Goal: Task Accomplishment & Management: Manage account settings

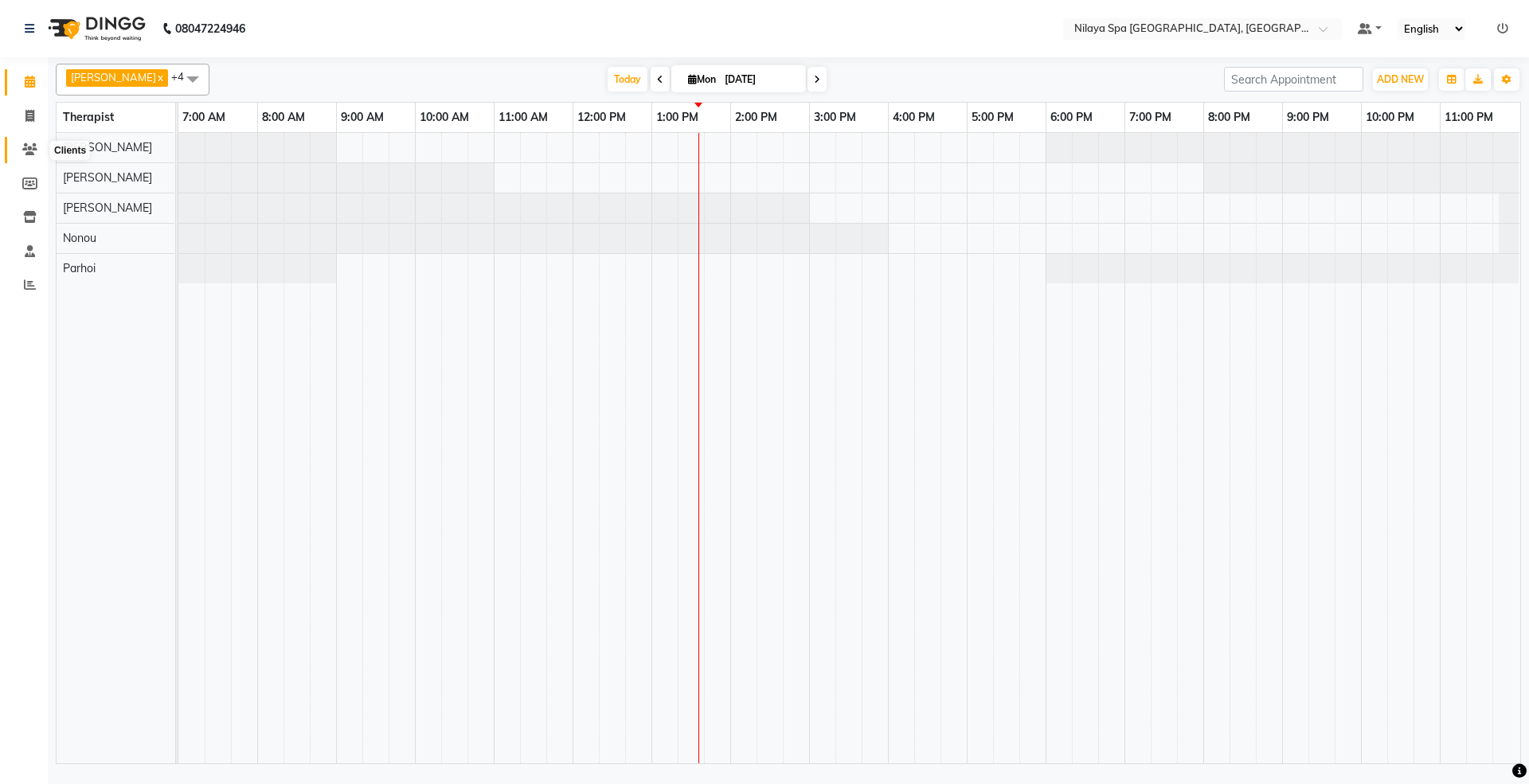
click at [22, 142] on span at bounding box center [29, 150] width 27 height 18
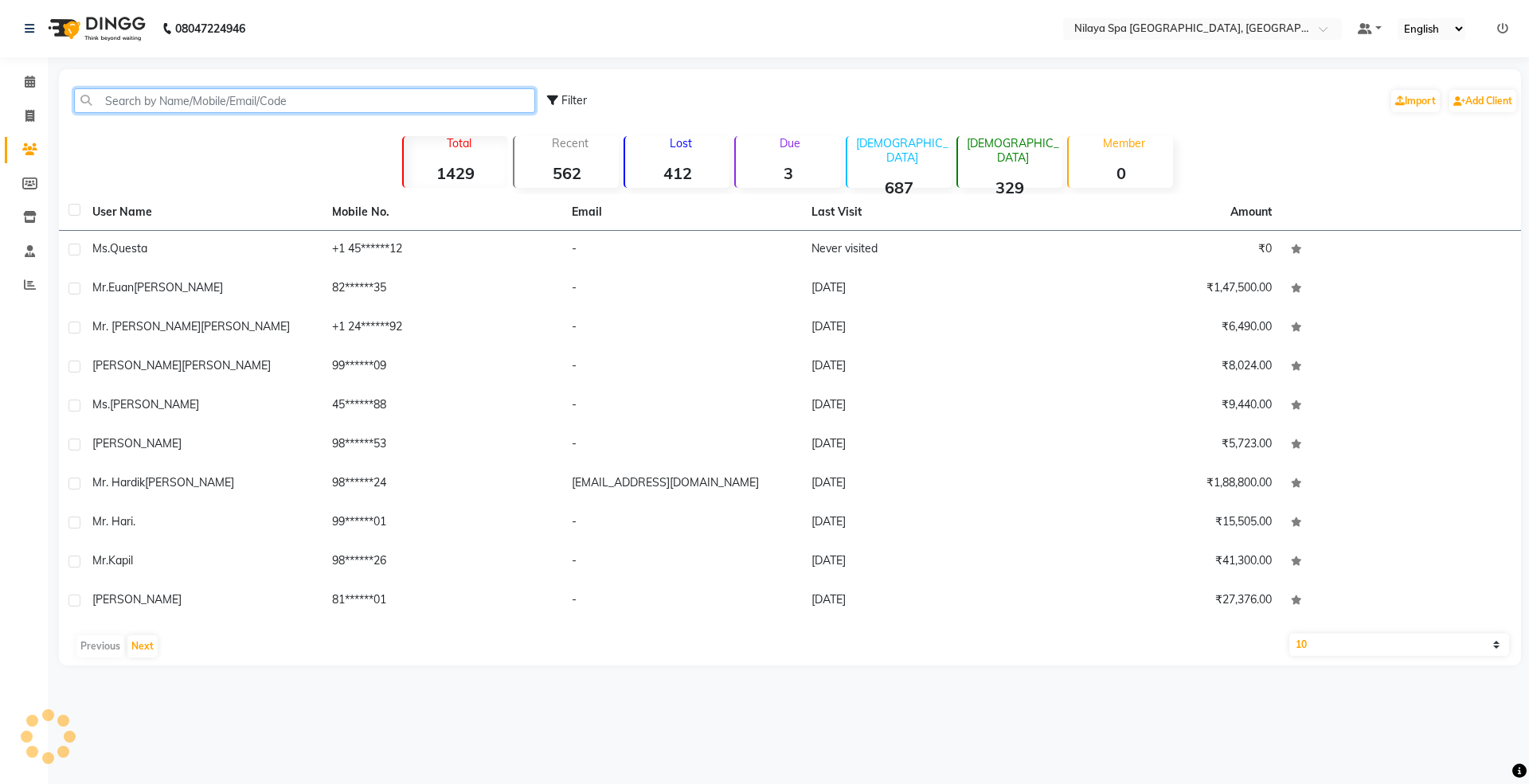
click at [142, 100] on input "text" at bounding box center [305, 101] width 461 height 25
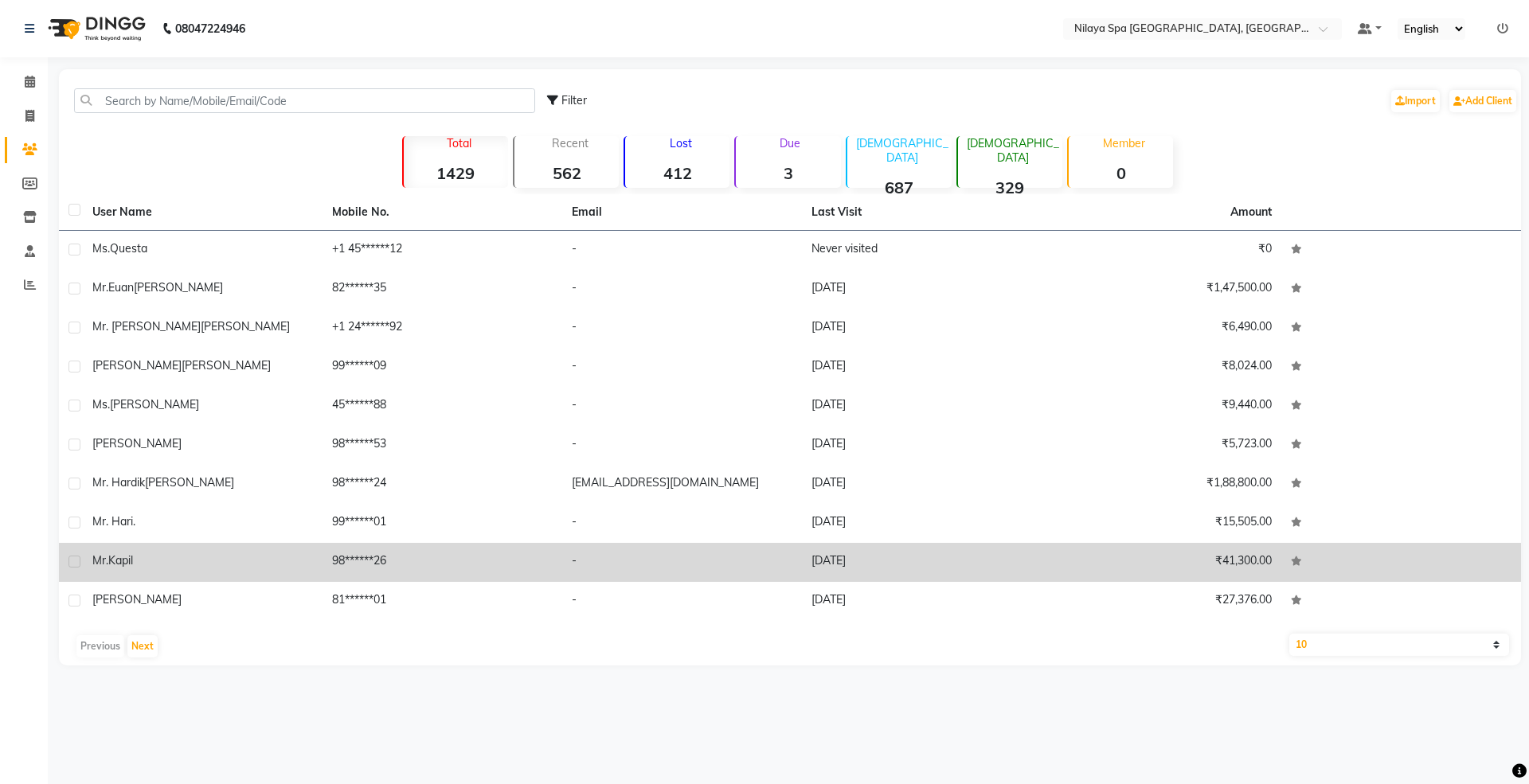
click at [115, 554] on span "Kapil" at bounding box center [120, 561] width 25 height 15
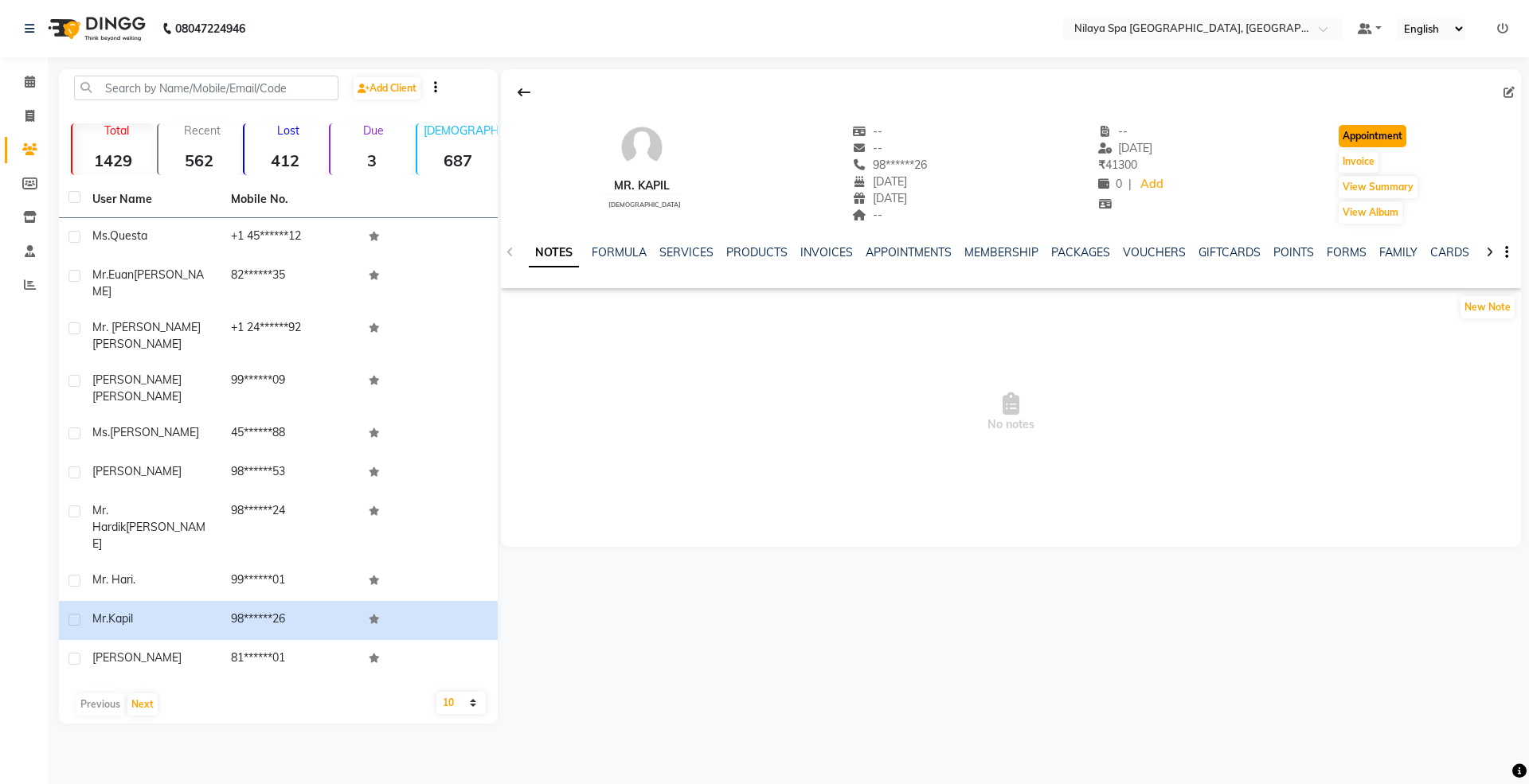
click at [1368, 137] on button "Appointment" at bounding box center [1373, 136] width 68 height 22
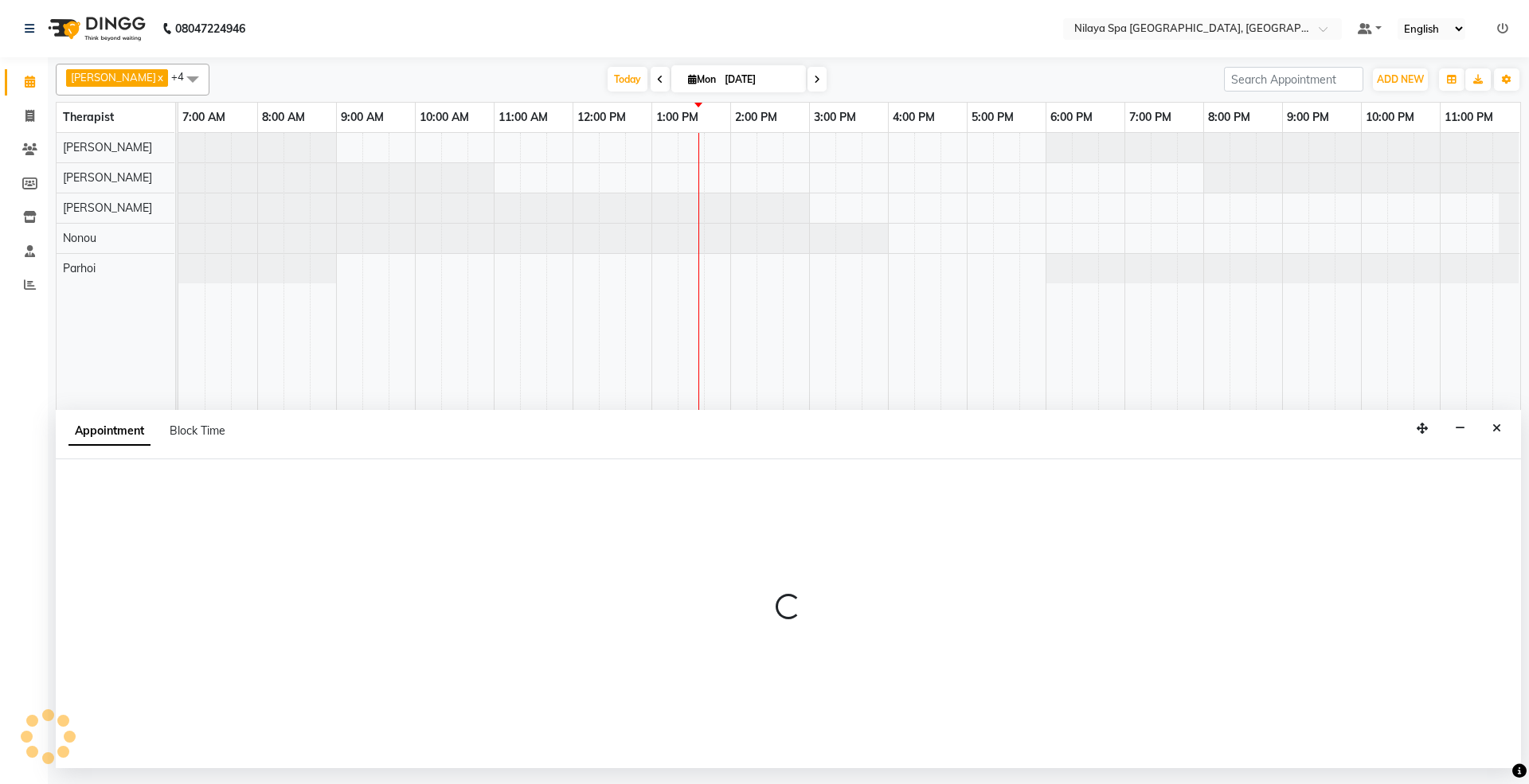
select select "480"
select select "tentative"
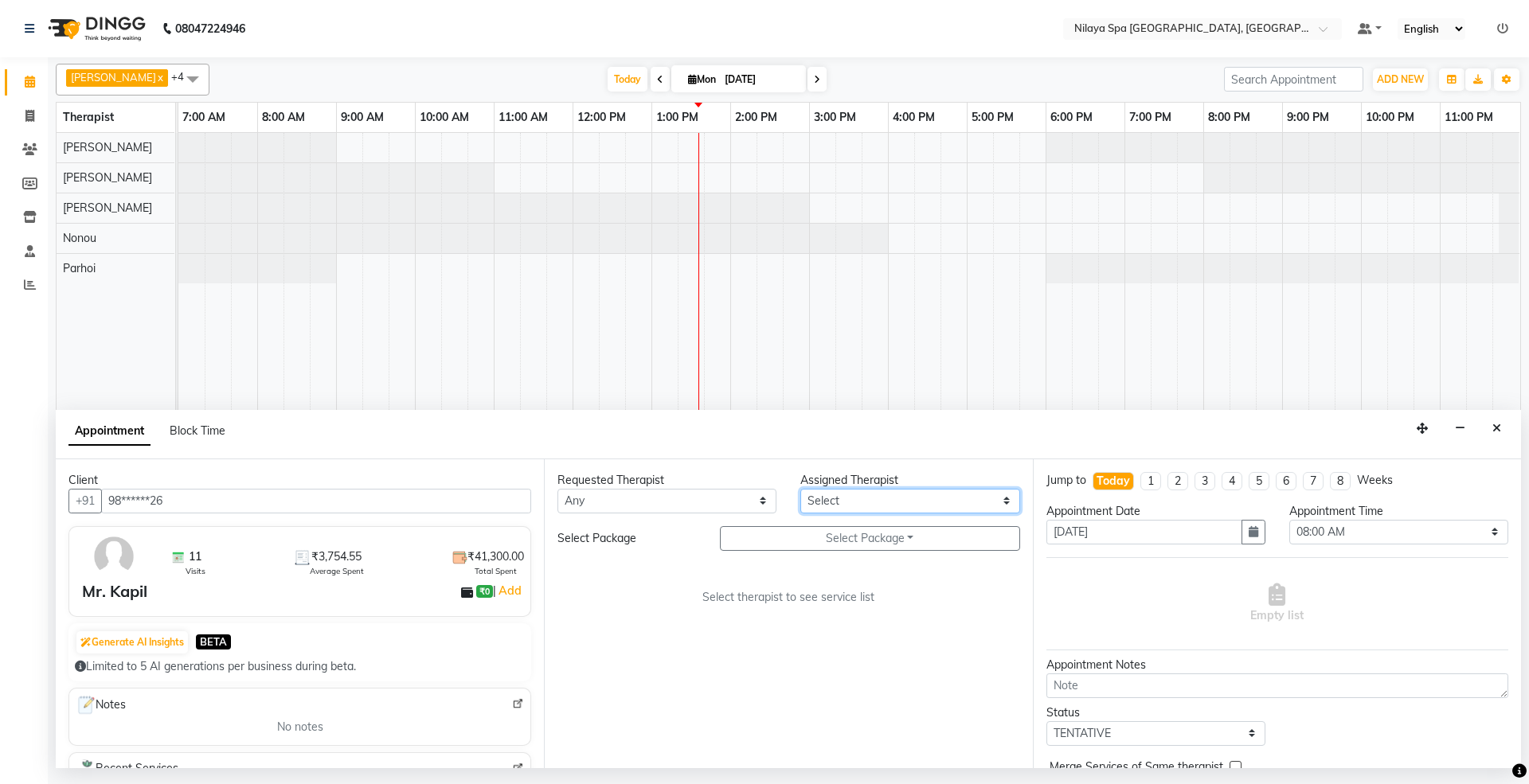
click at [842, 498] on select "Select [PERSON_NAME] [PERSON_NAME] [PERSON_NAME] Parhoi Vah" at bounding box center [910, 500] width 219 height 25
select select "71650"
click at [801, 489] on select "Select [PERSON_NAME] [PERSON_NAME] [PERSON_NAME] Parhoi Vah" at bounding box center [910, 500] width 219 height 25
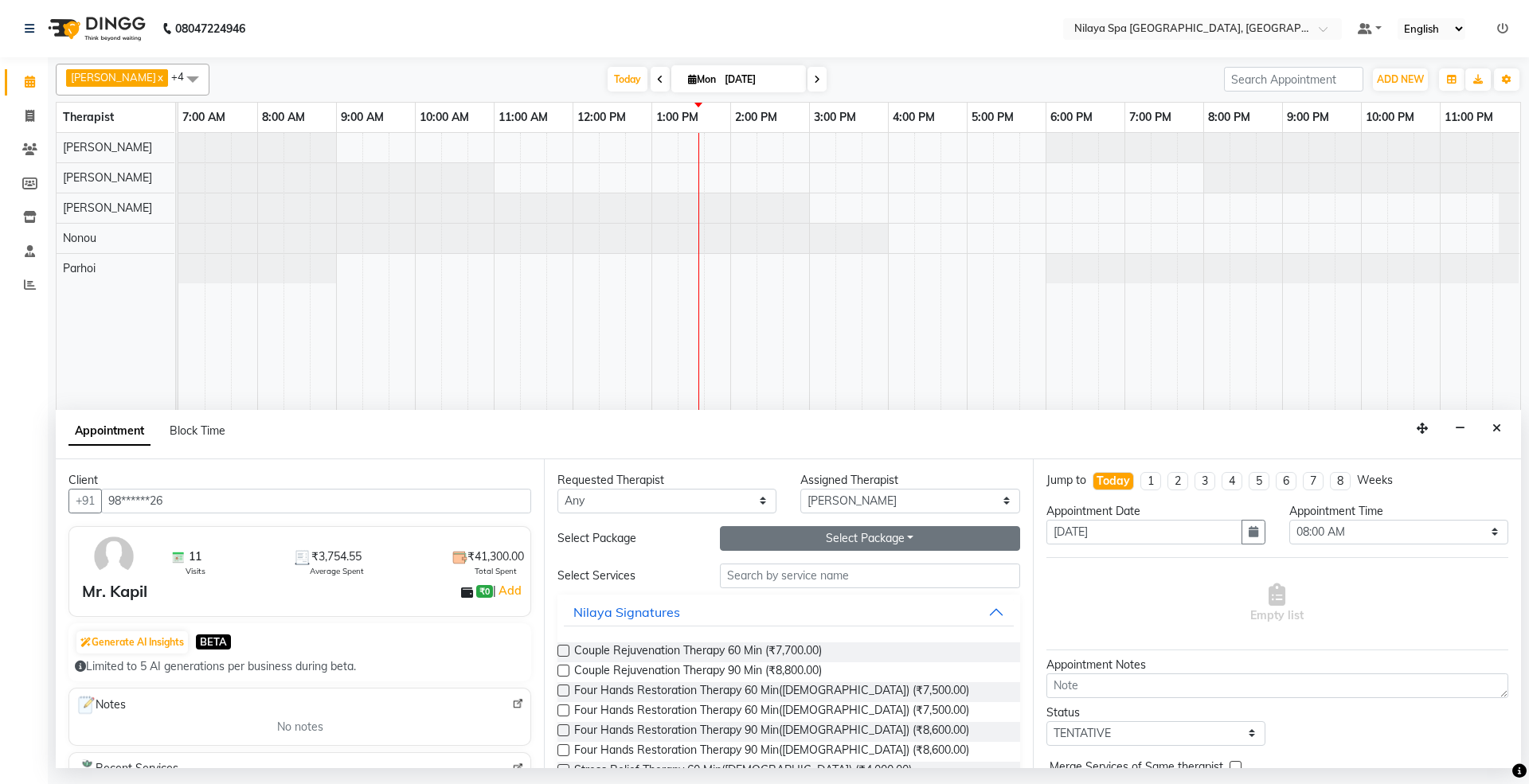
click at [815, 539] on button "Select Package Toggle Dropdown" at bounding box center [870, 538] width 300 height 25
click at [809, 575] on li "Gold With Upgrades & Complimentary" at bounding box center [848, 571] width 254 height 23
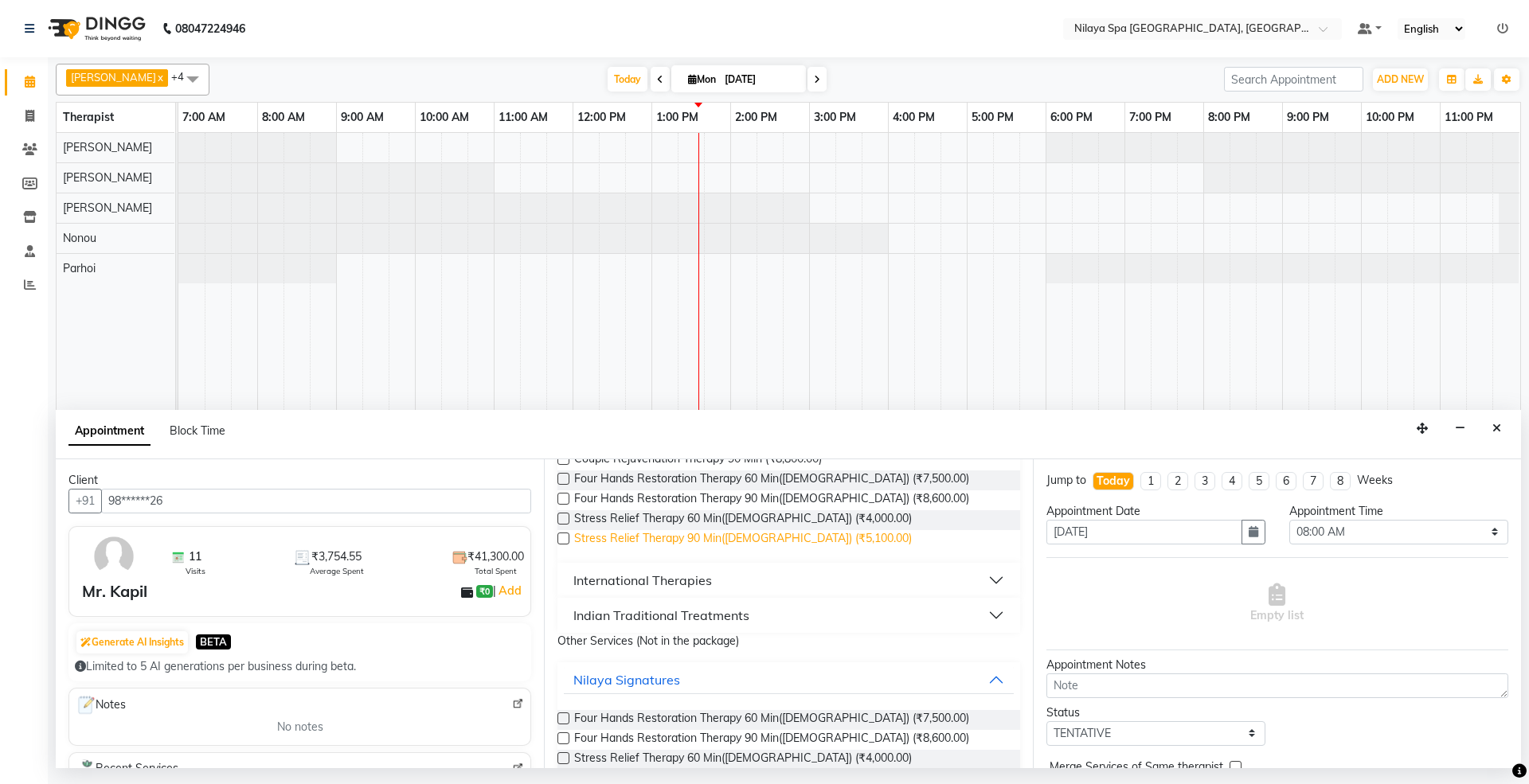
scroll to position [106, 0]
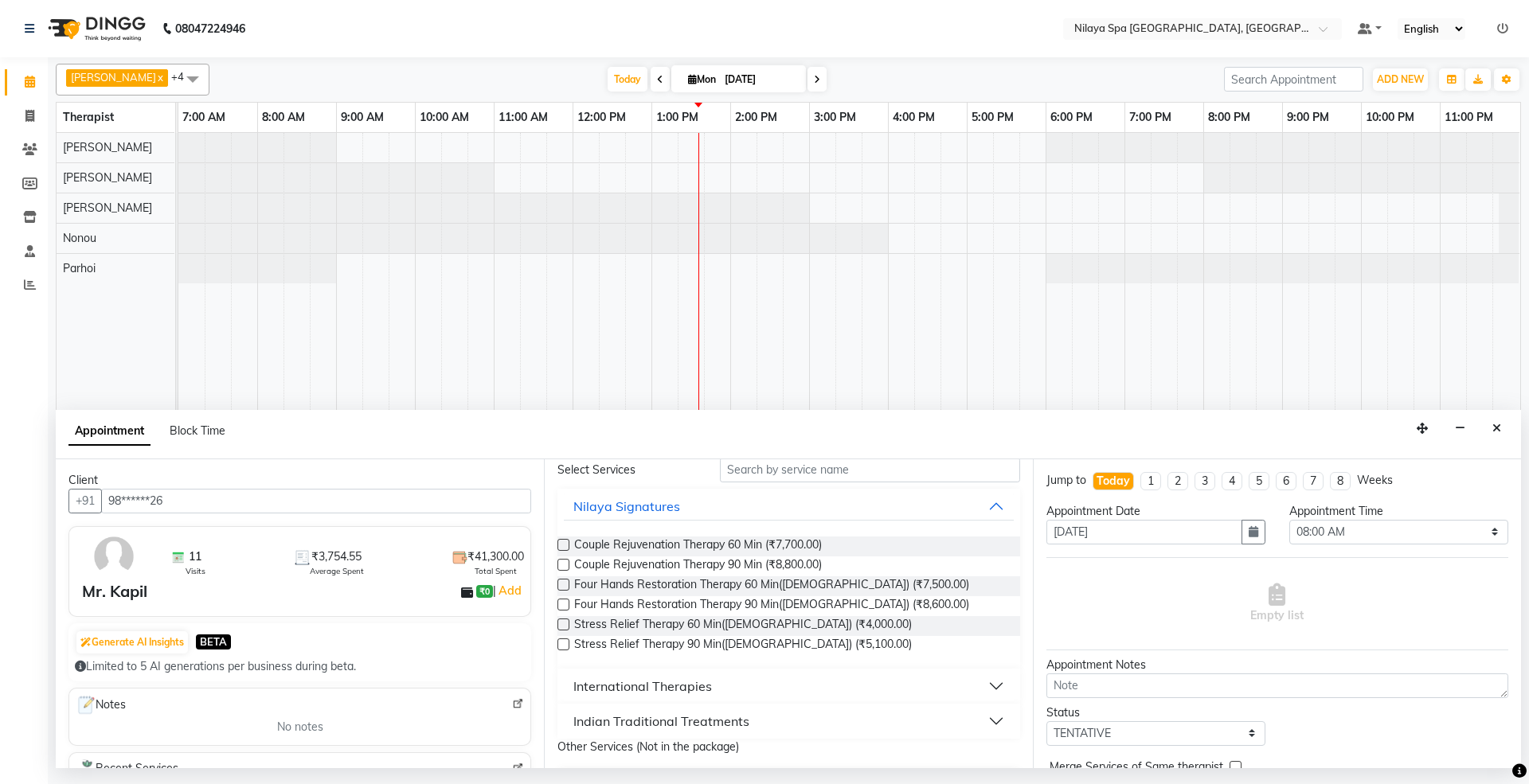
click at [617, 688] on div "International Therapies" at bounding box center [642, 686] width 138 height 19
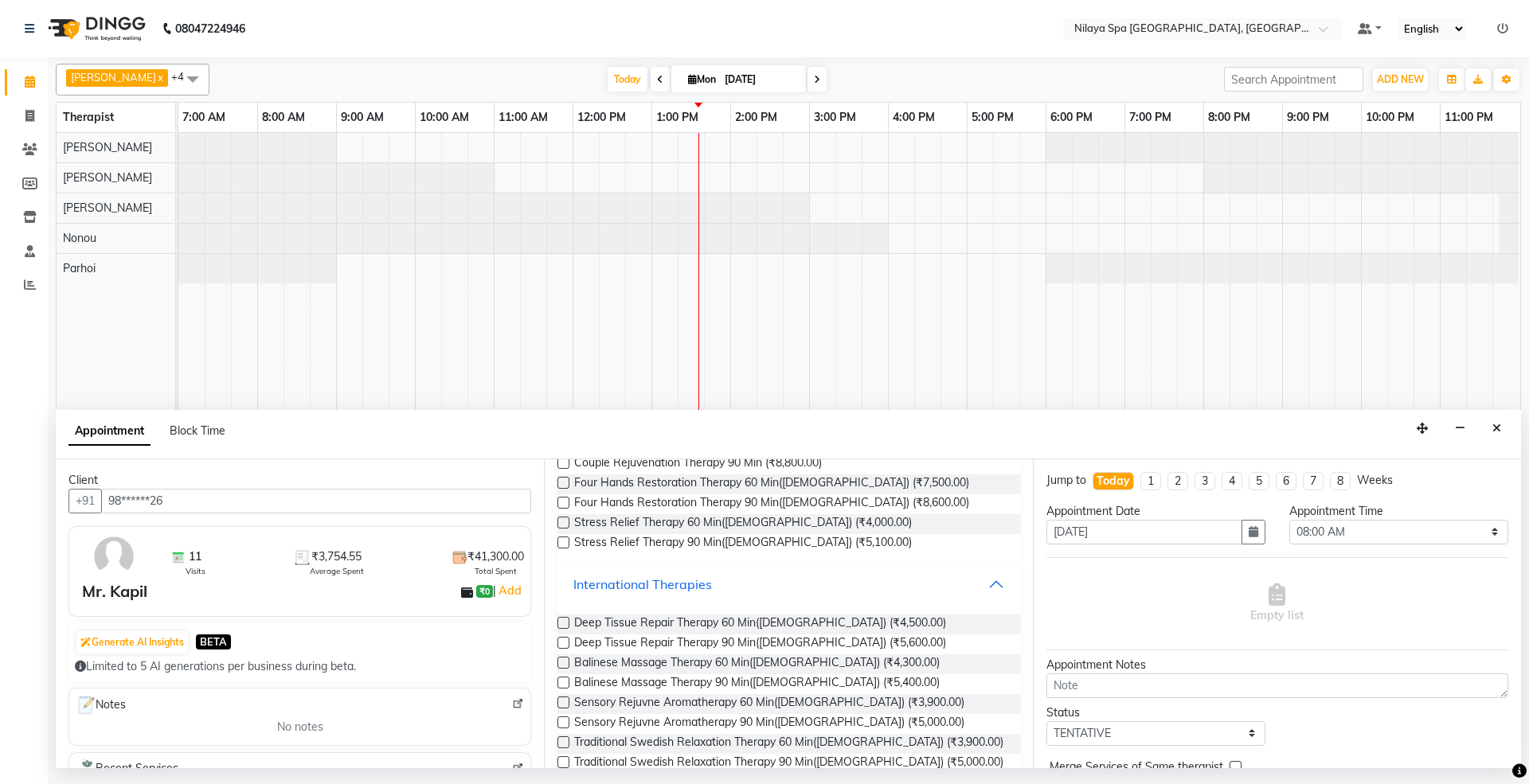
scroll to position [318, 0]
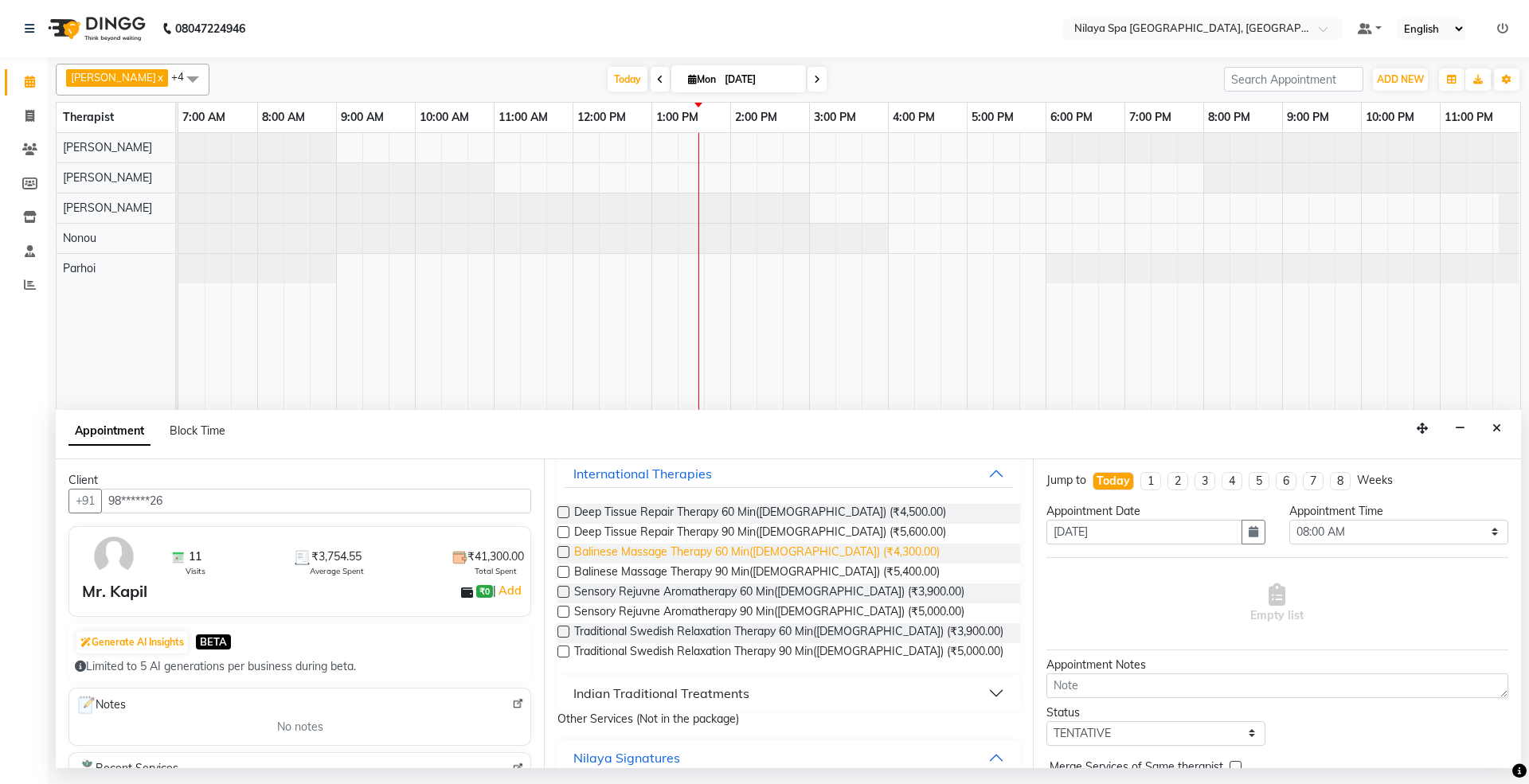
click at [619, 553] on span "Balinese Massage Therapy 60 Min([DEMOGRAPHIC_DATA]) (₹4,300.00)" at bounding box center [758, 554] width 366 height 20
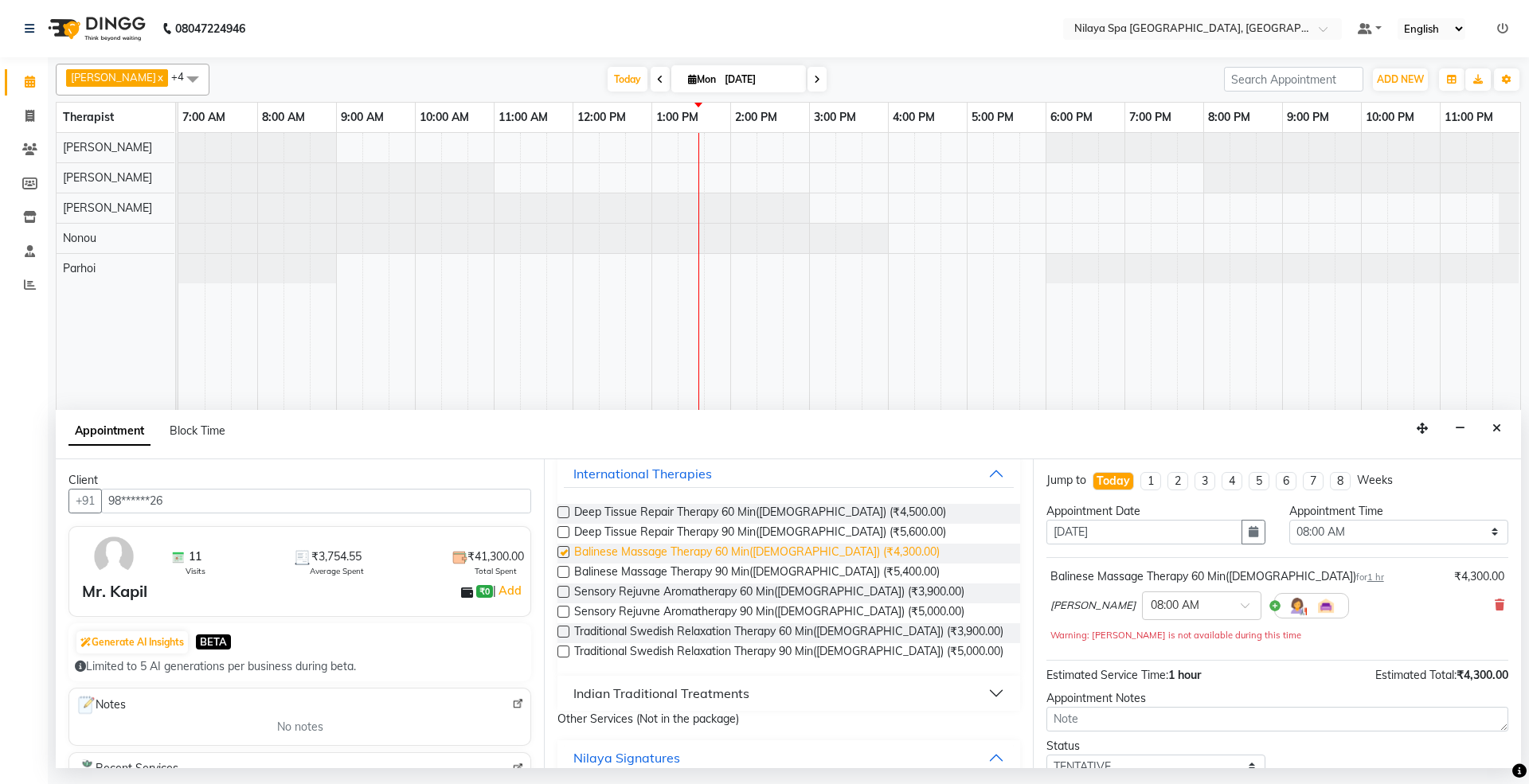
checkbox input "false"
click at [1316, 530] on select "Select 08:00 AM 08:15 AM 08:30 AM 08:45 AM 09:00 AM 09:15 AM 09:30 AM 09:45 AM …" at bounding box center [1398, 532] width 219 height 25
select select "720"
click at [1289, 521] on select "Select 08:00 AM 08:15 AM 08:30 AM 08:45 AM 09:00 AM 09:15 AM 09:30 AM 09:45 AM …" at bounding box center [1398, 532] width 219 height 25
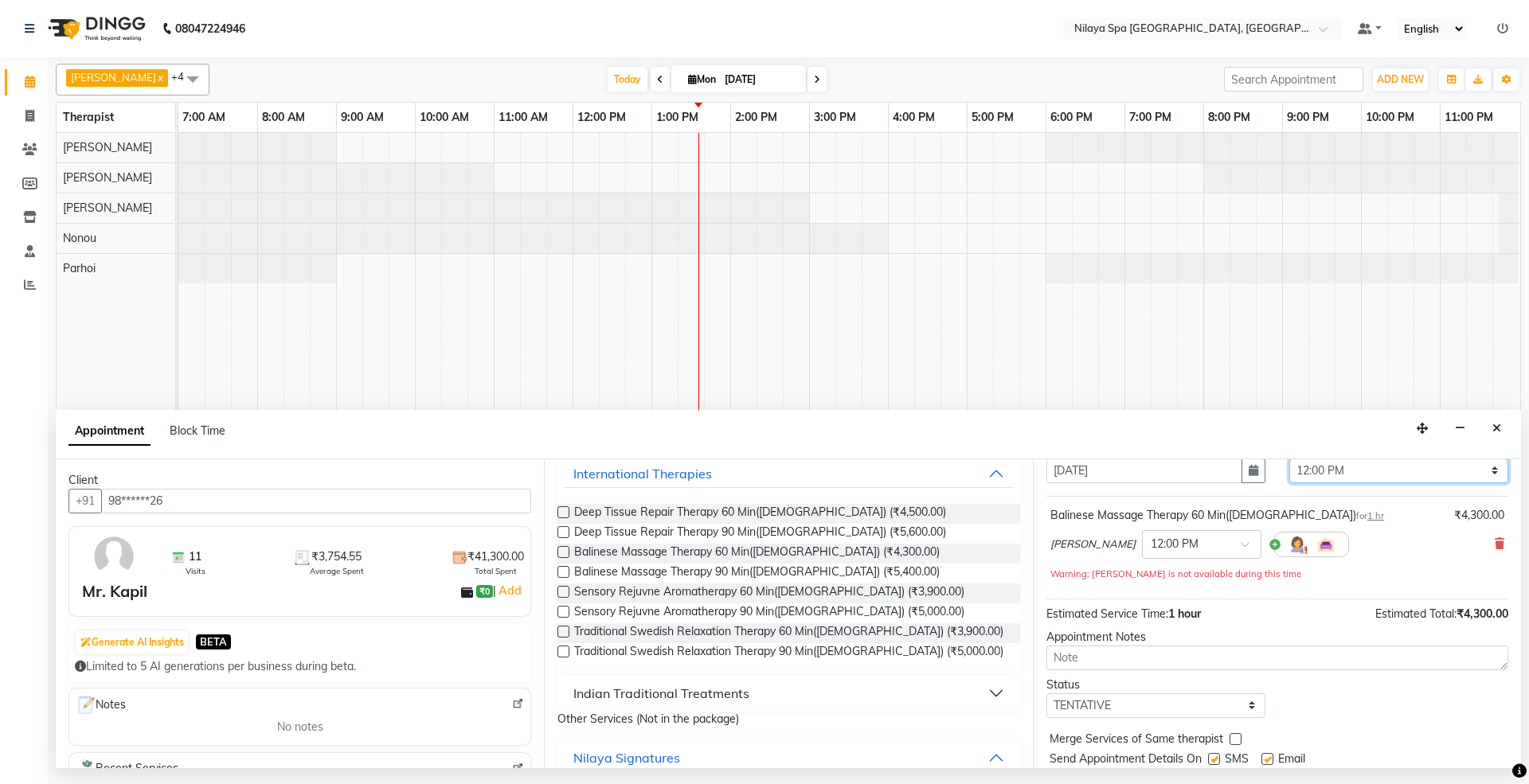
scroll to position [113, 0]
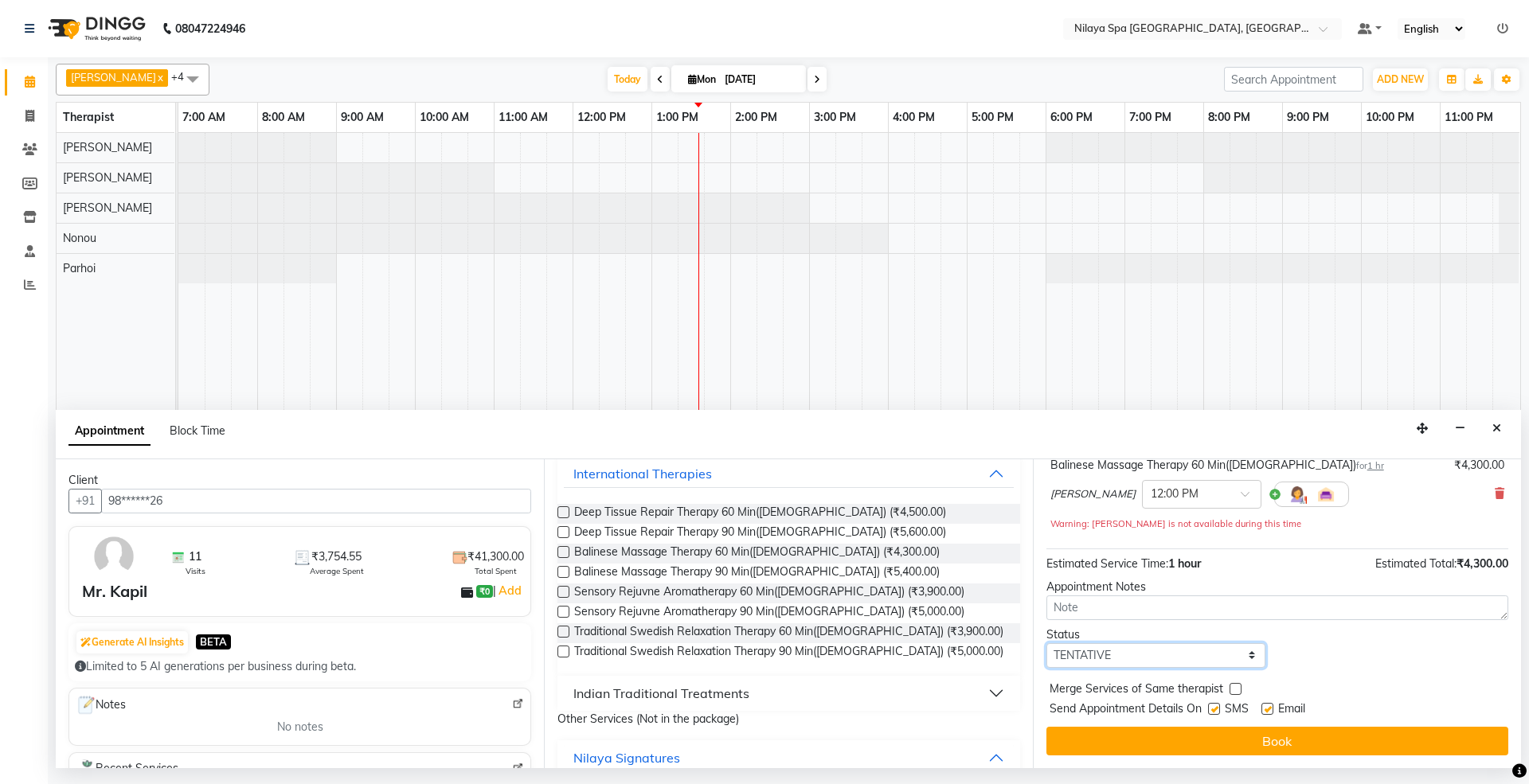
click at [1103, 651] on select "Select TENTATIVE CONFIRM CHECK-IN UPCOMING" at bounding box center [1156, 655] width 219 height 25
select select "confirm booking"
click at [1047, 644] on select "Select TENTATIVE CONFIRM CHECK-IN UPCOMING" at bounding box center [1156, 655] width 219 height 25
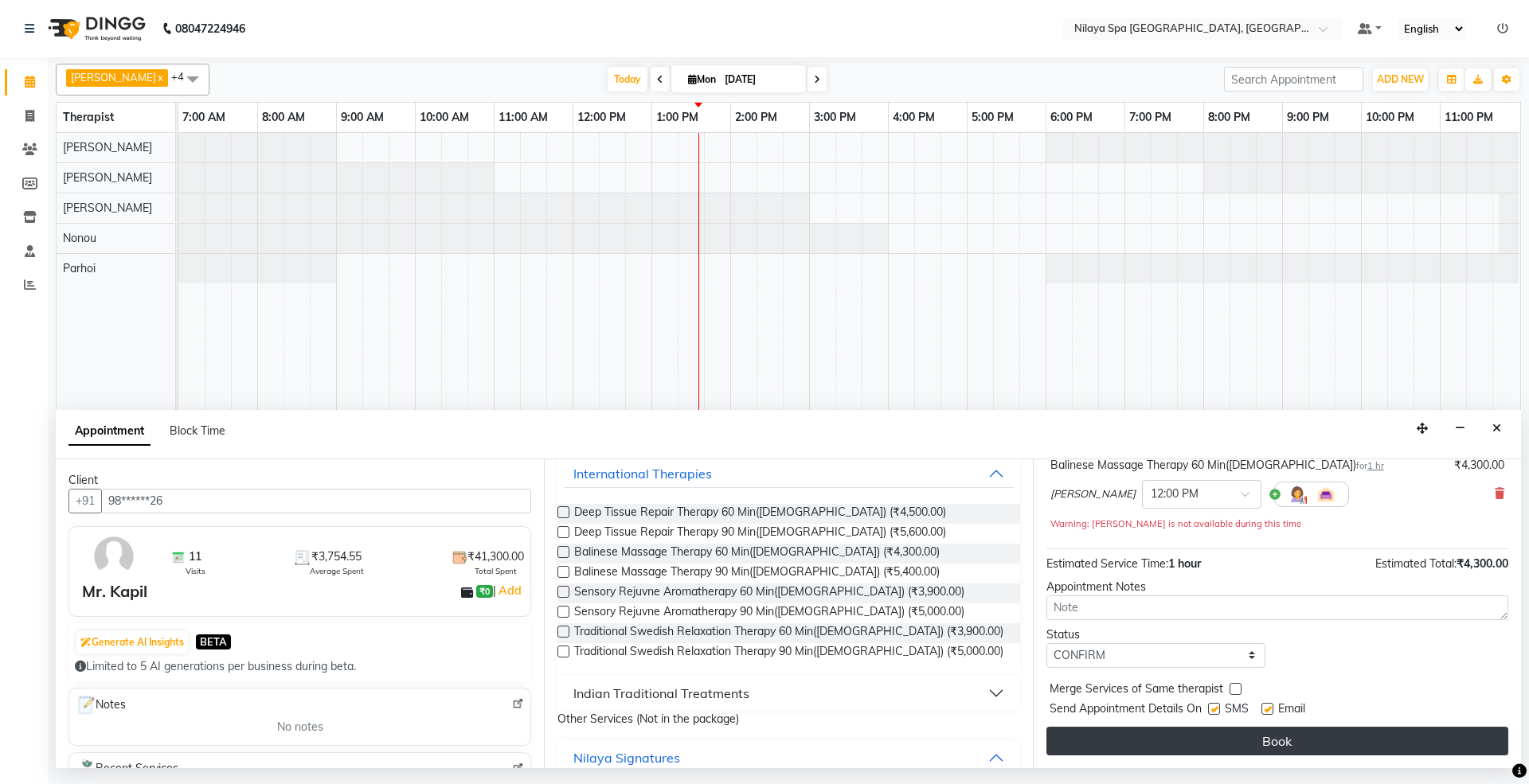
click at [1097, 746] on button "Book" at bounding box center [1277, 741] width 462 height 28
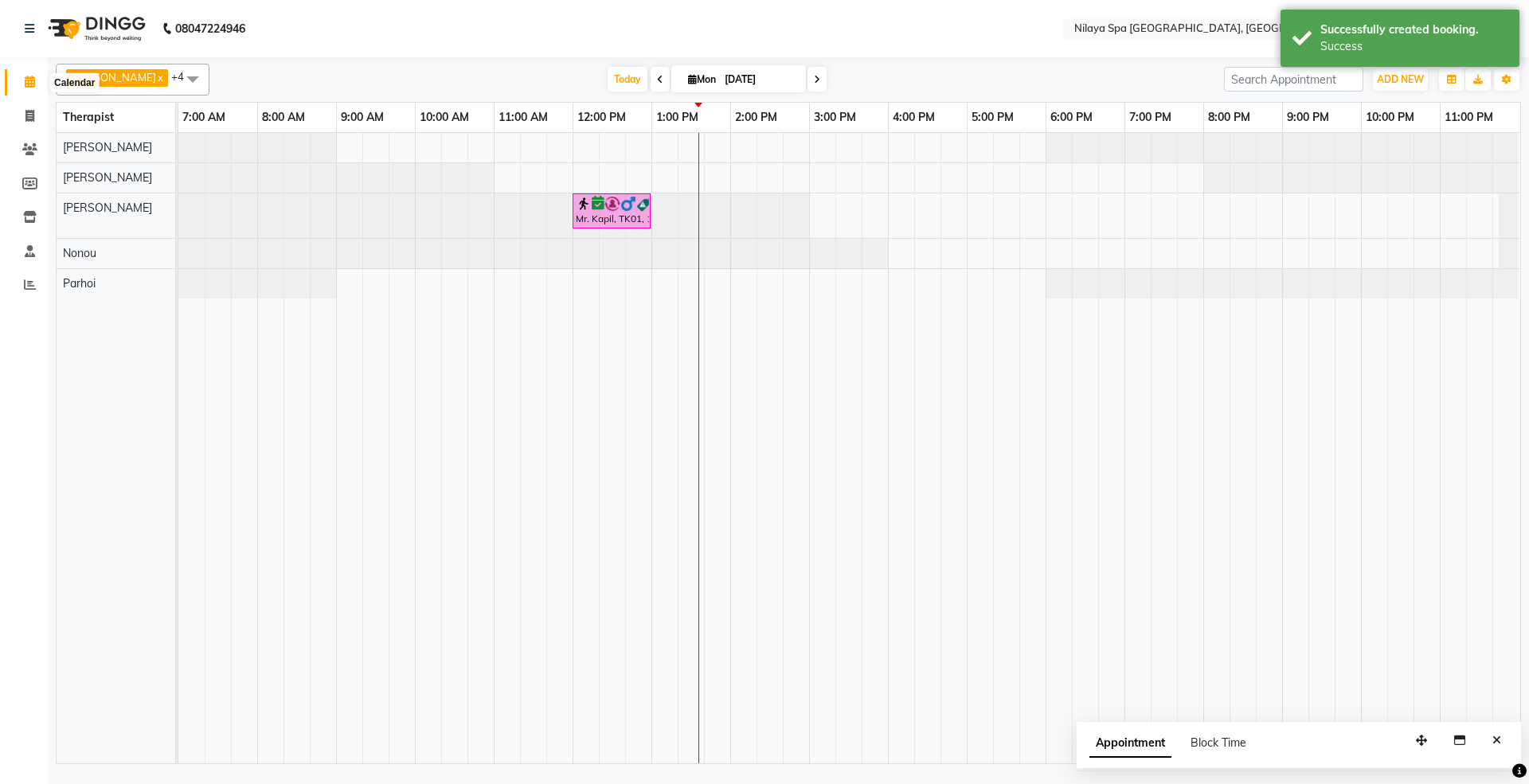
click at [28, 83] on icon at bounding box center [29, 81] width 10 height 12
click at [27, 145] on icon at bounding box center [29, 149] width 16 height 12
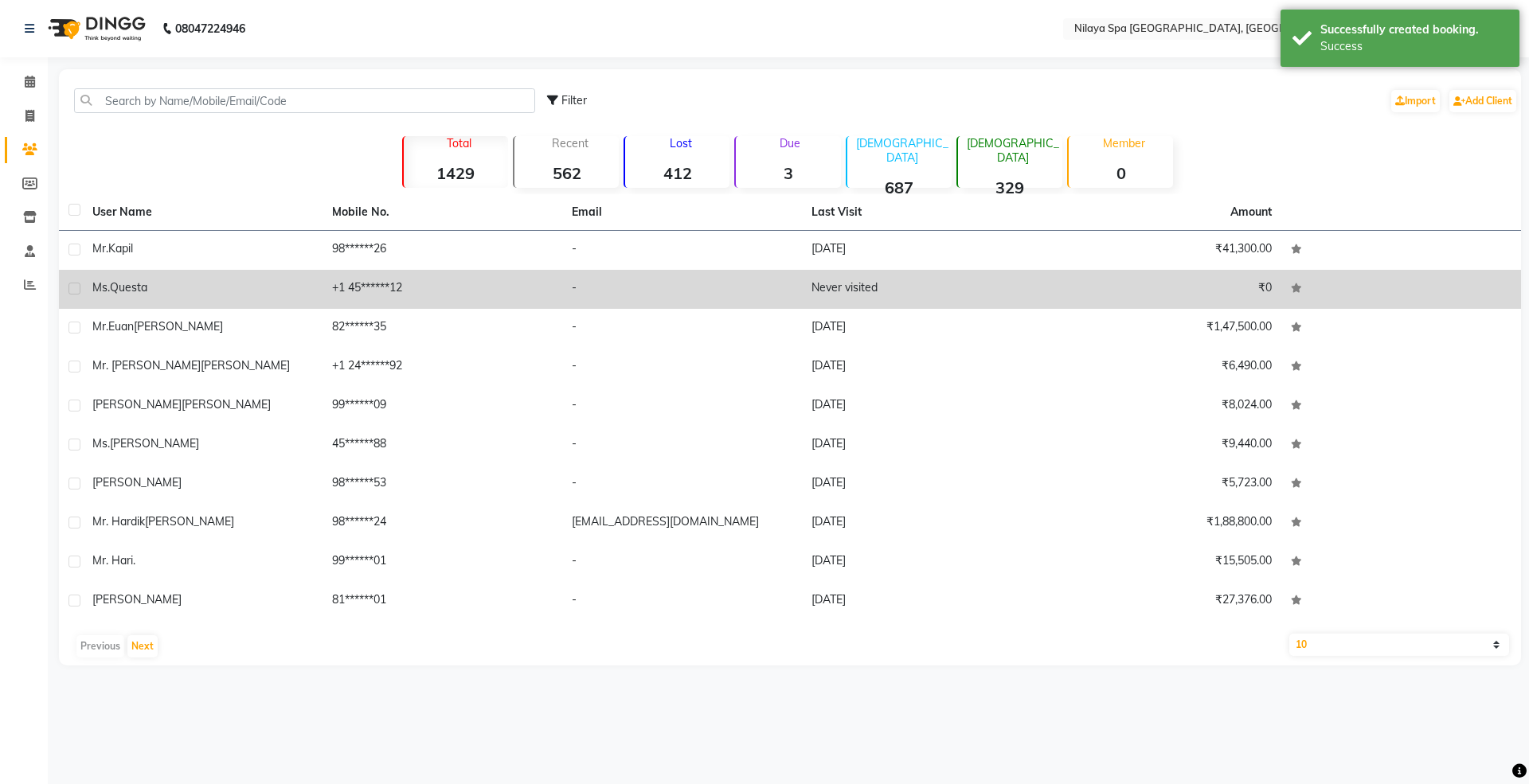
click at [147, 288] on span "Questa" at bounding box center [128, 287] width 38 height 15
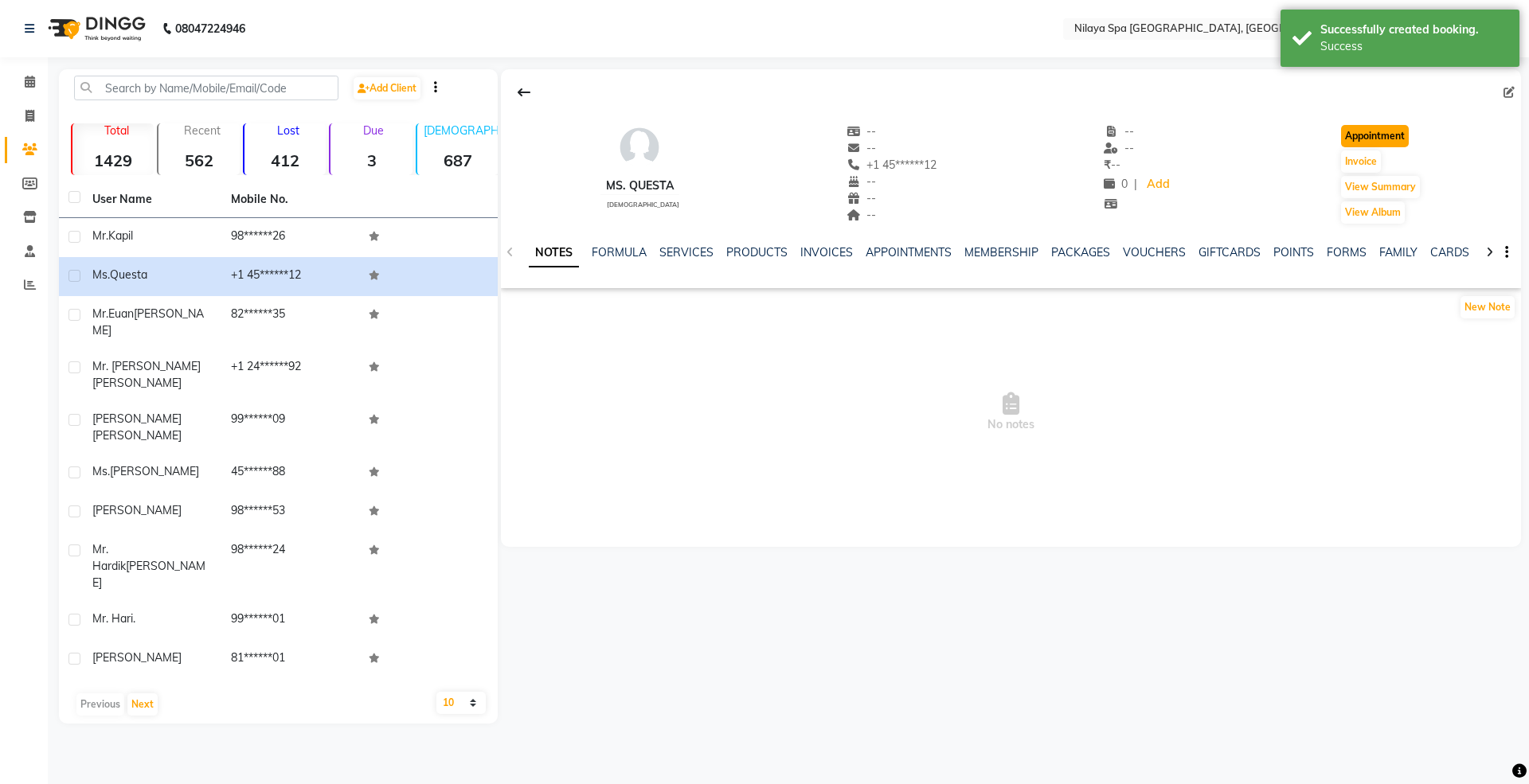
click at [1380, 138] on button "Appointment" at bounding box center [1375, 136] width 68 height 22
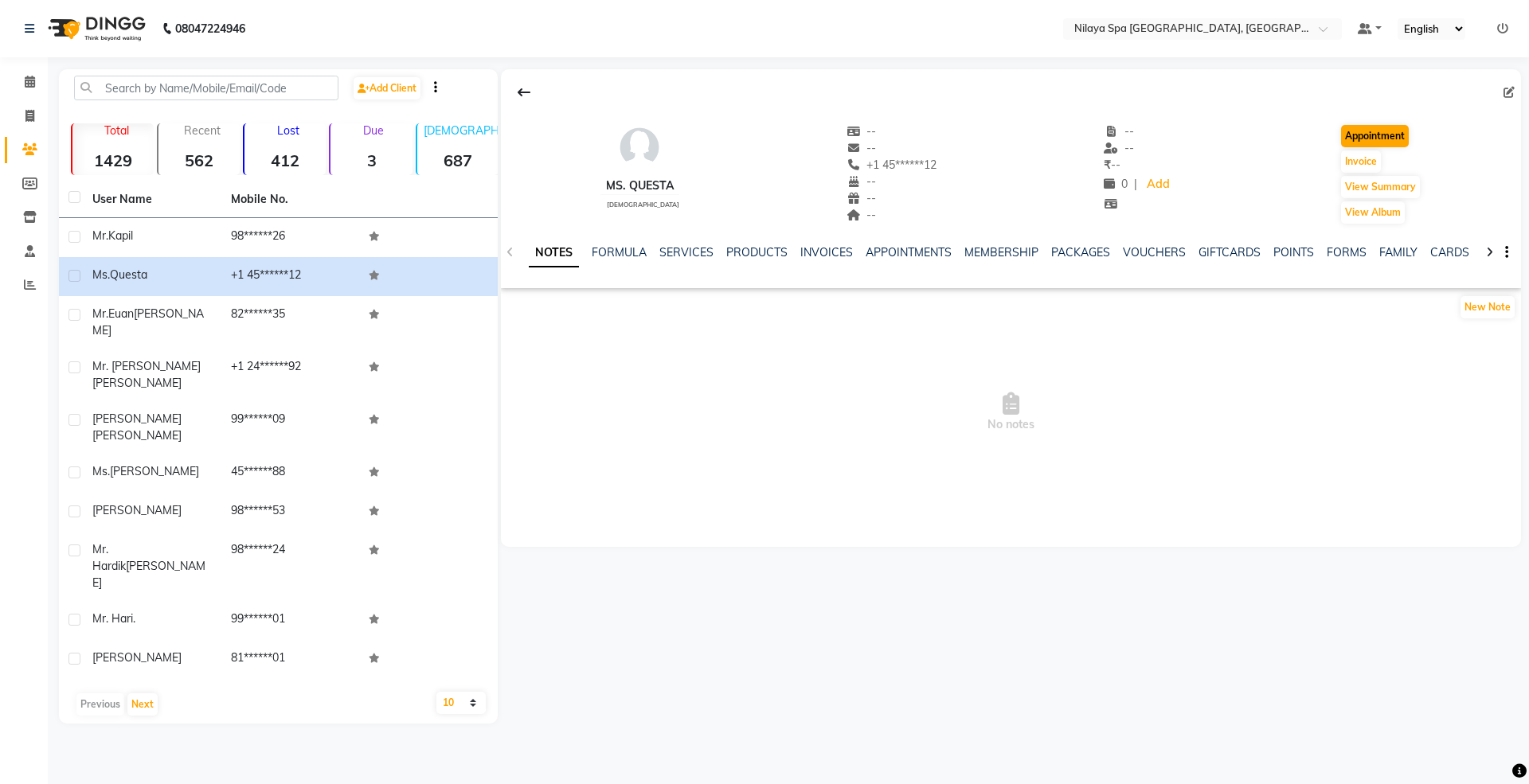
select select "tentative"
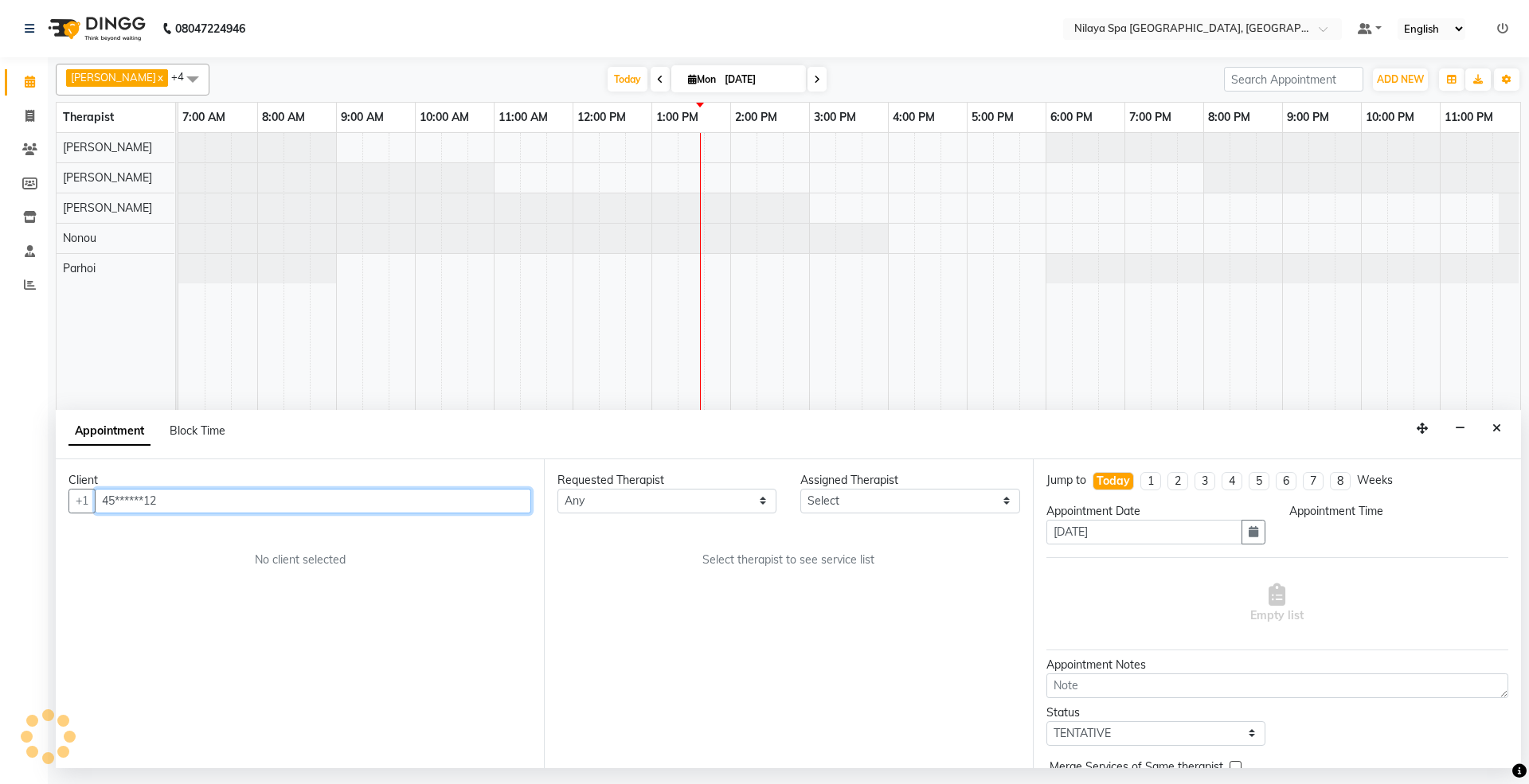
select select "480"
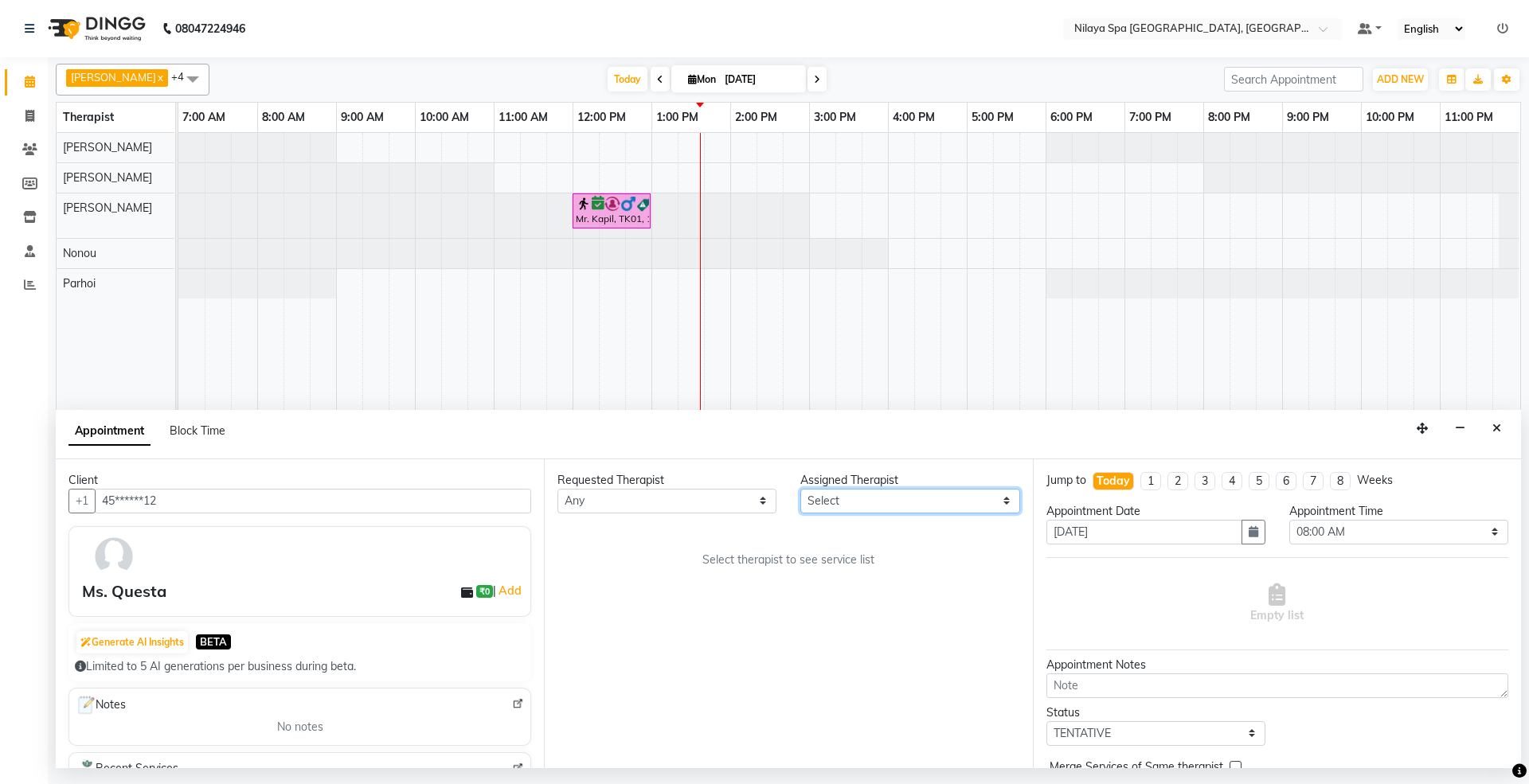
click at [878, 500] on select "Select [PERSON_NAME] [PERSON_NAME] [PERSON_NAME] Parhoi Vah" at bounding box center [910, 500] width 219 height 25
select select "71650"
click at [801, 489] on select "Select [PERSON_NAME] [PERSON_NAME] [PERSON_NAME] Parhoi Vah" at bounding box center [910, 500] width 219 height 25
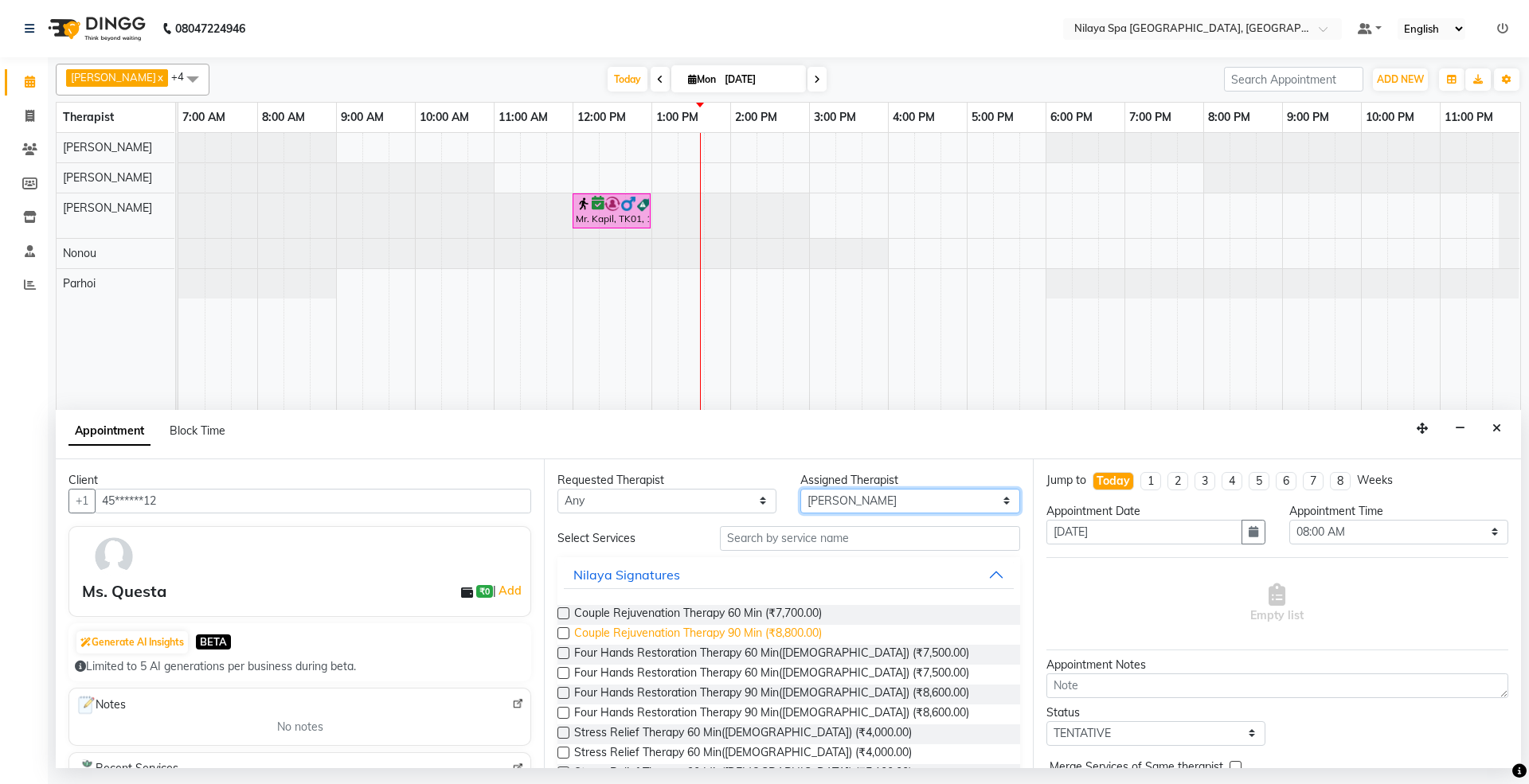
scroll to position [106, 0]
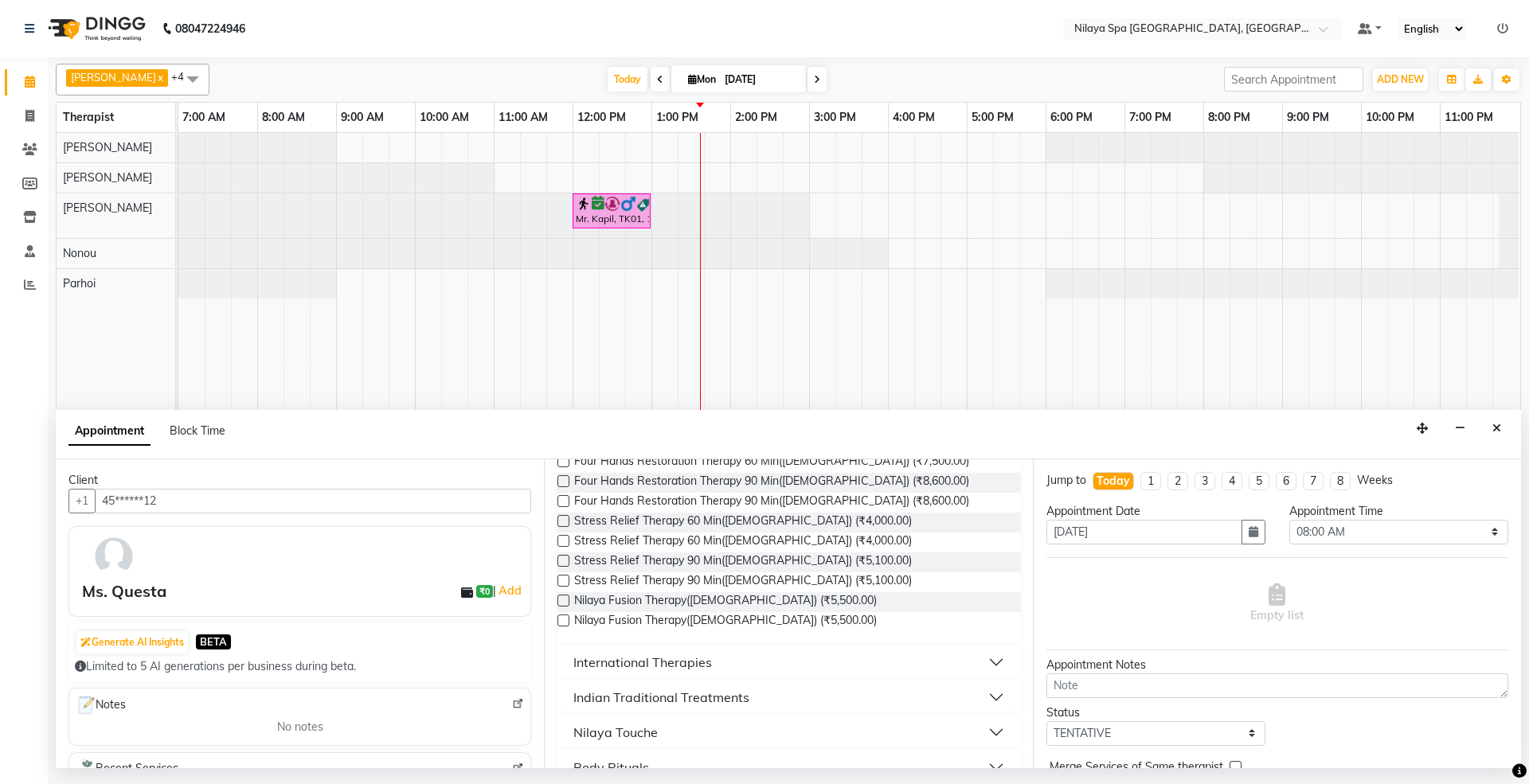
click at [635, 653] on div "International Therapies" at bounding box center [642, 662] width 138 height 19
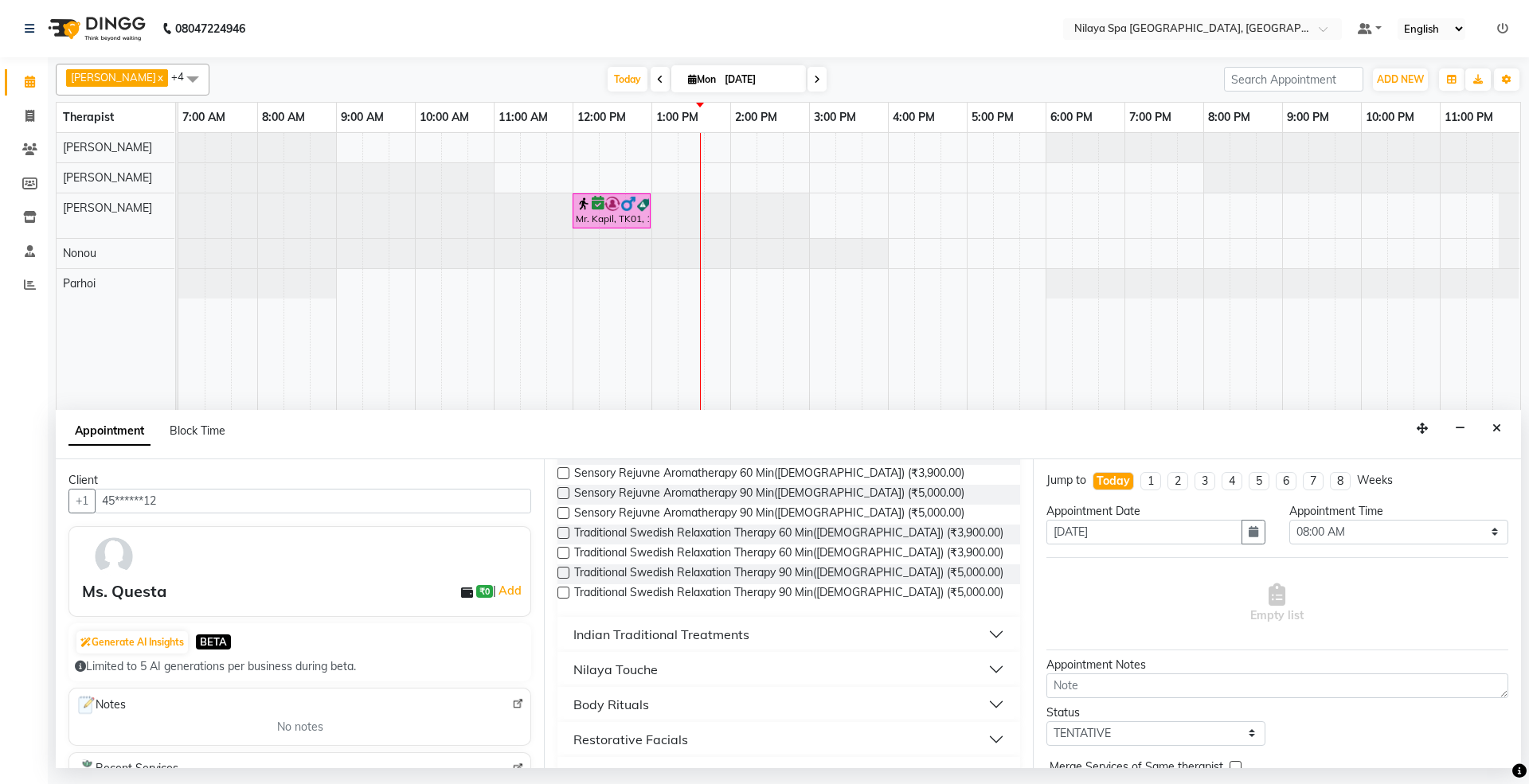
scroll to position [637, 0]
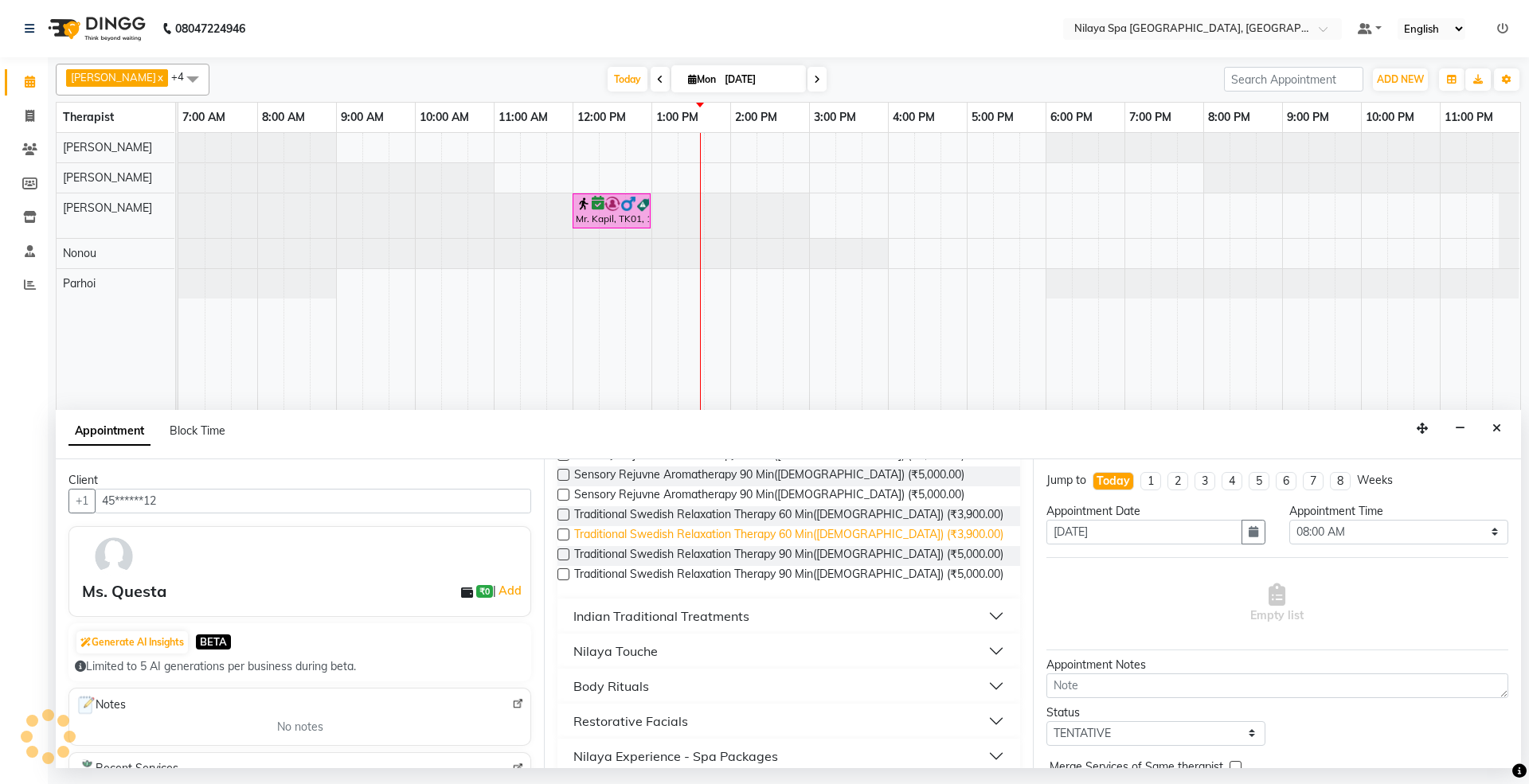
click at [789, 533] on span "Traditional Swedish Relaxation Therapy 60 Min([DEMOGRAPHIC_DATA]) (₹3,900.00)" at bounding box center [789, 536] width 429 height 20
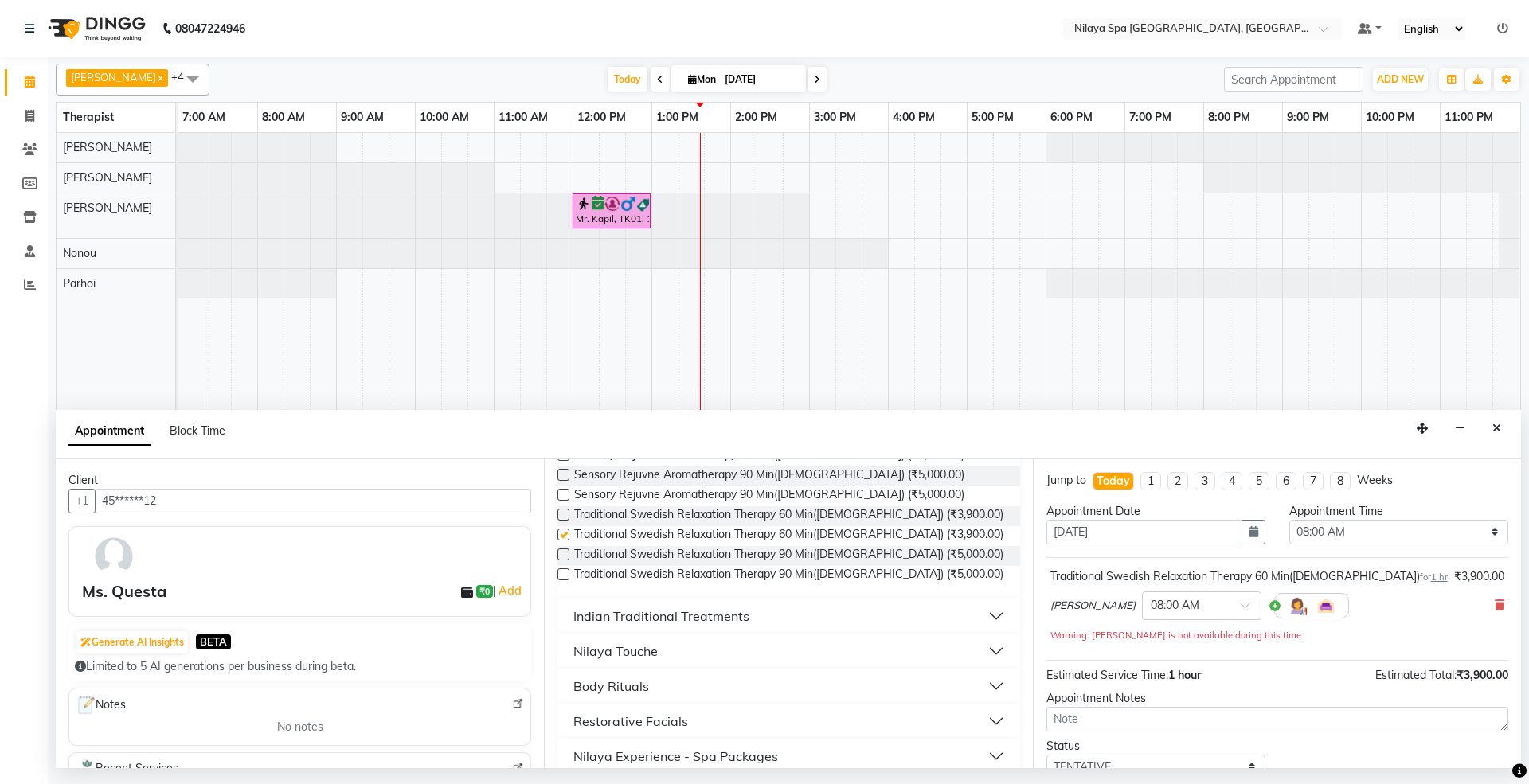
checkbox input "false"
click at [1343, 533] on select "Select 08:00 AM 08:15 AM 08:30 AM 08:45 AM 09:00 AM 09:15 AM 09:30 AM 09:45 AM …" at bounding box center [1398, 532] width 219 height 25
select select "540"
click at [1289, 521] on select "Select 08:00 AM 08:15 AM 08:30 AM 08:45 AM 09:00 AM 09:15 AM 09:30 AM 09:45 AM …" at bounding box center [1398, 532] width 219 height 25
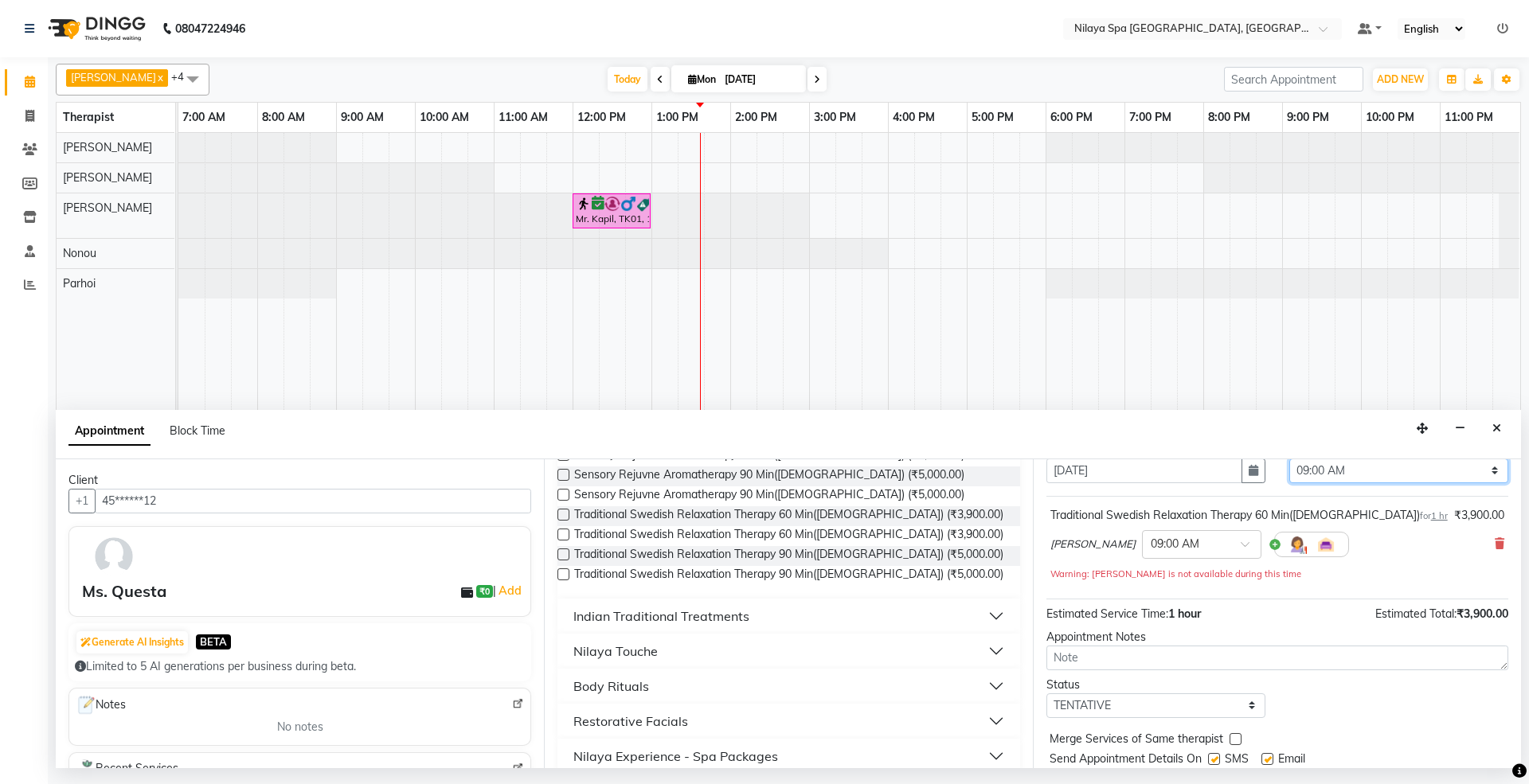
scroll to position [113, 0]
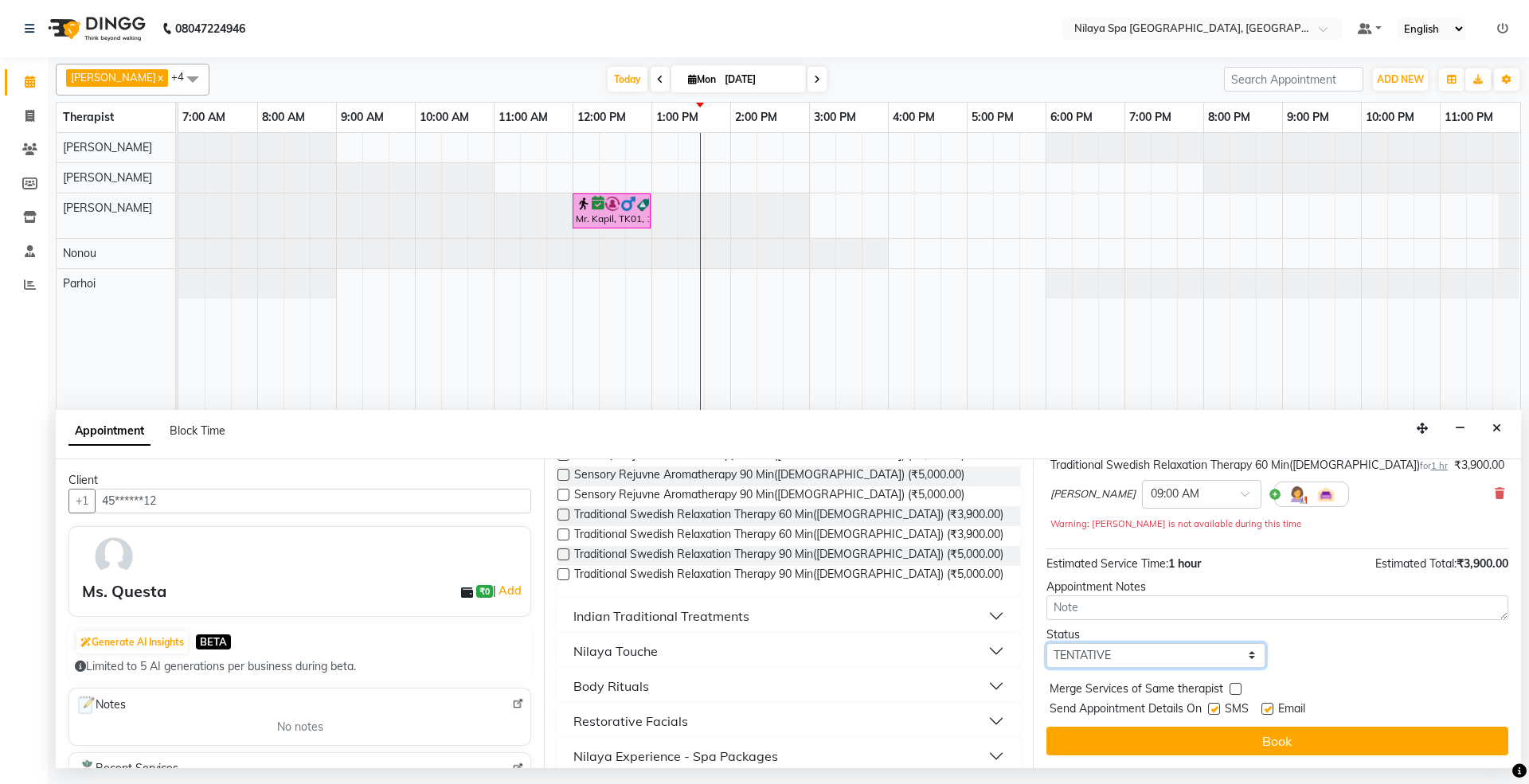
click at [1091, 666] on select "Select TENTATIVE CONFIRM CHECK-IN UPCOMING" at bounding box center [1156, 655] width 219 height 25
select select "confirm booking"
click at [1047, 644] on select "Select TENTATIVE CONFIRM CHECK-IN UPCOMING" at bounding box center [1156, 655] width 219 height 25
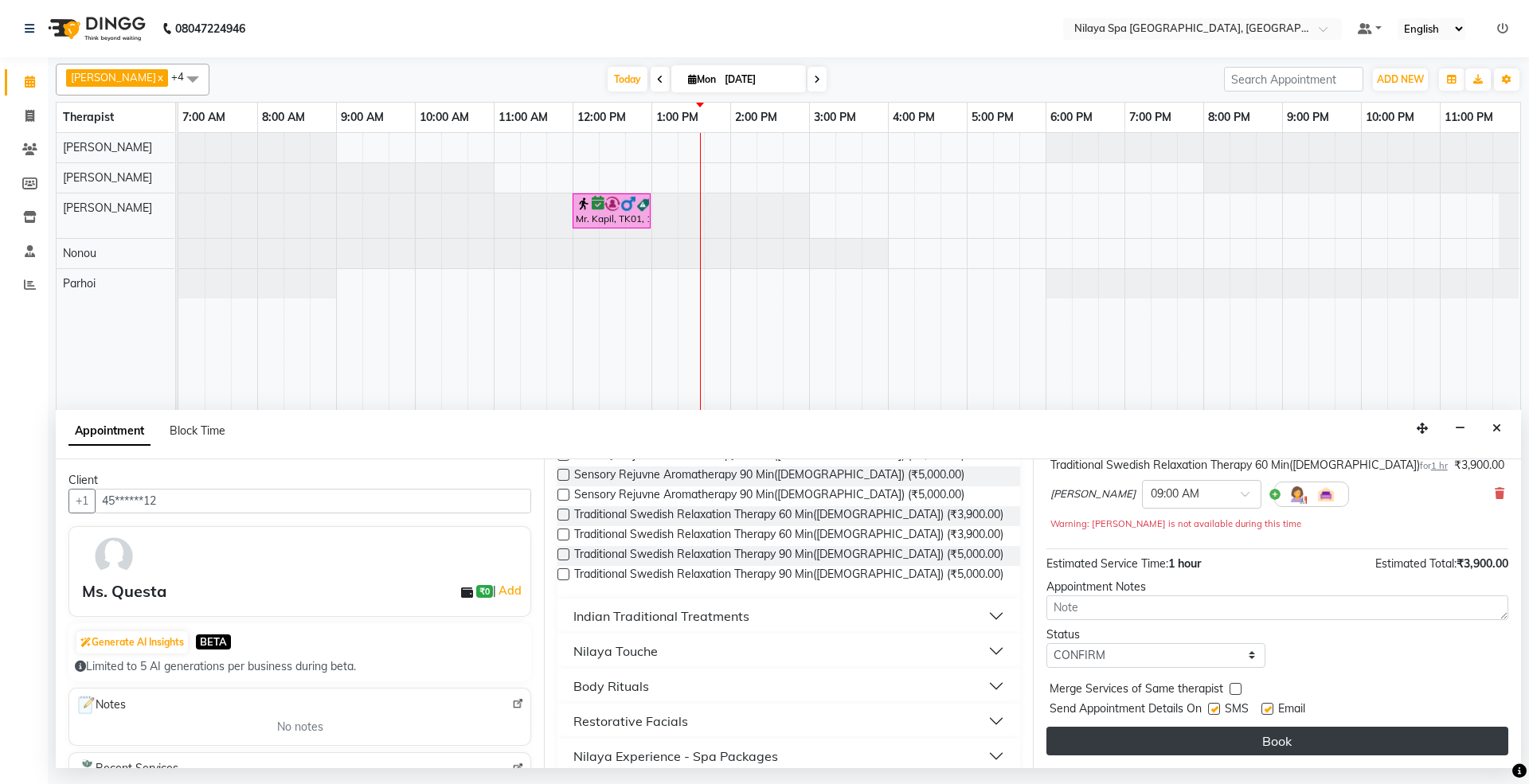
click at [1136, 746] on button "Book" at bounding box center [1277, 741] width 462 height 28
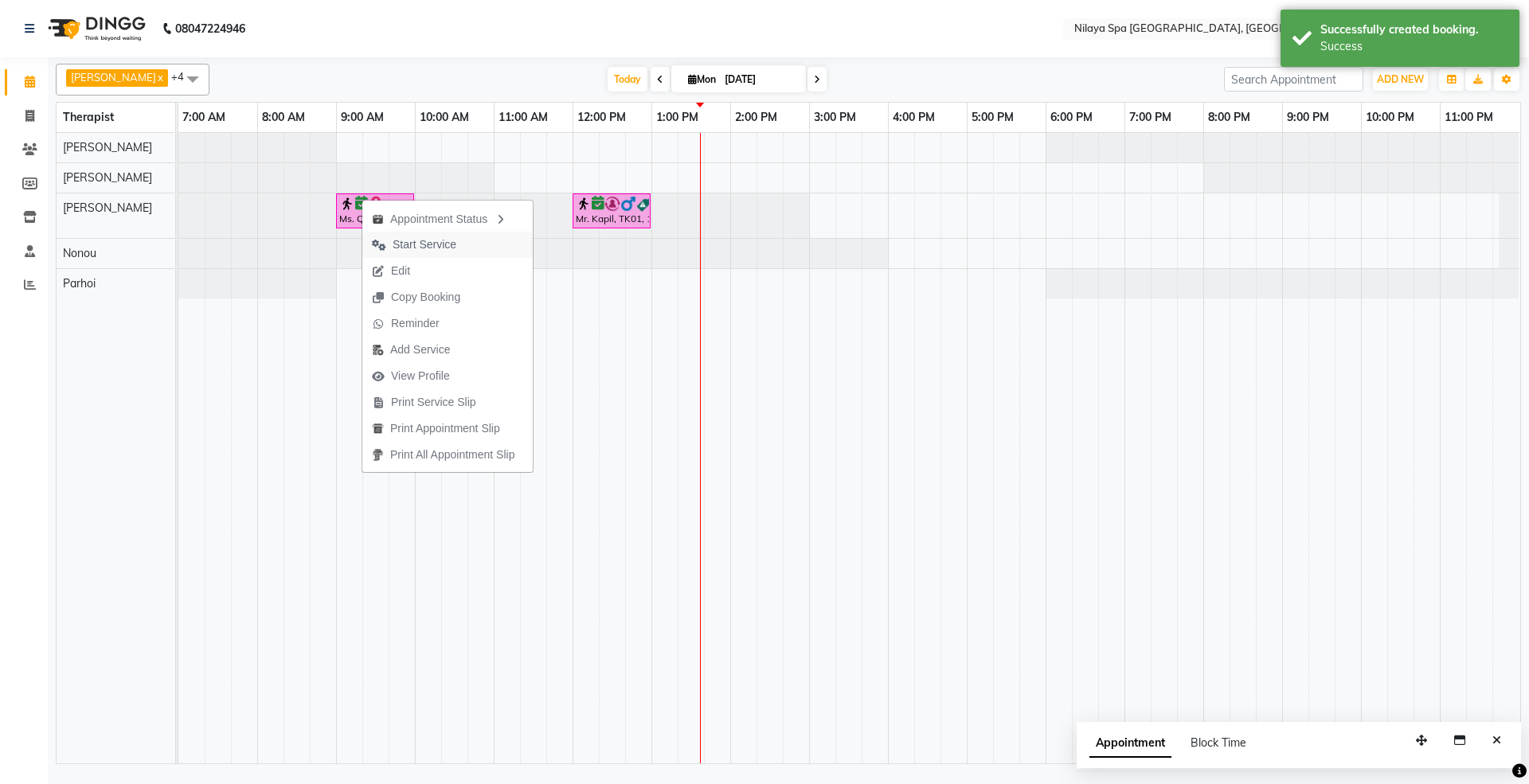
click at [432, 243] on span "Start Service" at bounding box center [425, 245] width 64 height 16
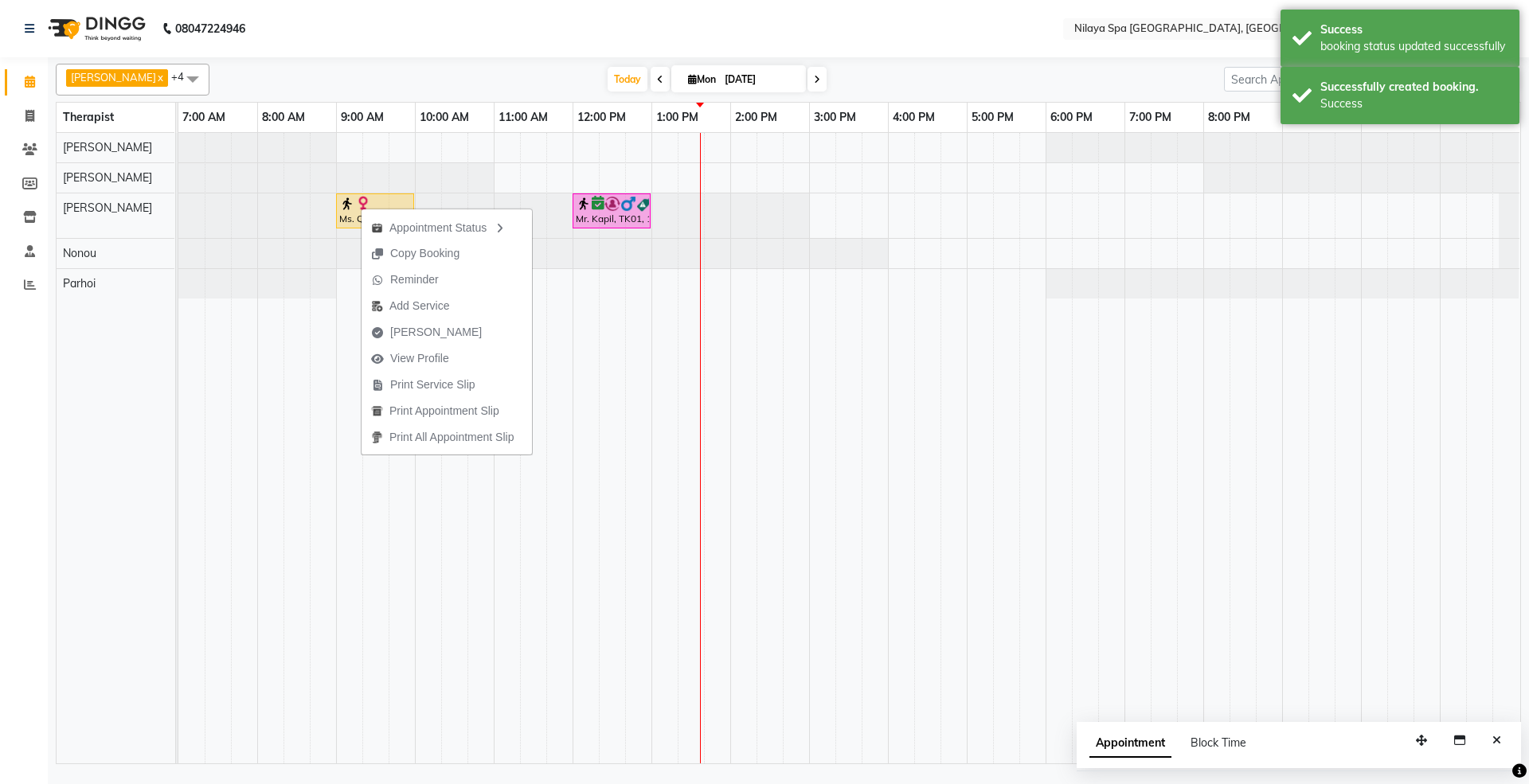
click at [396, 328] on span "[PERSON_NAME]" at bounding box center [436, 332] width 92 height 16
select select "service"
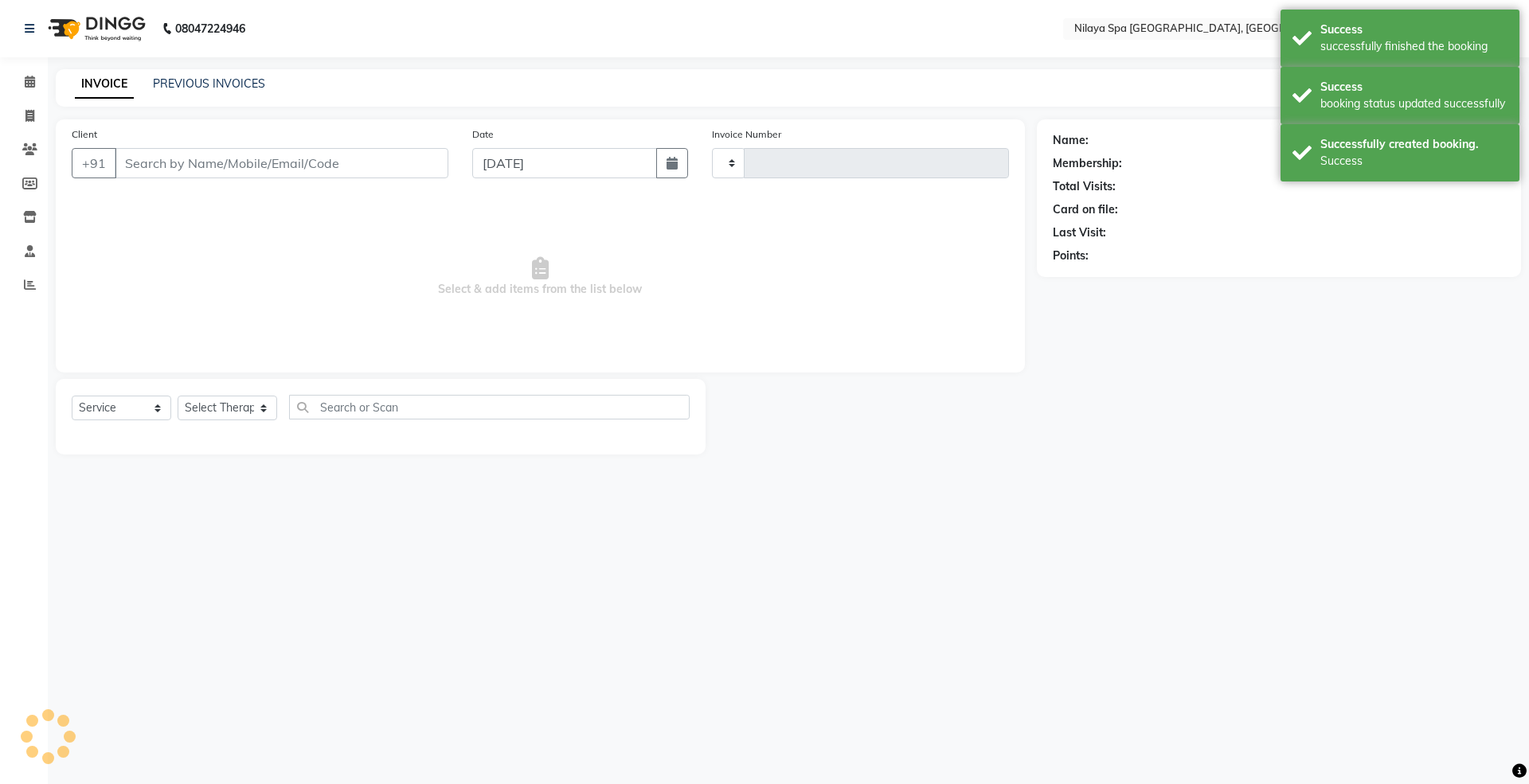
type input "1450"
select select "7950"
select select "package"
type input "14*******12"
select select "71650"
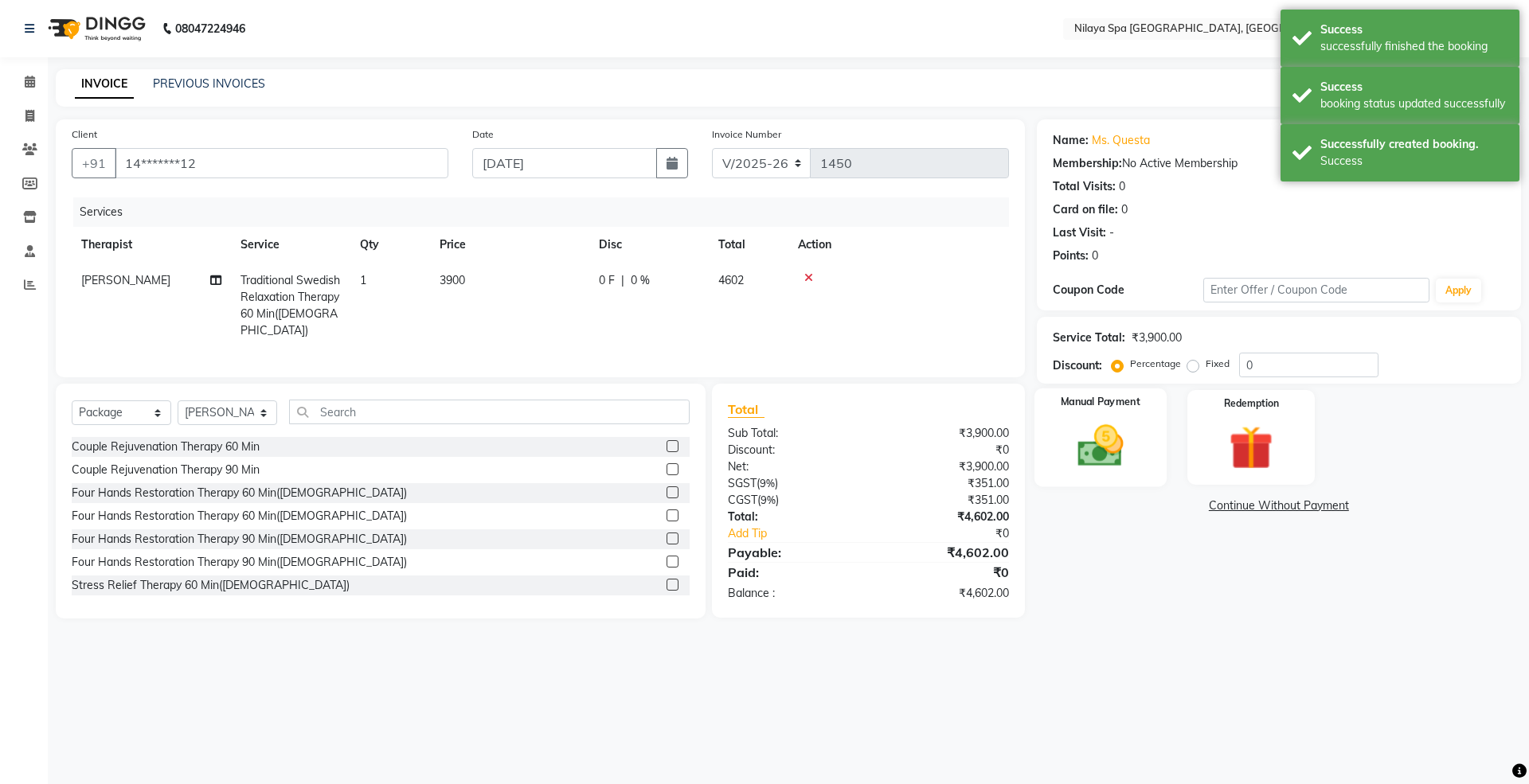
click at [1126, 434] on img at bounding box center [1100, 446] width 74 height 52
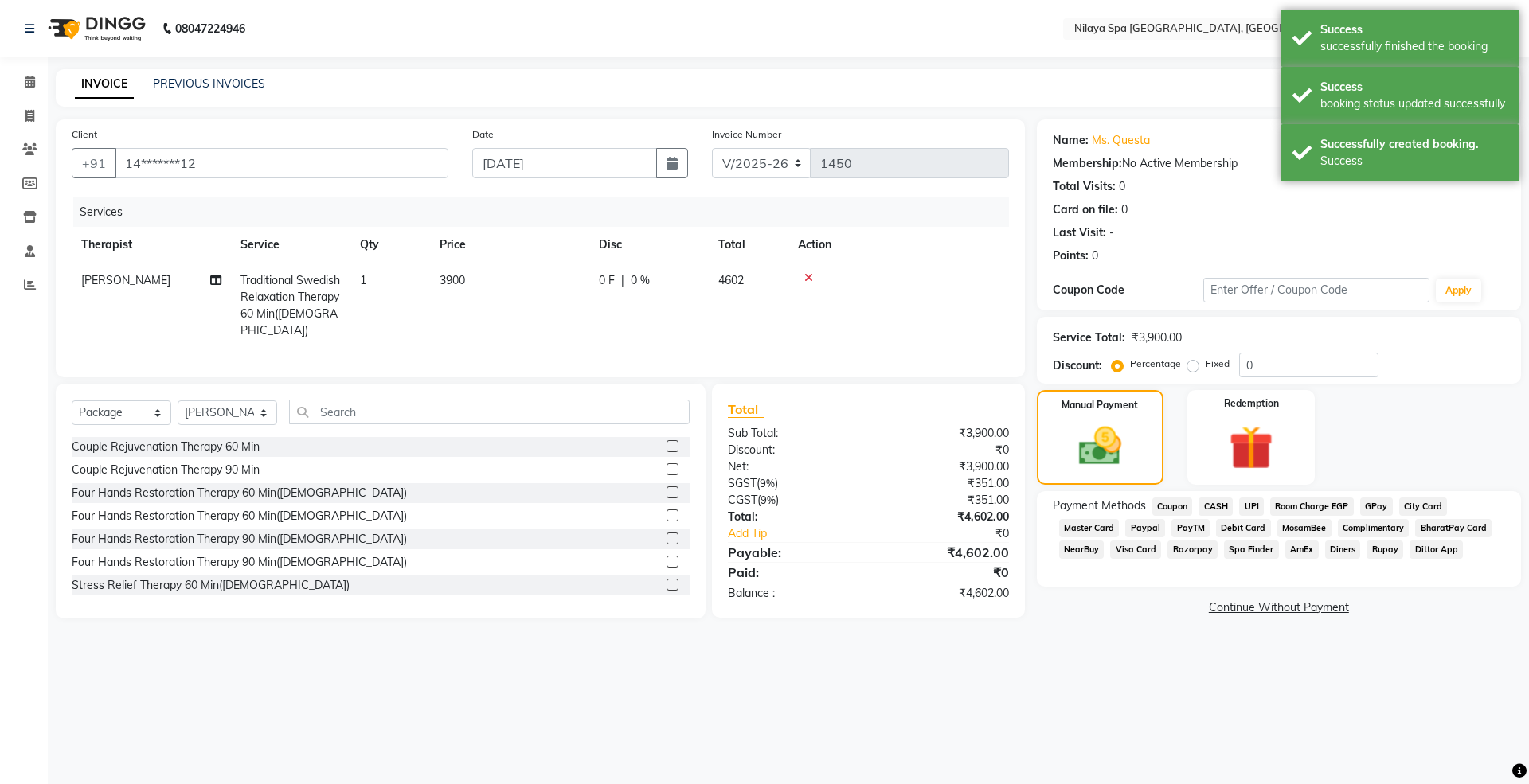
click at [1138, 545] on span "Visa Card" at bounding box center [1136, 550] width 51 height 18
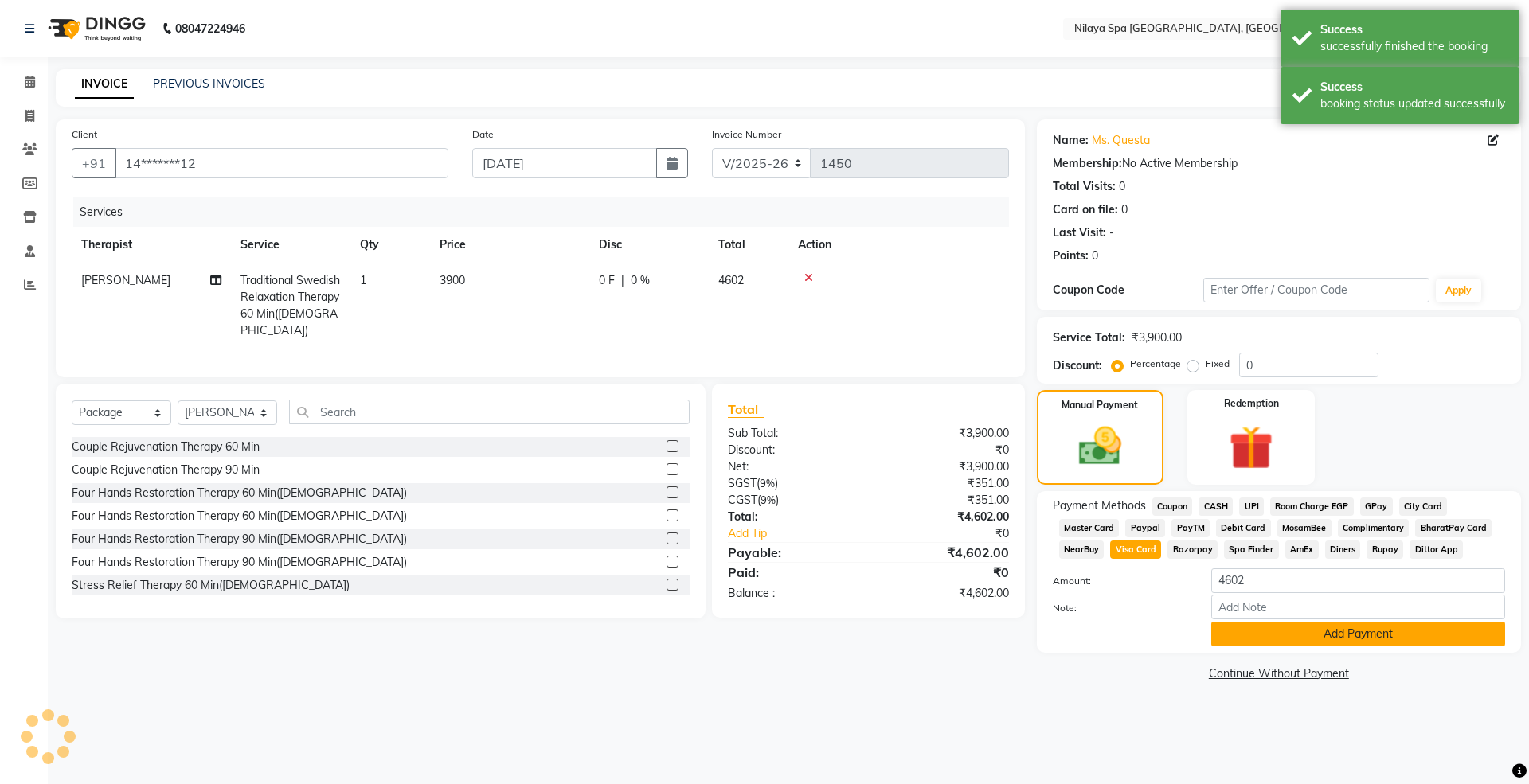
click at [1285, 640] on button "Add Payment" at bounding box center [1358, 634] width 294 height 25
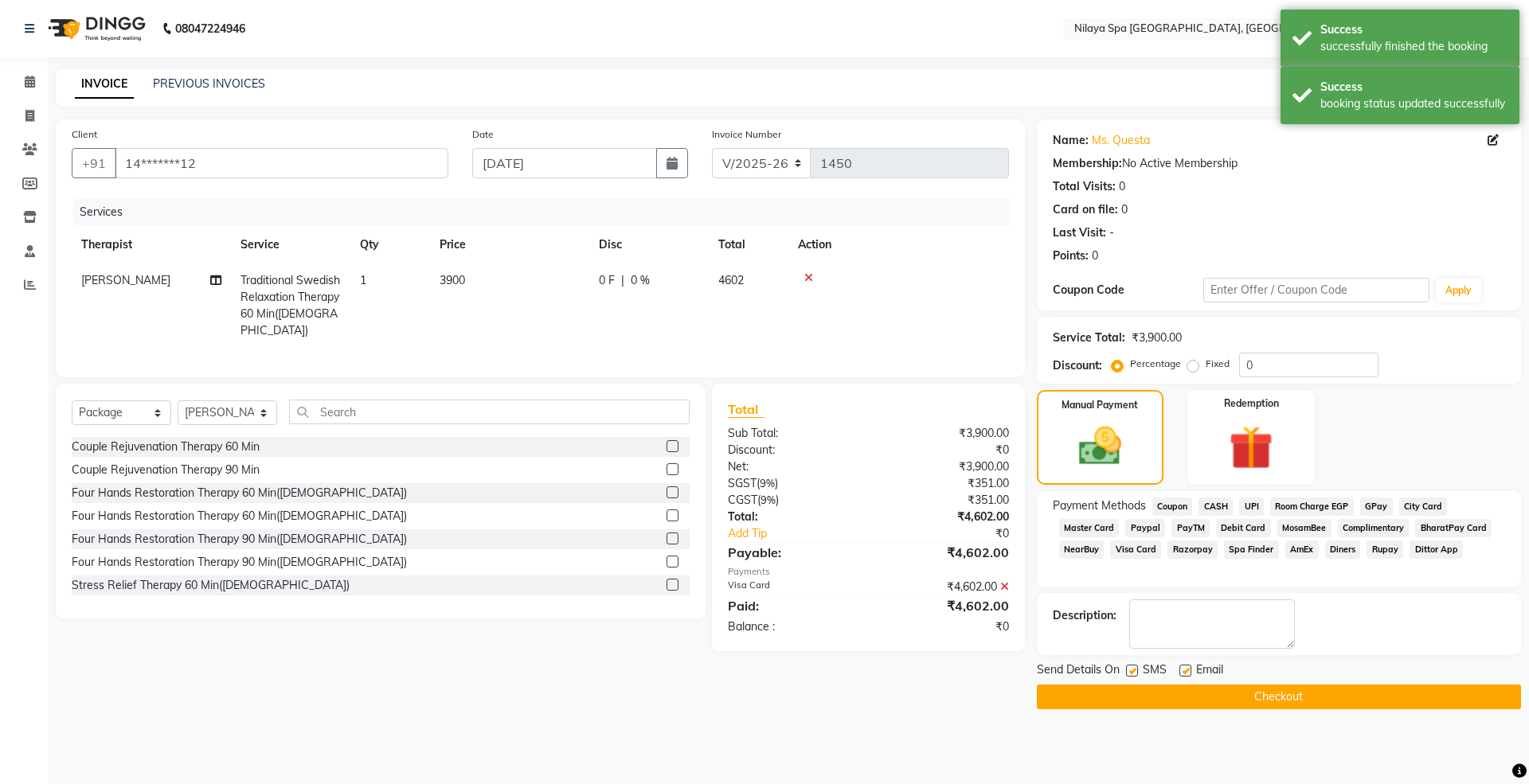
click at [1252, 703] on button "Checkout" at bounding box center [1278, 697] width 484 height 25
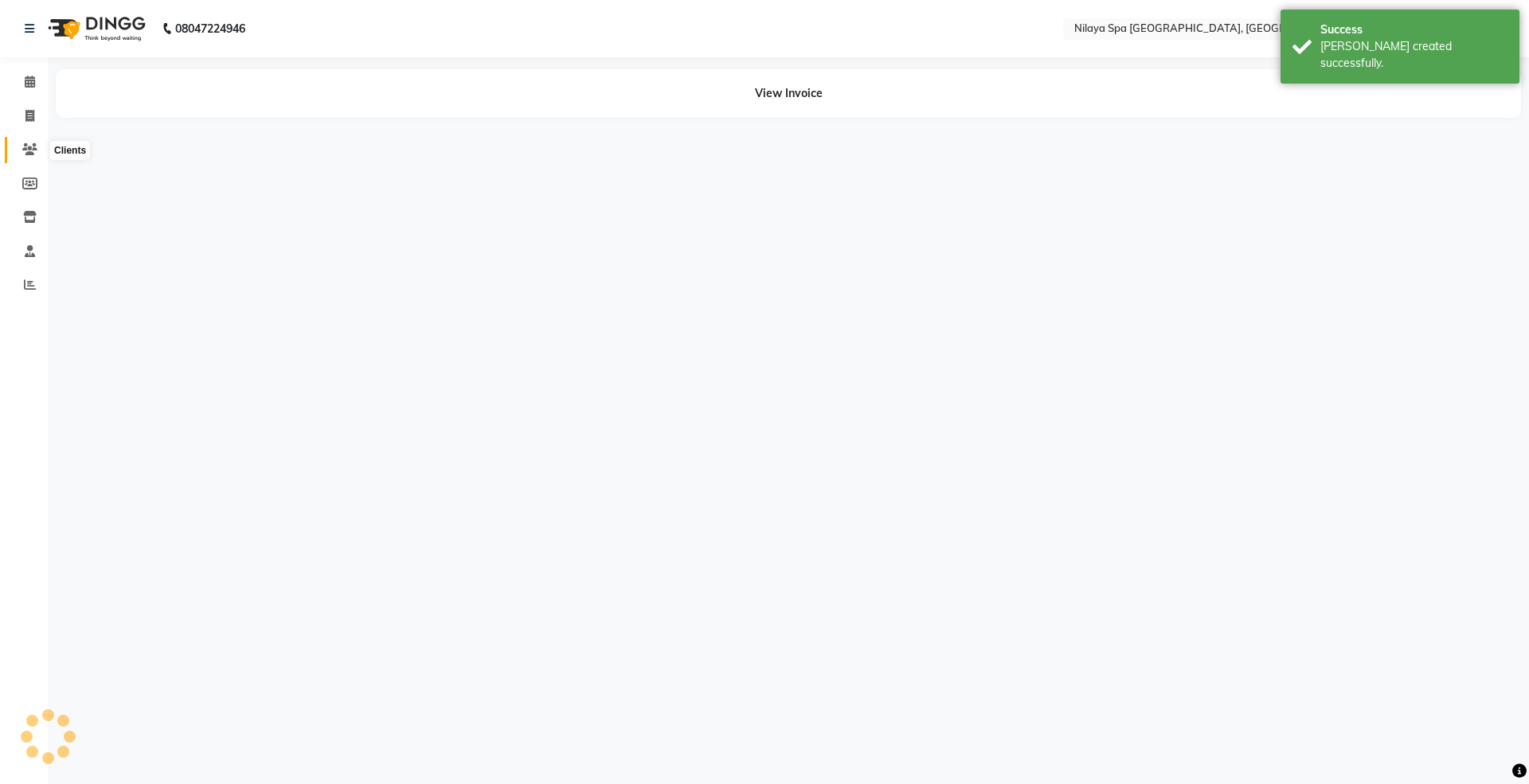
click at [22, 146] on icon at bounding box center [29, 149] width 16 height 12
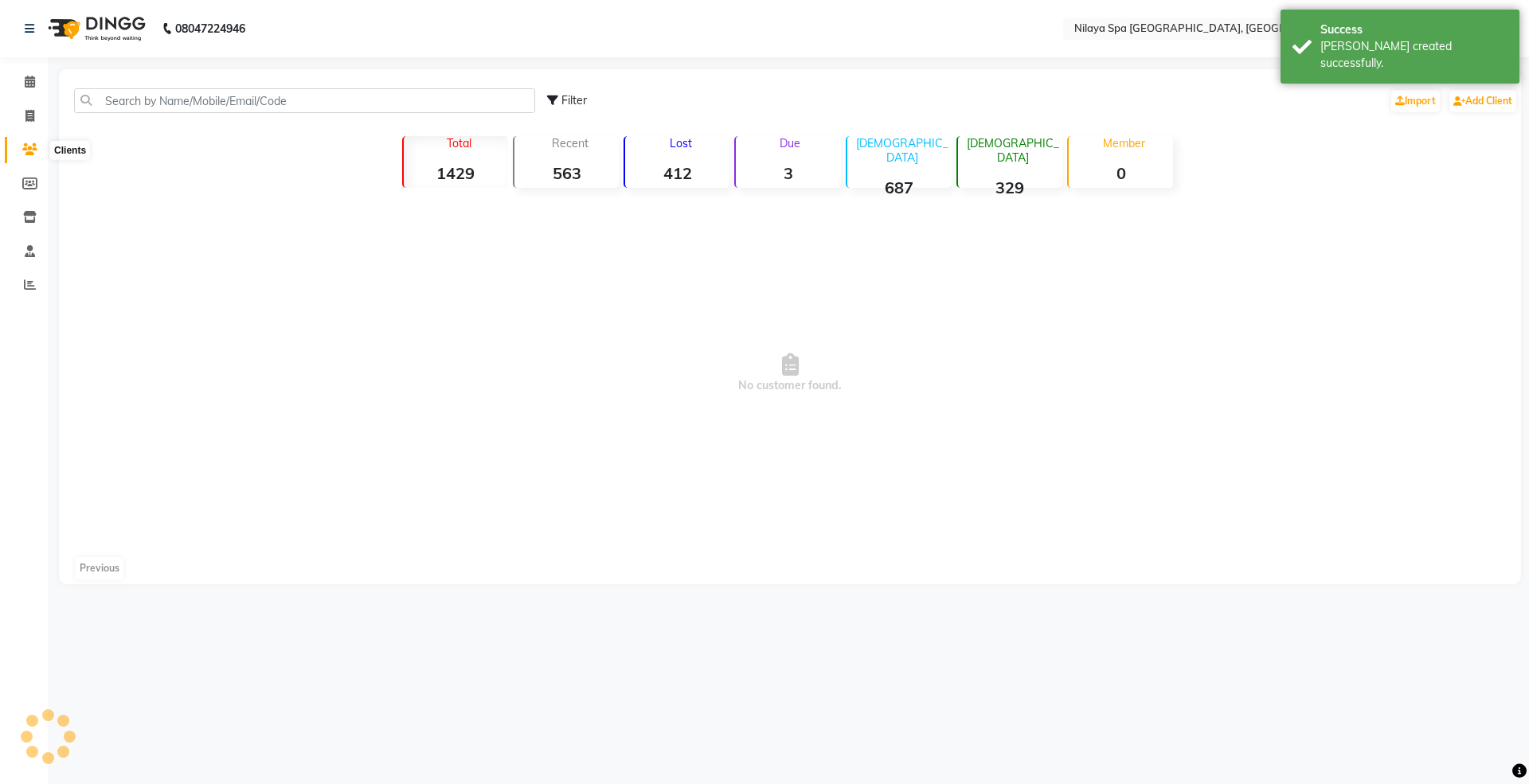
click at [24, 144] on icon at bounding box center [29, 149] width 16 height 12
click at [29, 81] on icon at bounding box center [29, 81] width 10 height 12
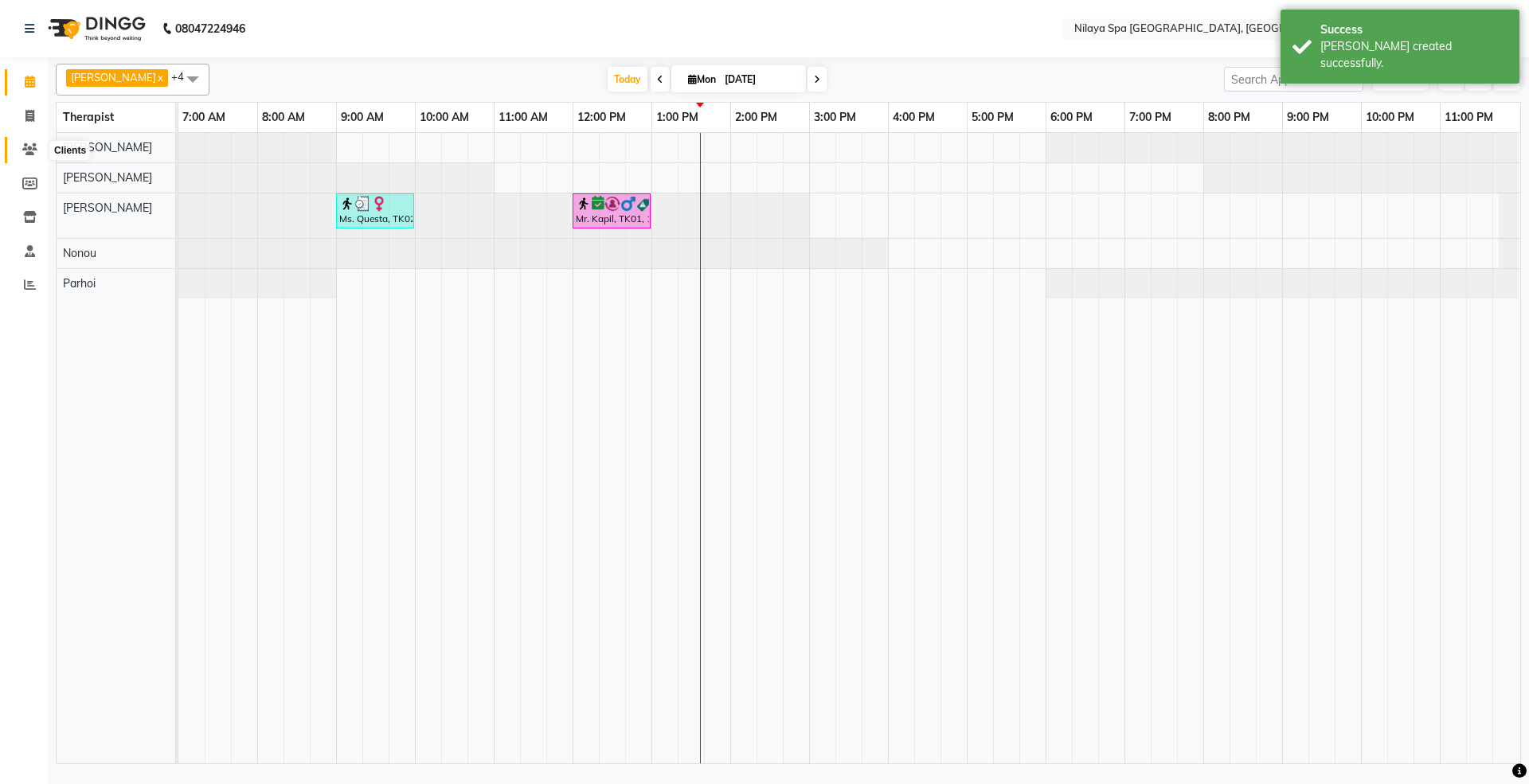
click at [22, 151] on icon at bounding box center [29, 149] width 16 height 12
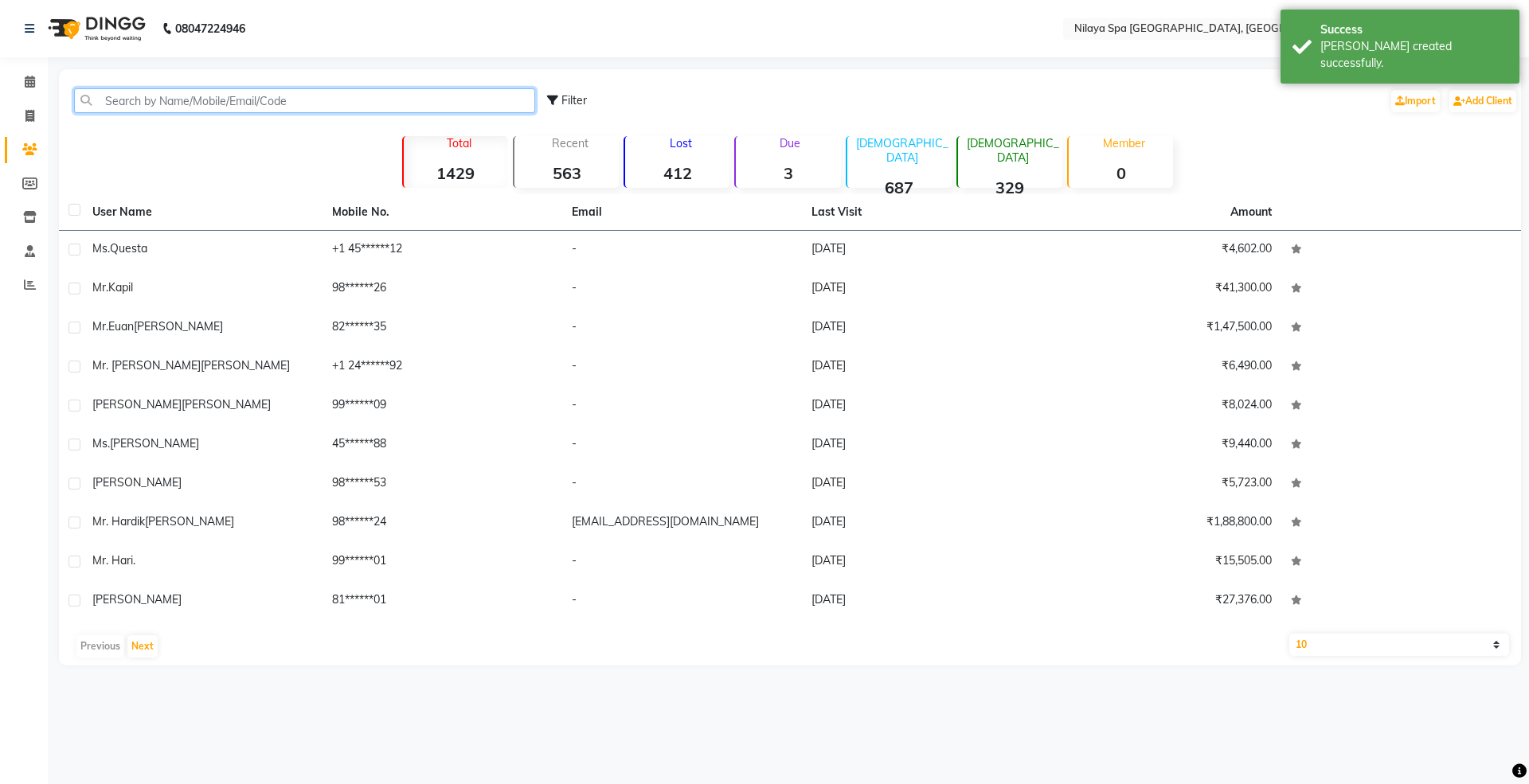
click at [124, 97] on input "text" at bounding box center [305, 101] width 461 height 25
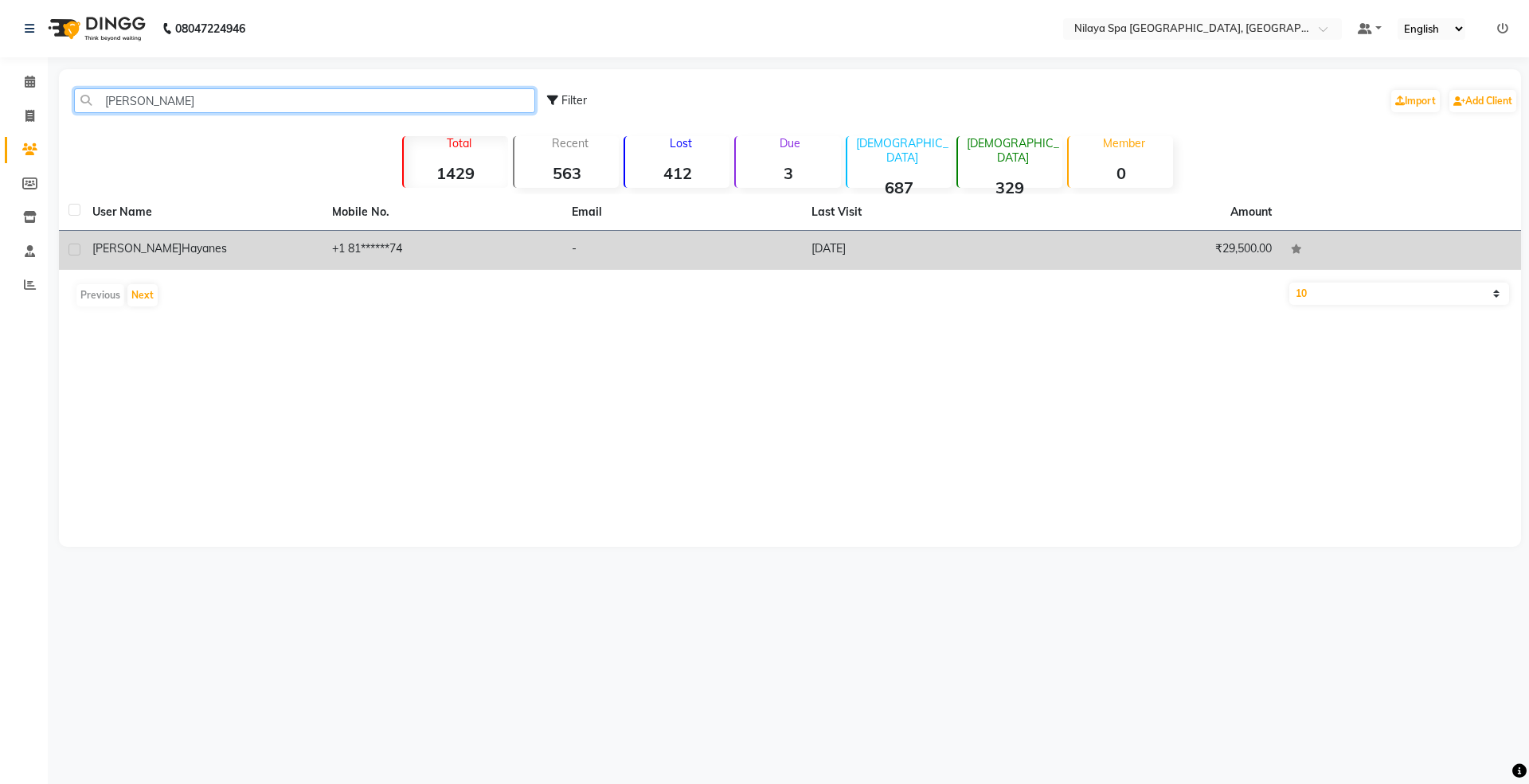
type input "[PERSON_NAME]"
click at [148, 255] on div "[PERSON_NAME]" at bounding box center [202, 249] width 221 height 16
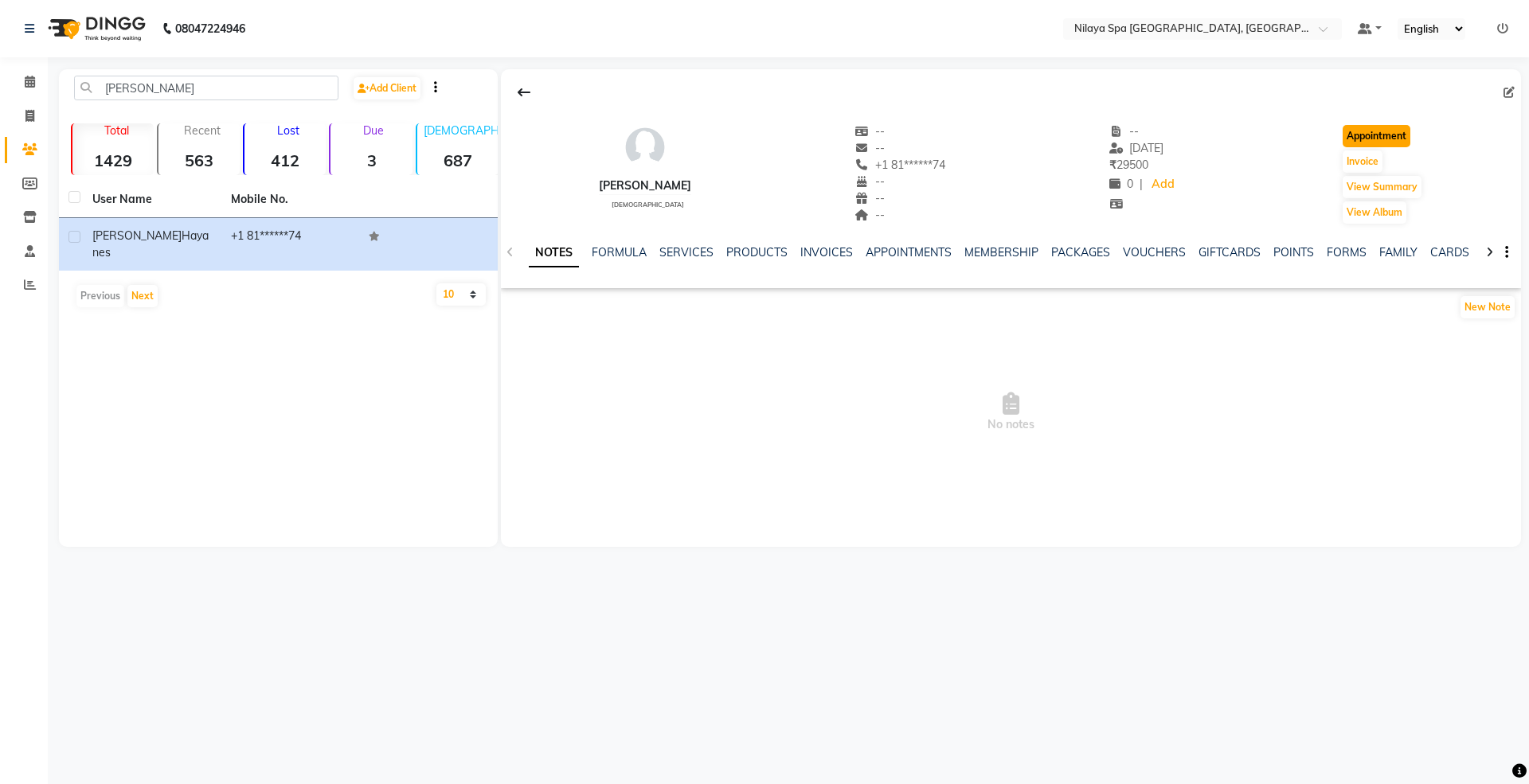
click at [1378, 131] on button "Appointment" at bounding box center [1377, 136] width 68 height 22
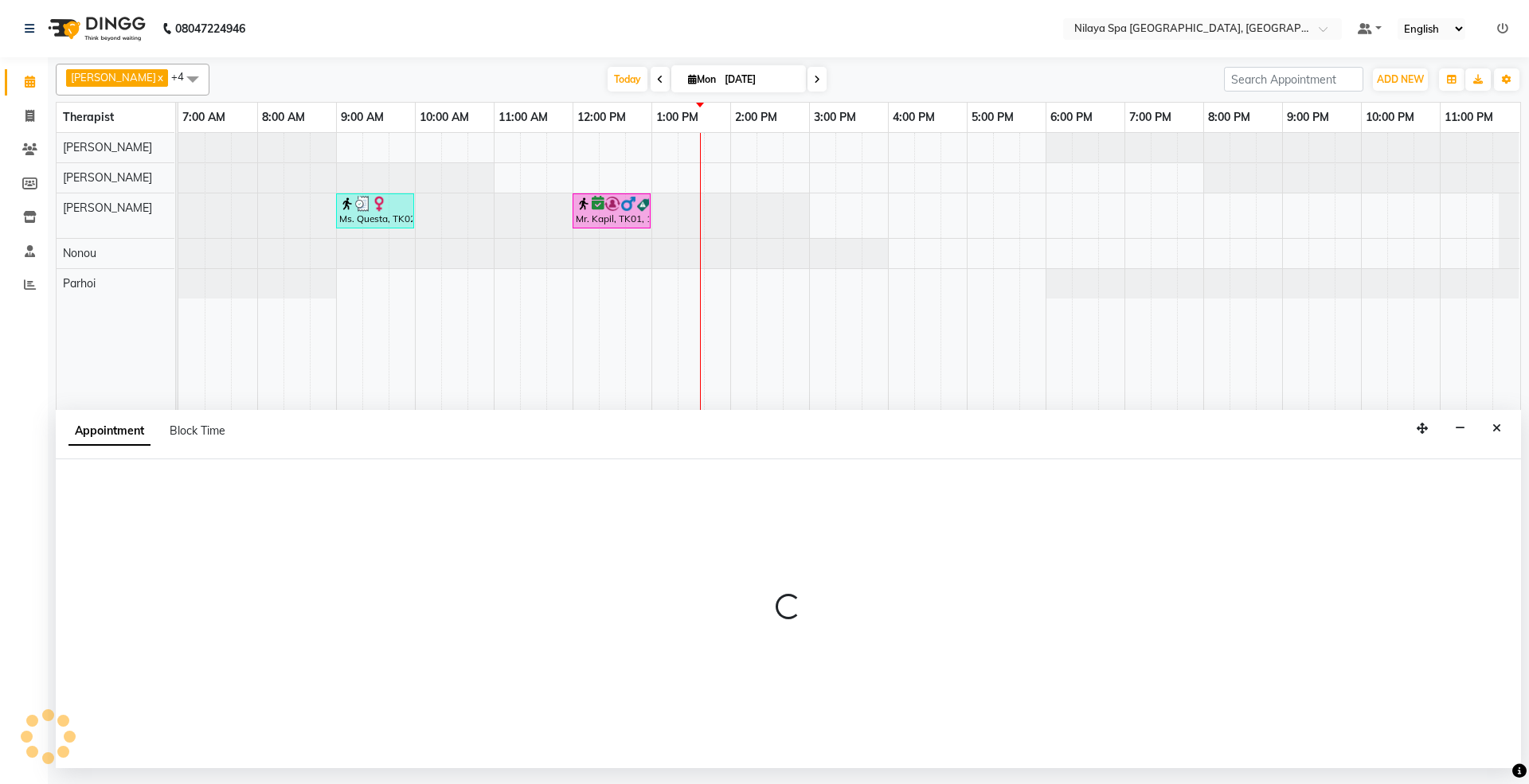
select select "480"
select select "tentative"
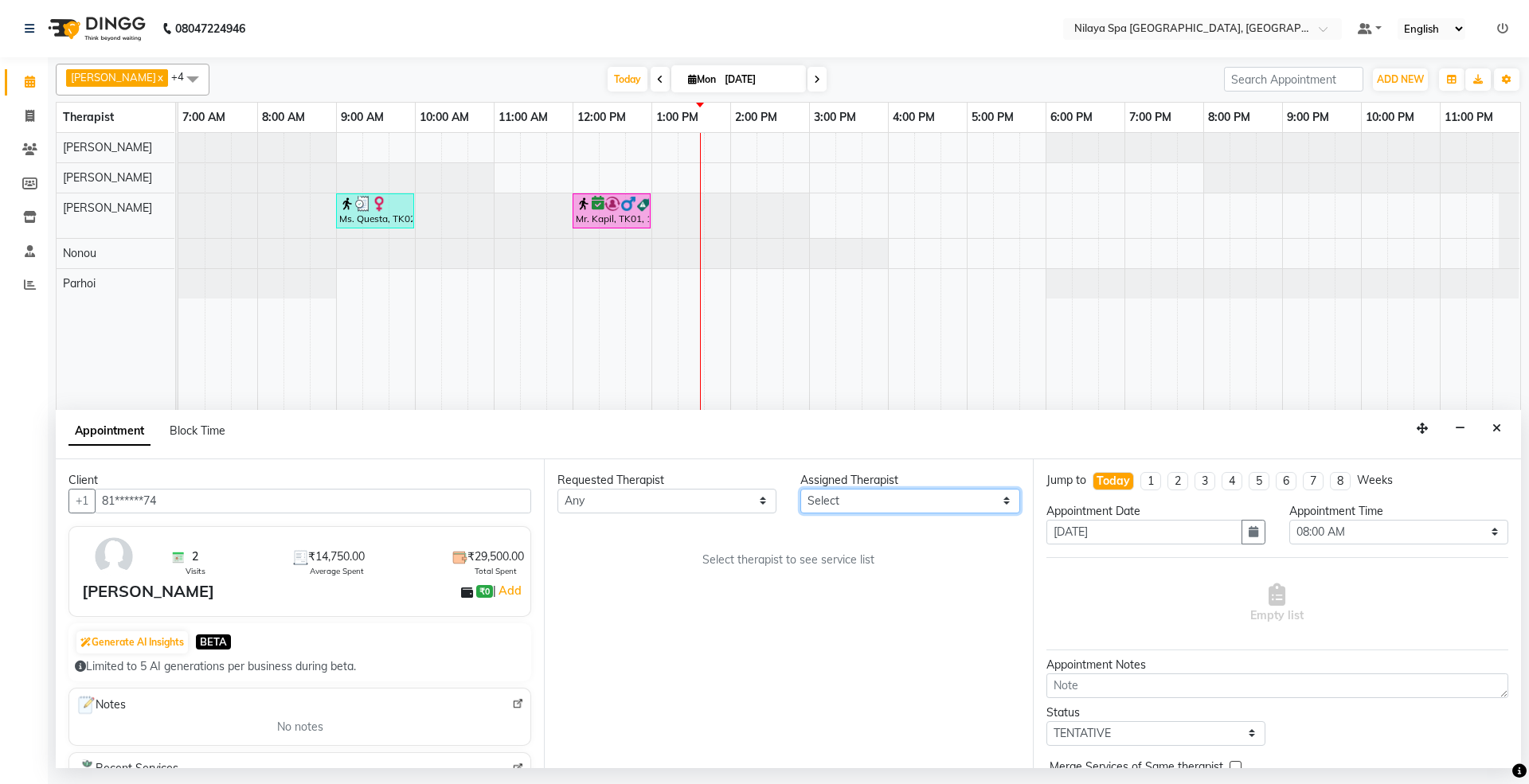
click at [810, 507] on select "Select [PERSON_NAME] [PERSON_NAME] [PERSON_NAME] Parhoi Vah" at bounding box center [910, 500] width 219 height 25
select select "71645"
click at [801, 489] on select "Select [PERSON_NAME] [PERSON_NAME] [PERSON_NAME] Parhoi Vah" at bounding box center [910, 500] width 219 height 25
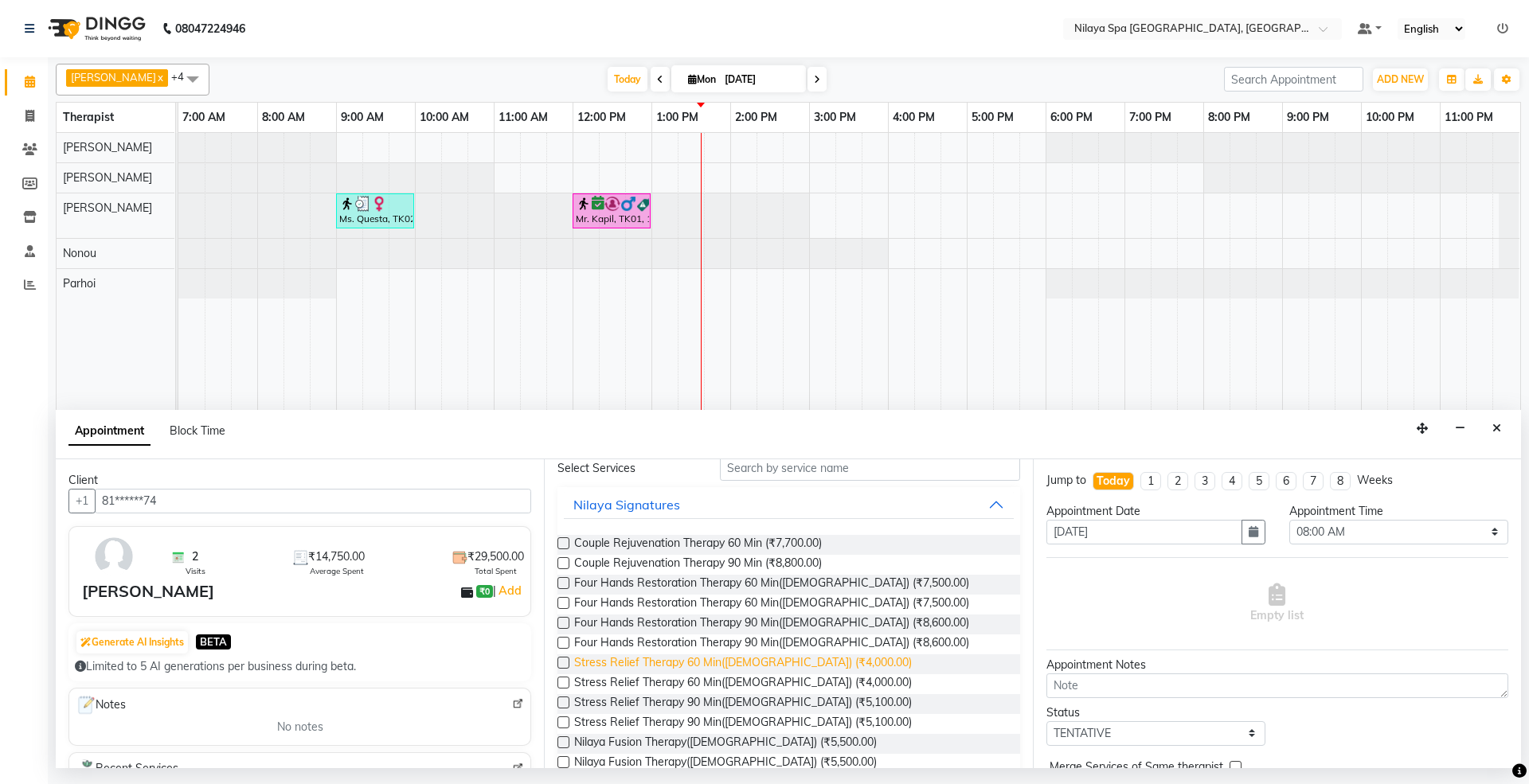
scroll to position [106, 0]
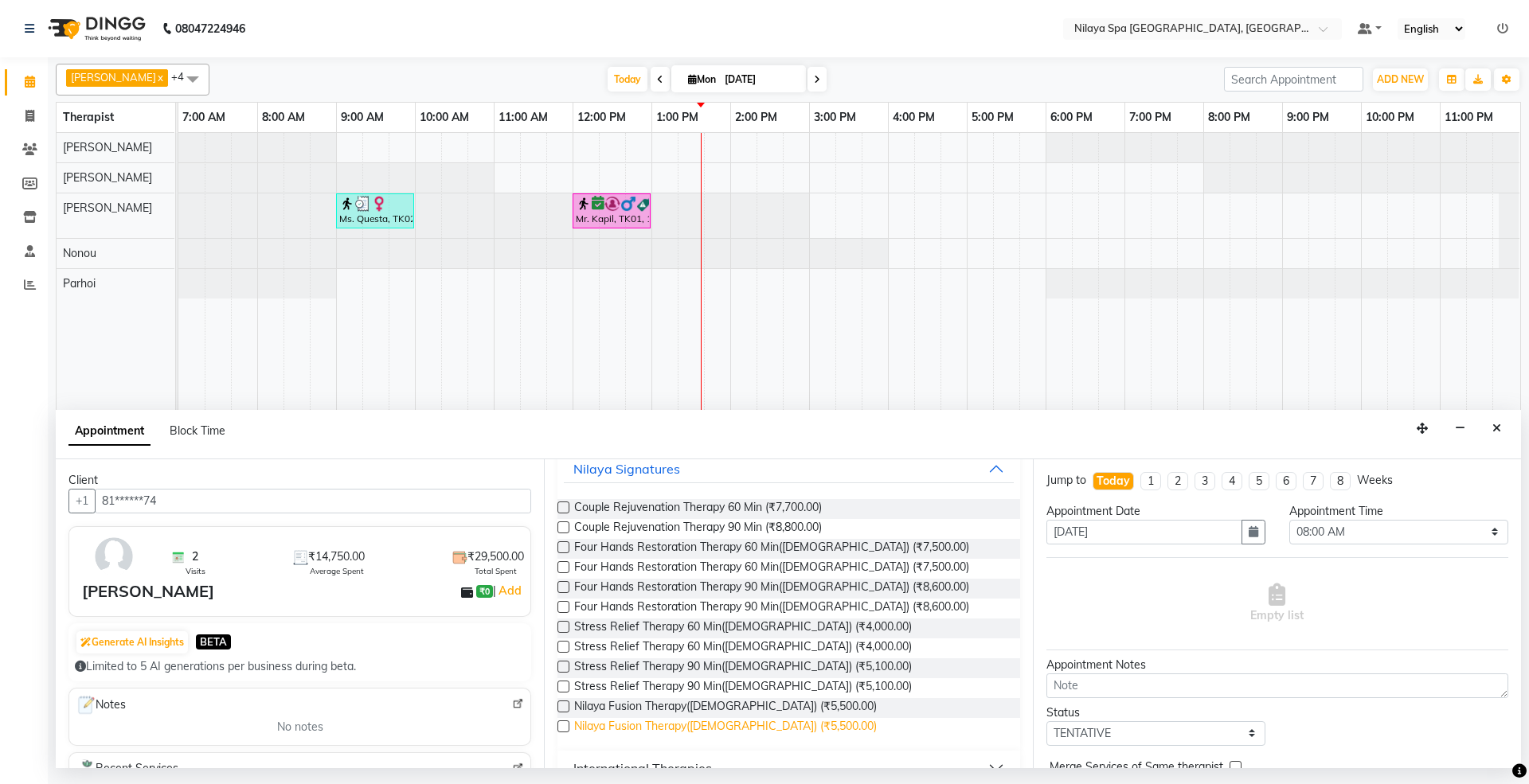
click at [705, 722] on span "Nilaya Fusion Therapy([DEMOGRAPHIC_DATA]) (₹5,500.00)" at bounding box center [726, 728] width 303 height 20
checkbox input "false"
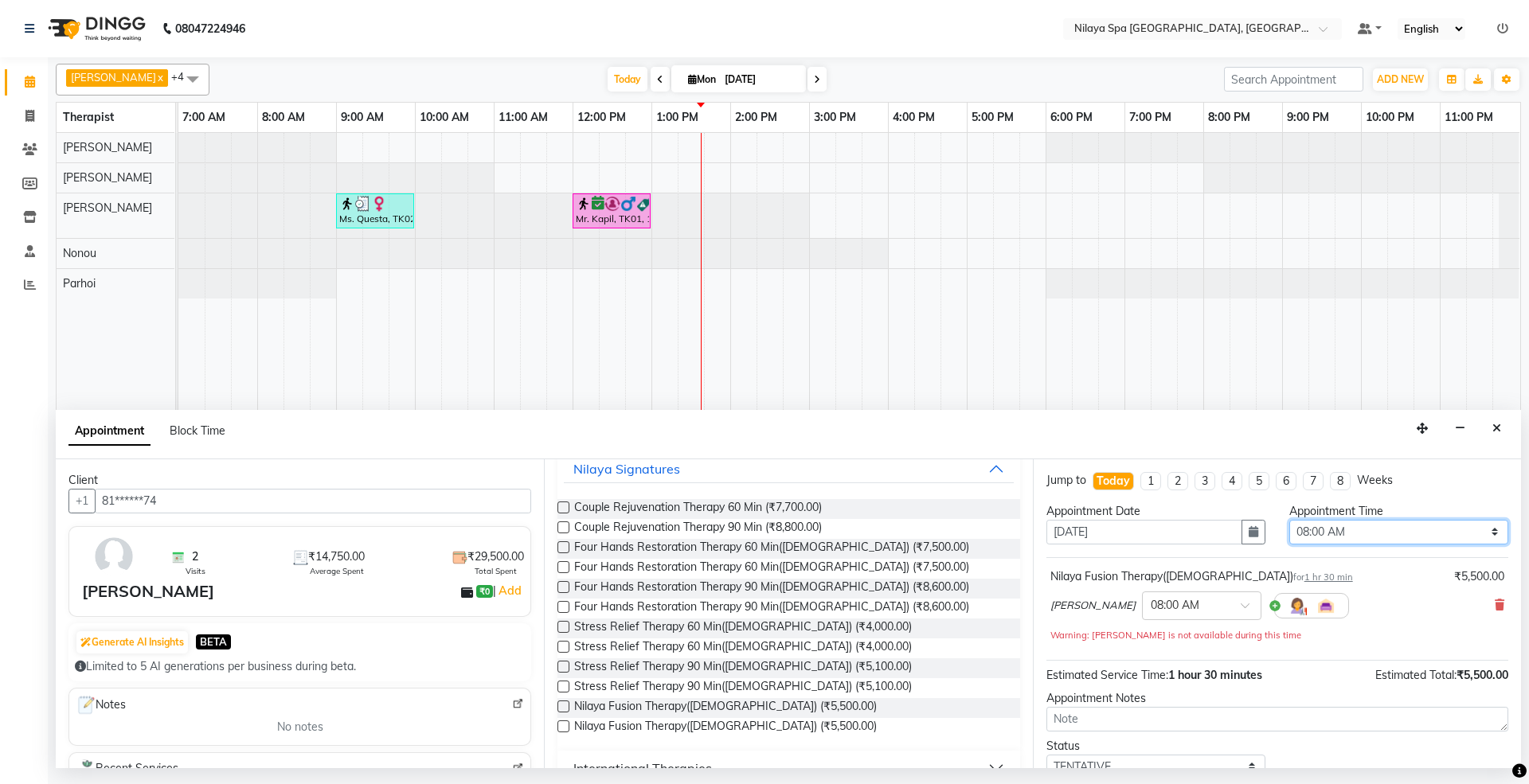
click at [1300, 532] on select "Select 08:00 AM 08:15 AM 08:30 AM 08:45 AM 09:00 AM 09:15 AM 09:30 AM 09:45 AM …" at bounding box center [1398, 532] width 219 height 25
select select "720"
click at [1289, 521] on select "Select 08:00 AM 08:15 AM 08:30 AM 08:45 AM 09:00 AM 09:15 AM 09:30 AM 09:45 AM …" at bounding box center [1398, 532] width 219 height 25
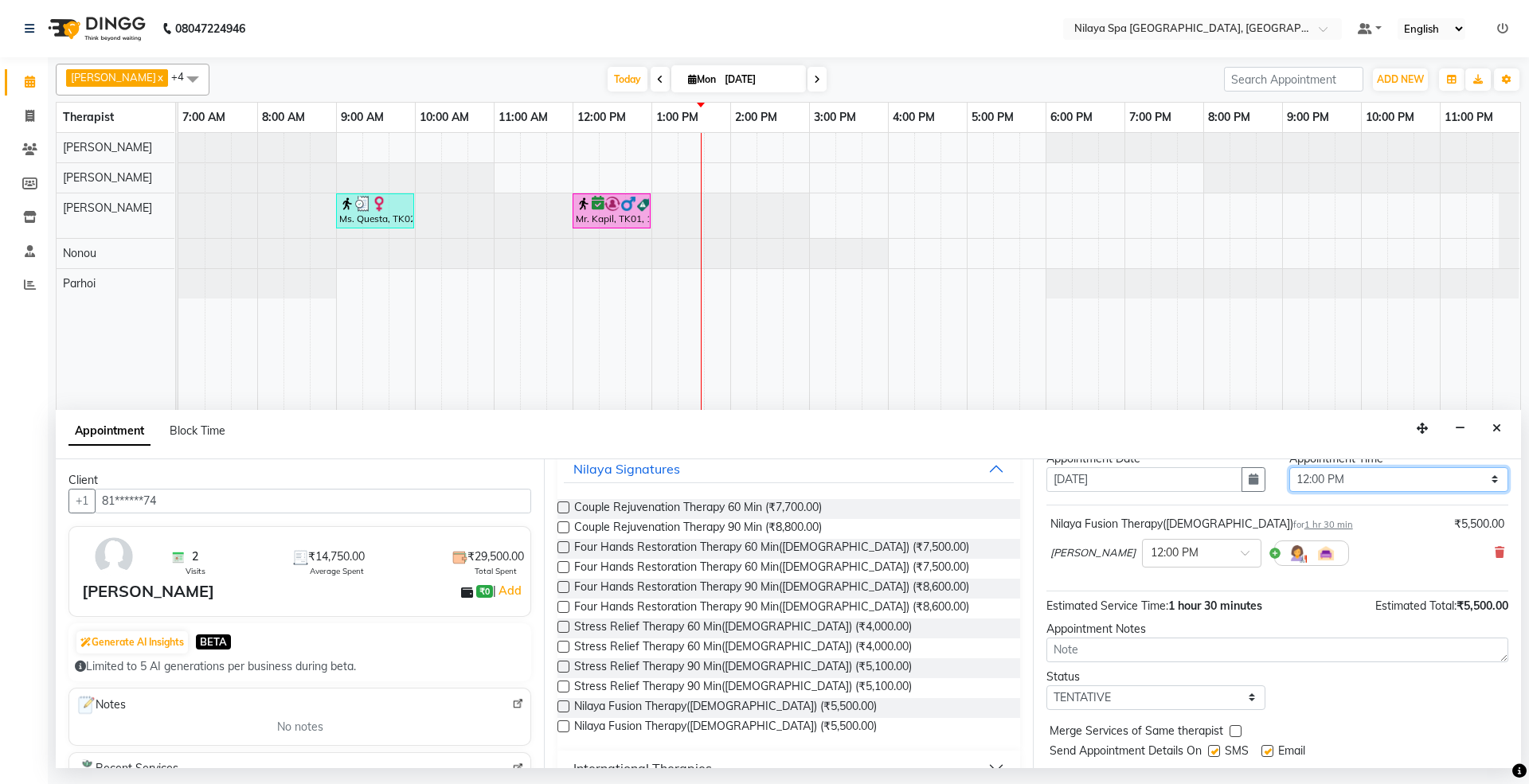
scroll to position [96, 0]
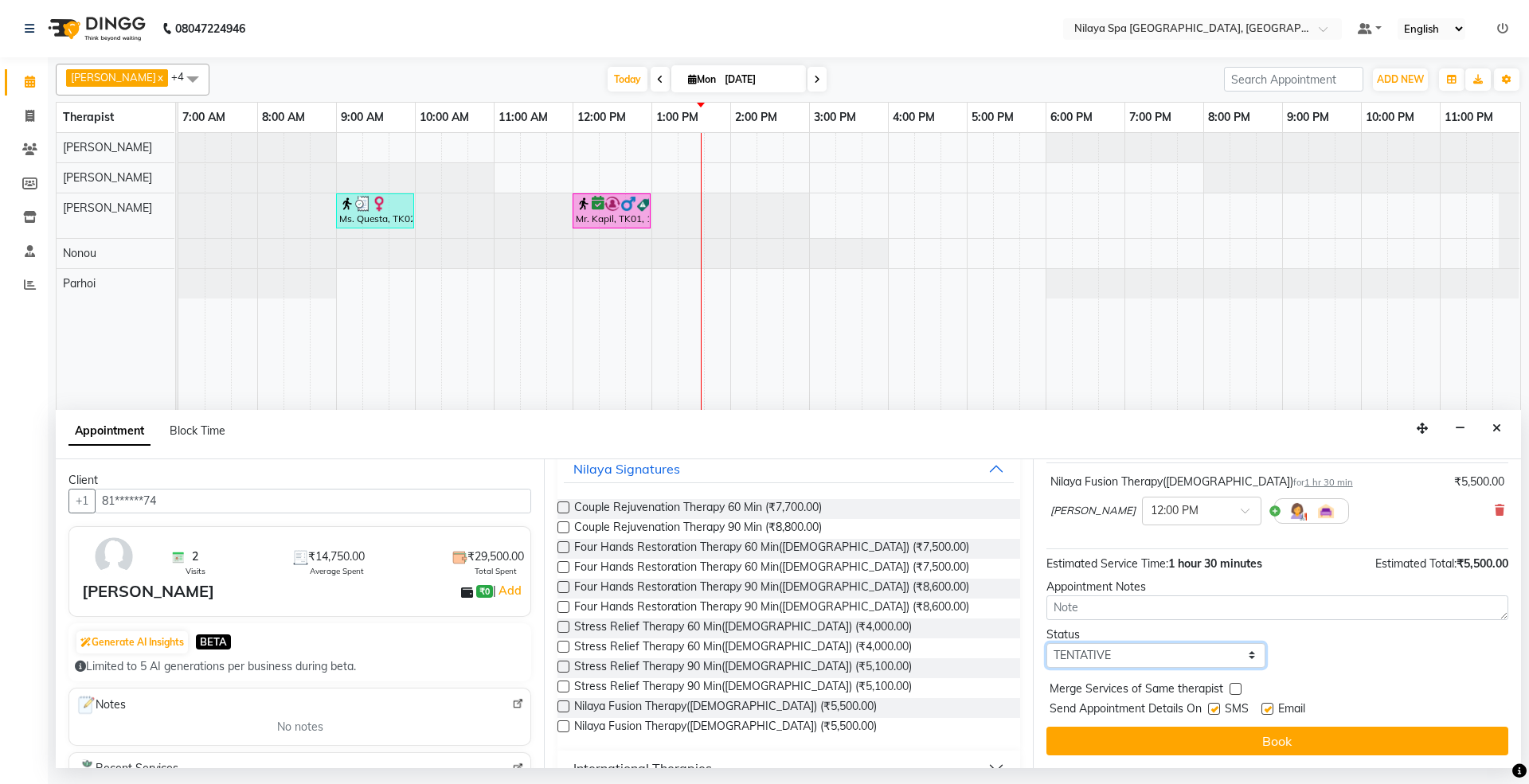
click at [1075, 657] on select "Select TENTATIVE CONFIRM CHECK-IN UPCOMING" at bounding box center [1156, 655] width 219 height 25
select select "confirm booking"
click at [1047, 644] on select "Select TENTATIVE CONFIRM CHECK-IN UPCOMING" at bounding box center [1156, 655] width 219 height 25
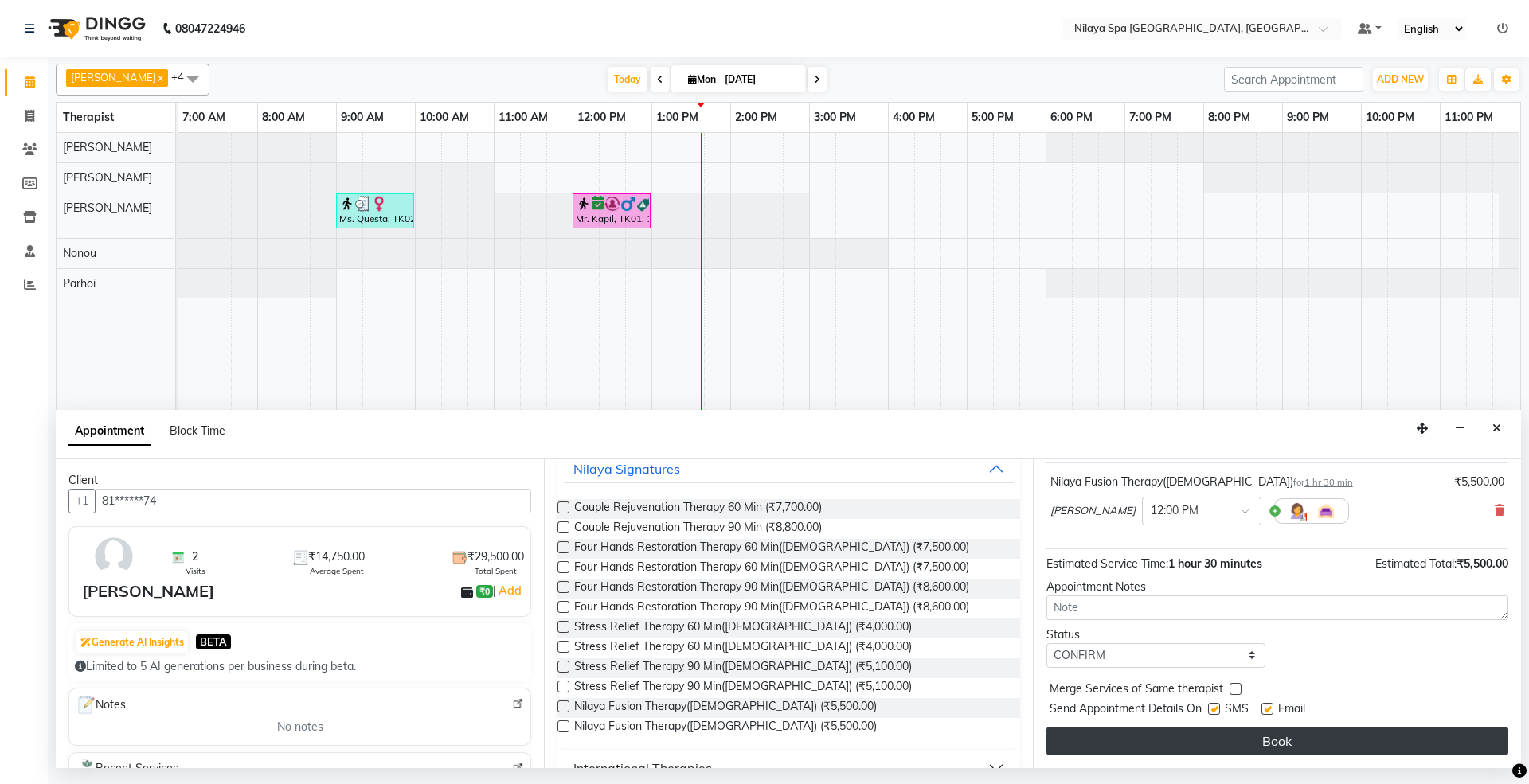
click at [1090, 736] on button "Book" at bounding box center [1277, 741] width 462 height 28
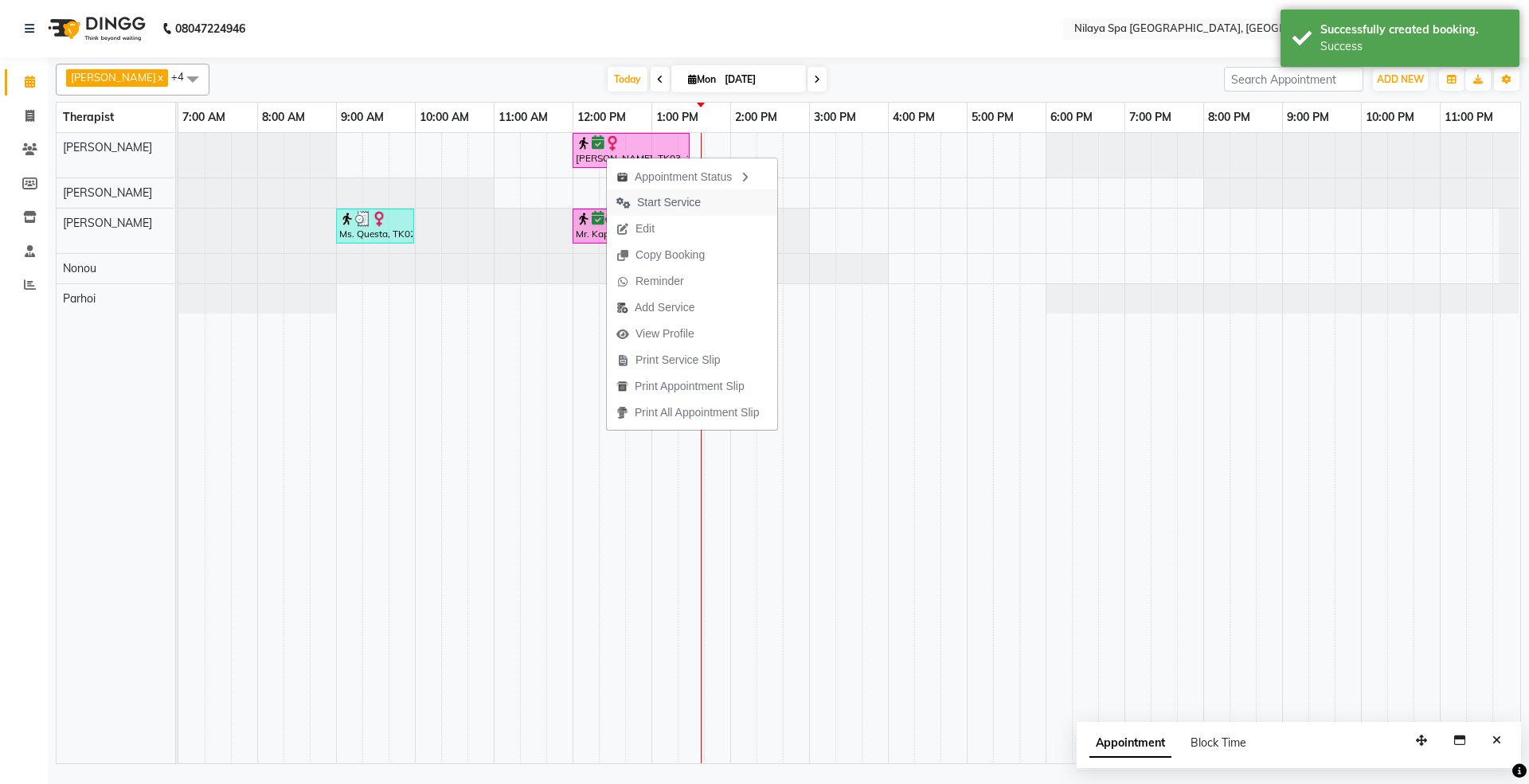
click at [648, 206] on span "Start Service" at bounding box center [669, 202] width 64 height 16
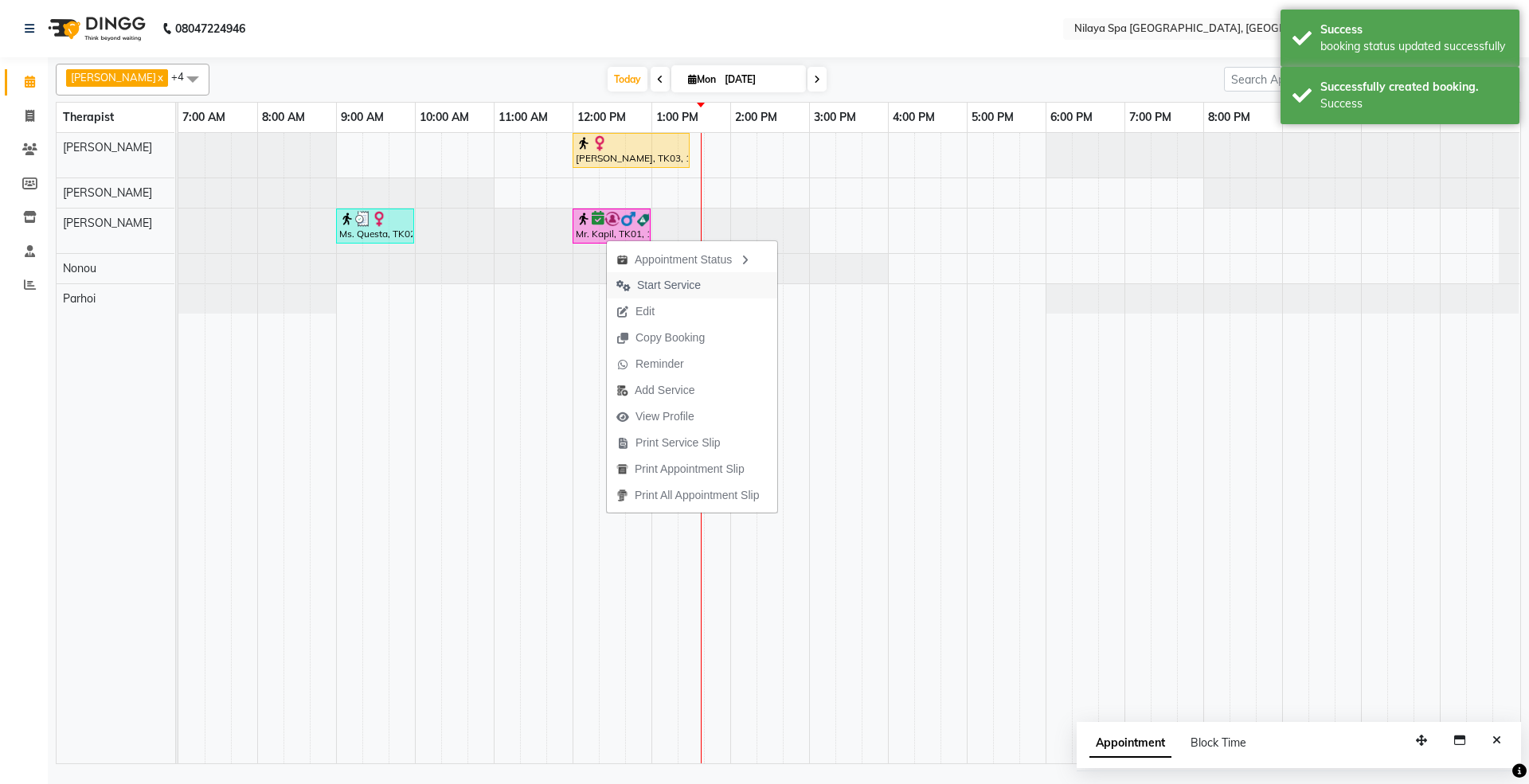
click at [664, 281] on span "Start Service" at bounding box center [669, 285] width 64 height 16
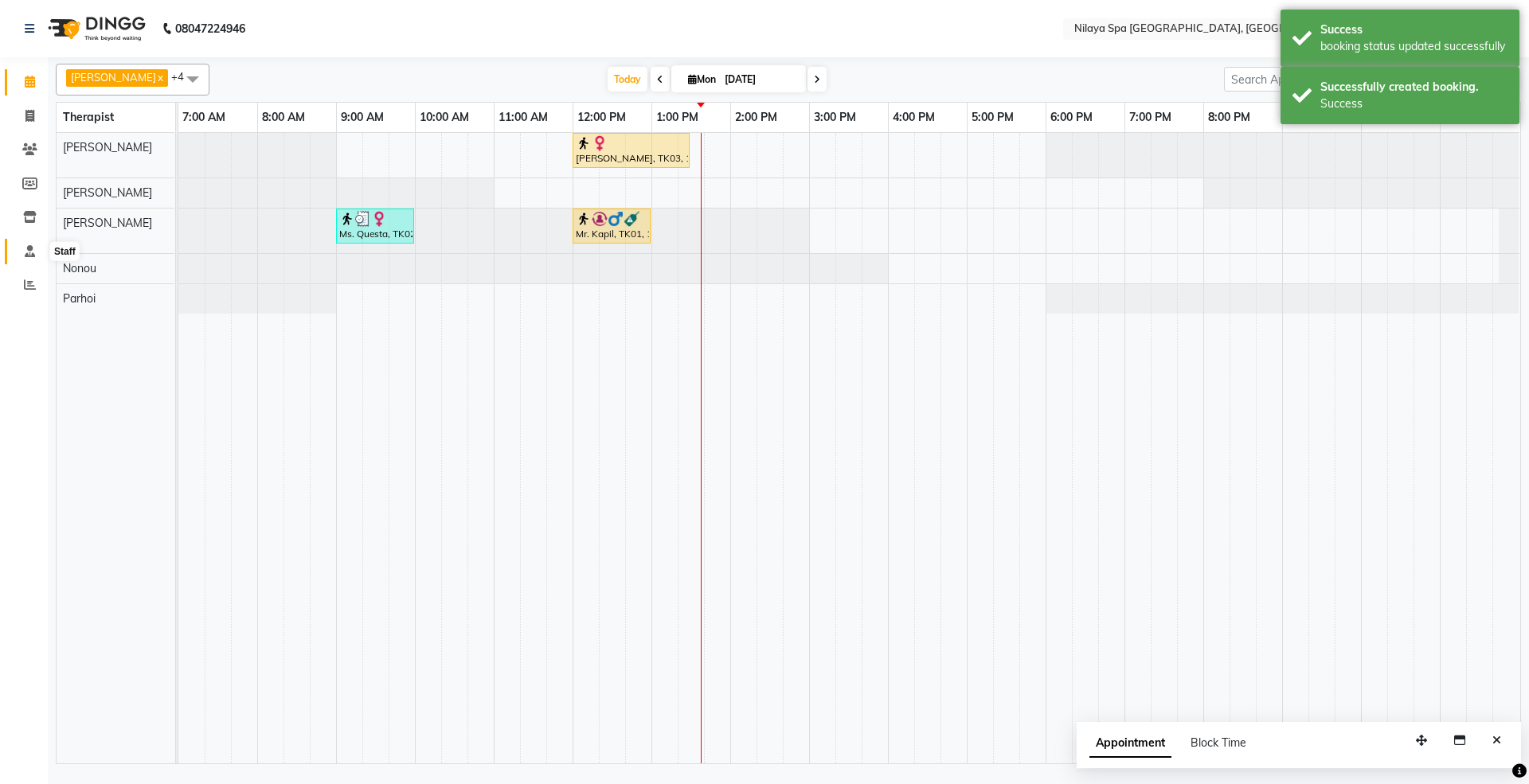
click at [27, 249] on icon at bounding box center [29, 251] width 10 height 12
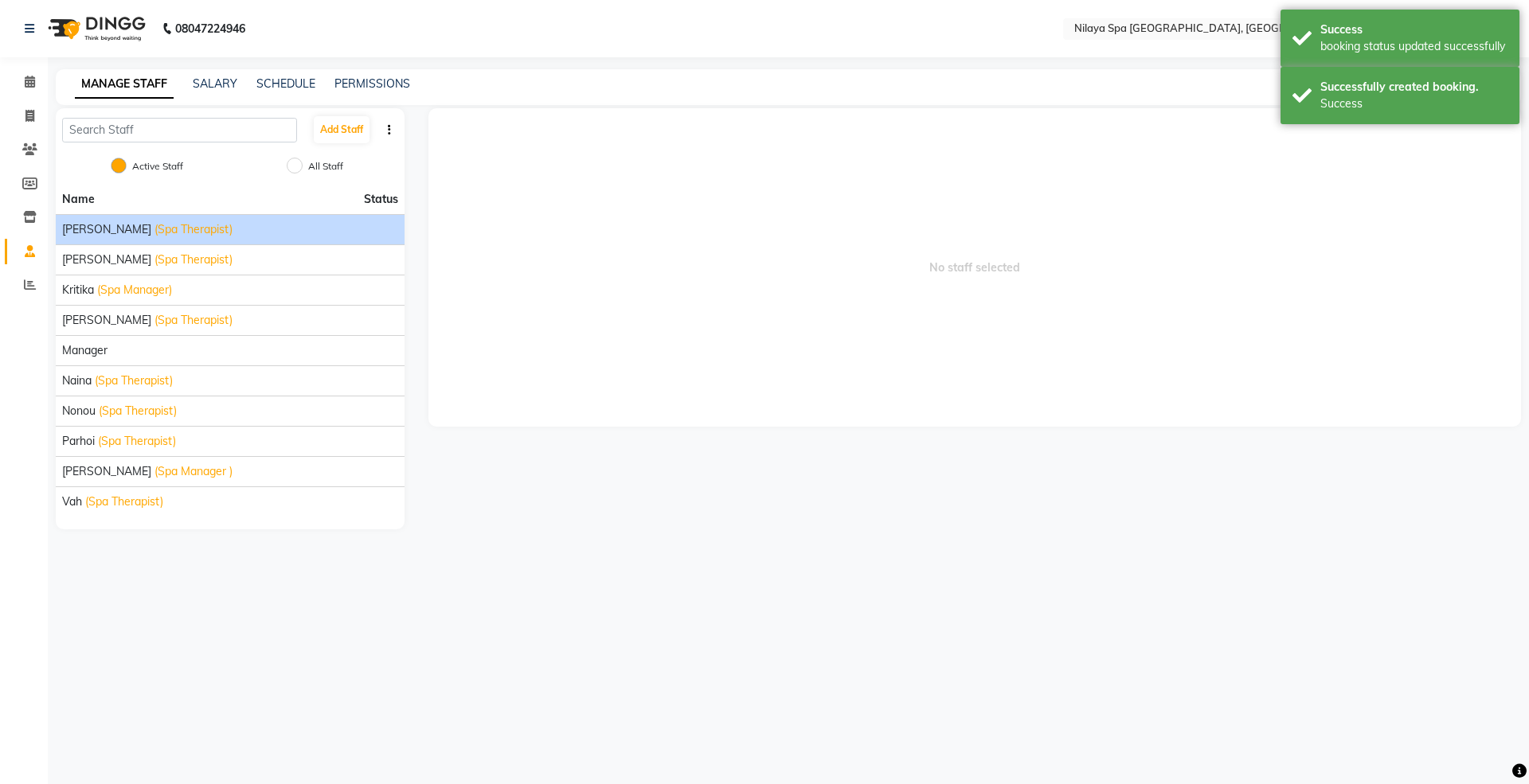
click at [155, 228] on span "(Spa Therapist)" at bounding box center [193, 230] width 78 height 16
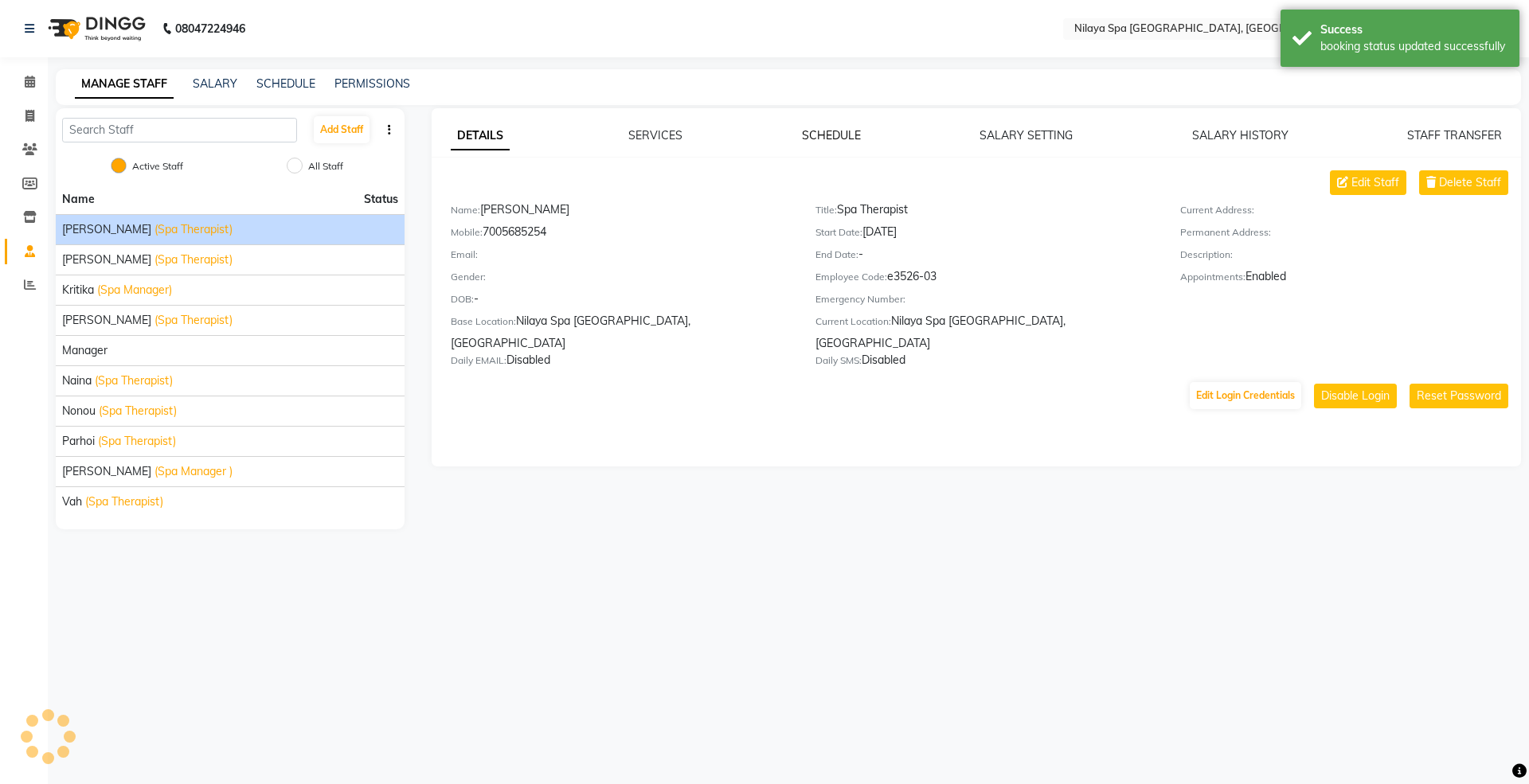
click at [823, 132] on link "SCHEDULE" at bounding box center [832, 135] width 59 height 15
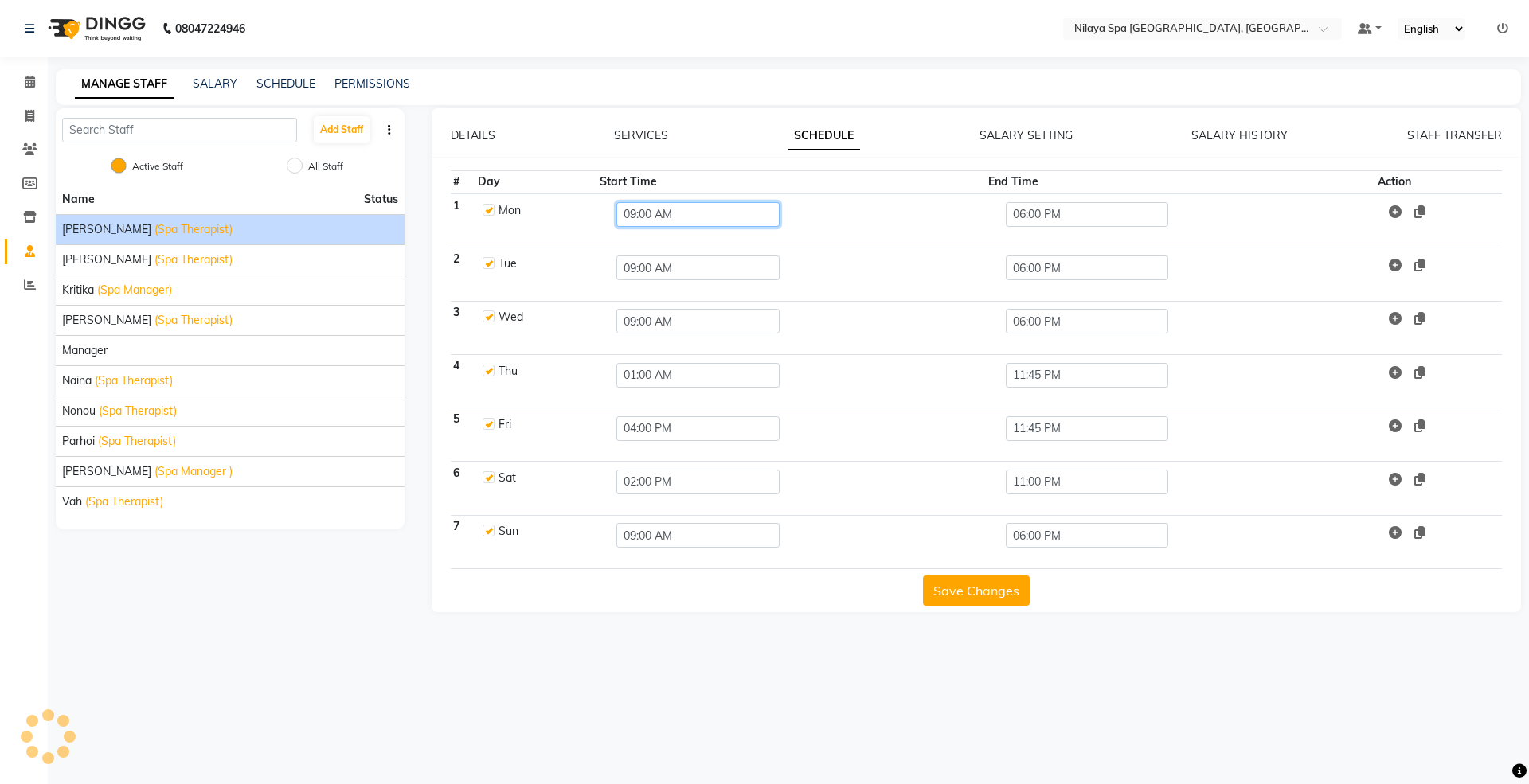
click at [657, 213] on input "09:00 AM" at bounding box center [698, 214] width 163 height 25
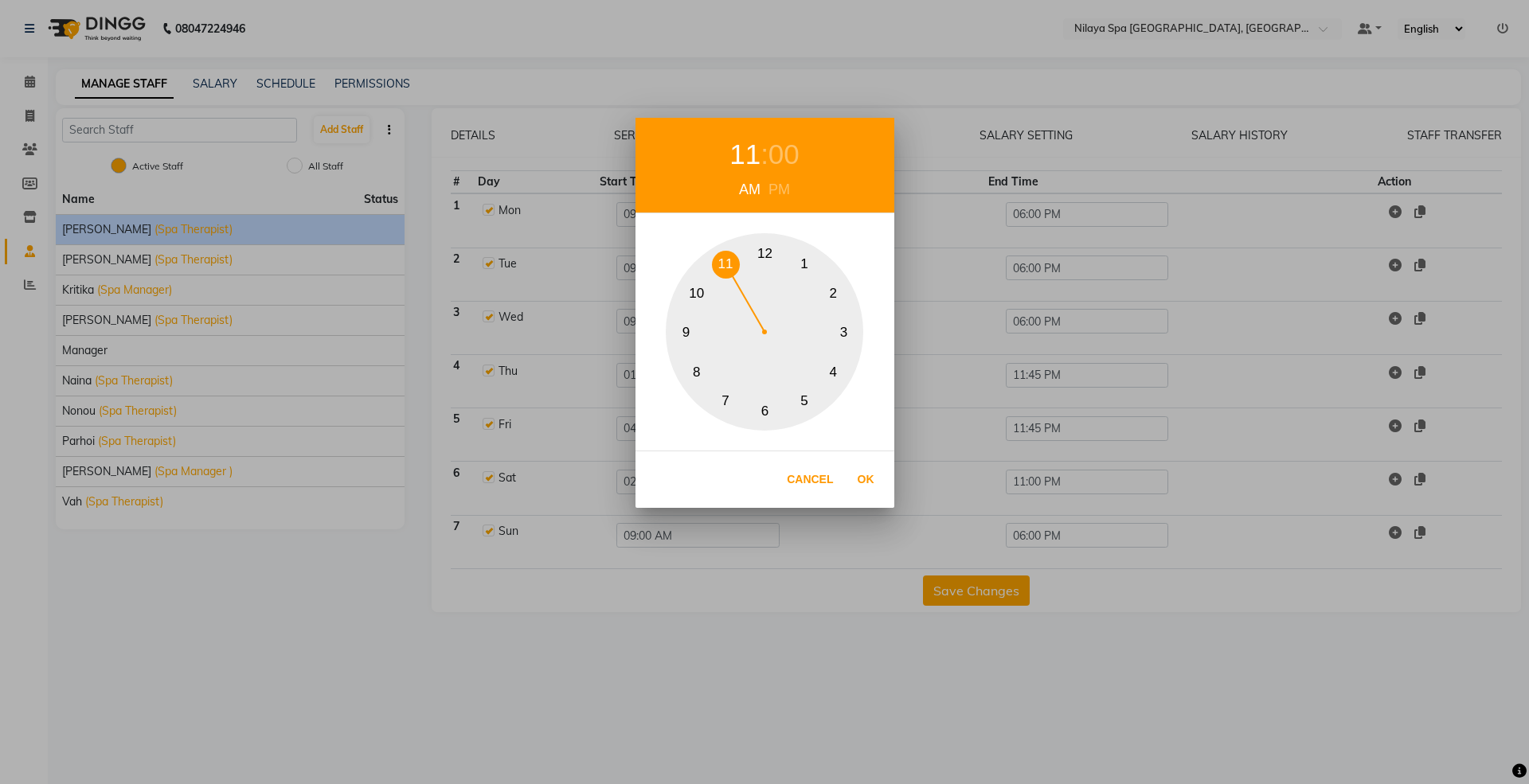
click at [729, 247] on div "1 2 3 4 5 6 7 8 9 10 11 12" at bounding box center [765, 332] width 198 height 198
click at [870, 472] on button "Ok" at bounding box center [867, 480] width 33 height 33
type input "11:00 AM"
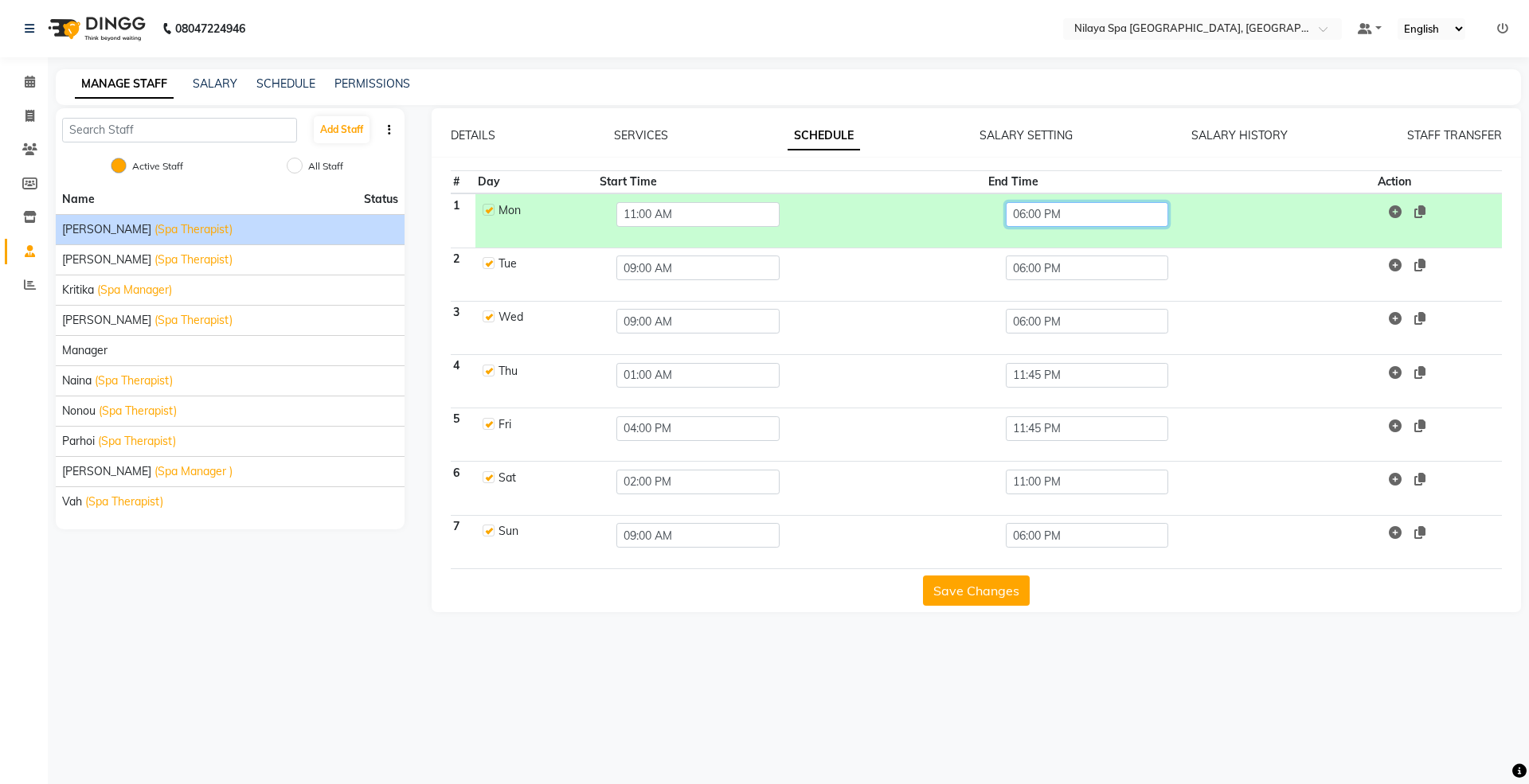
click at [1029, 221] on input "06:00 PM" at bounding box center [1087, 214] width 163 height 25
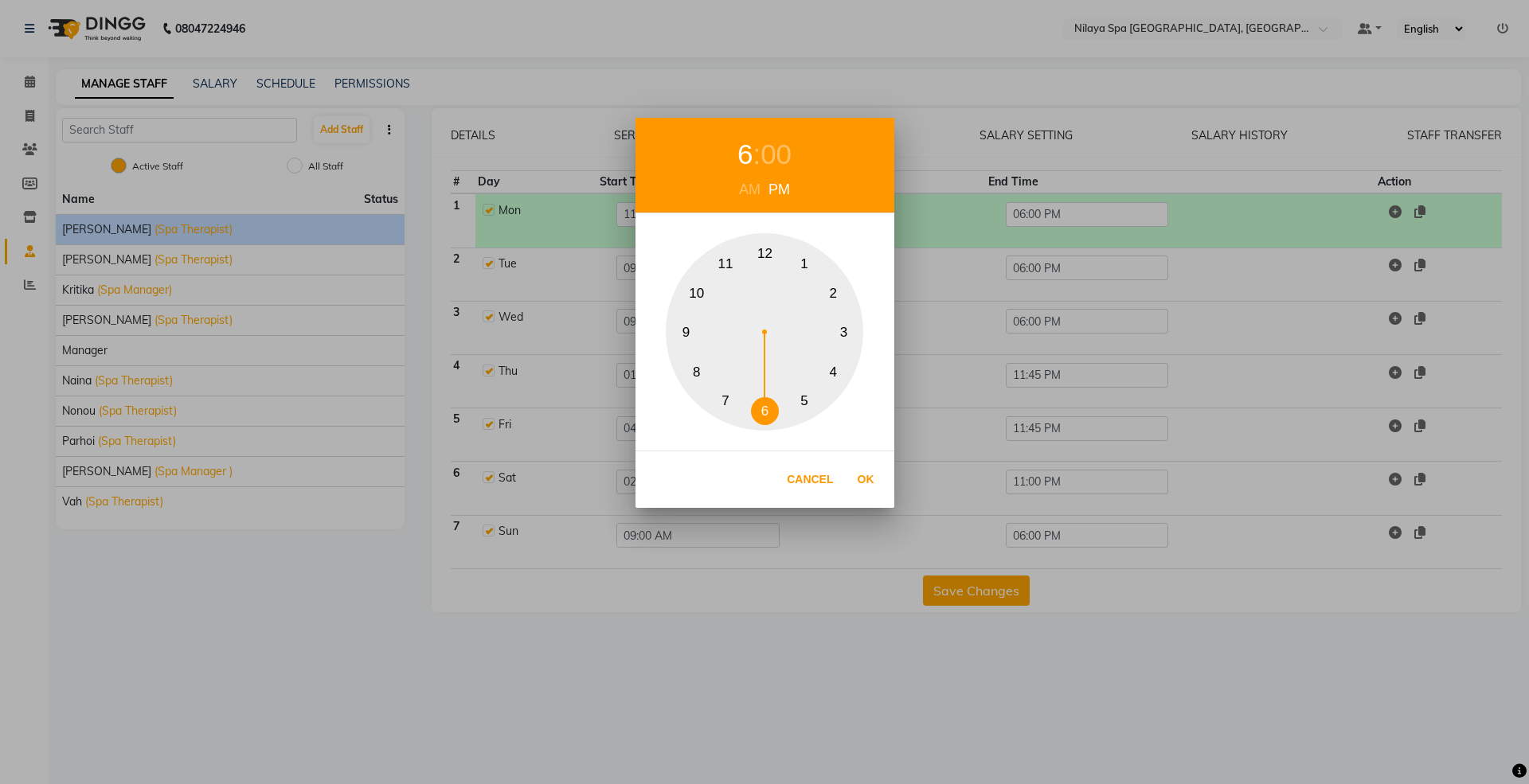
click at [697, 370] on button "8" at bounding box center [696, 372] width 27 height 27
click at [860, 484] on button "Ok" at bounding box center [867, 480] width 33 height 33
type input "08:00 PM"
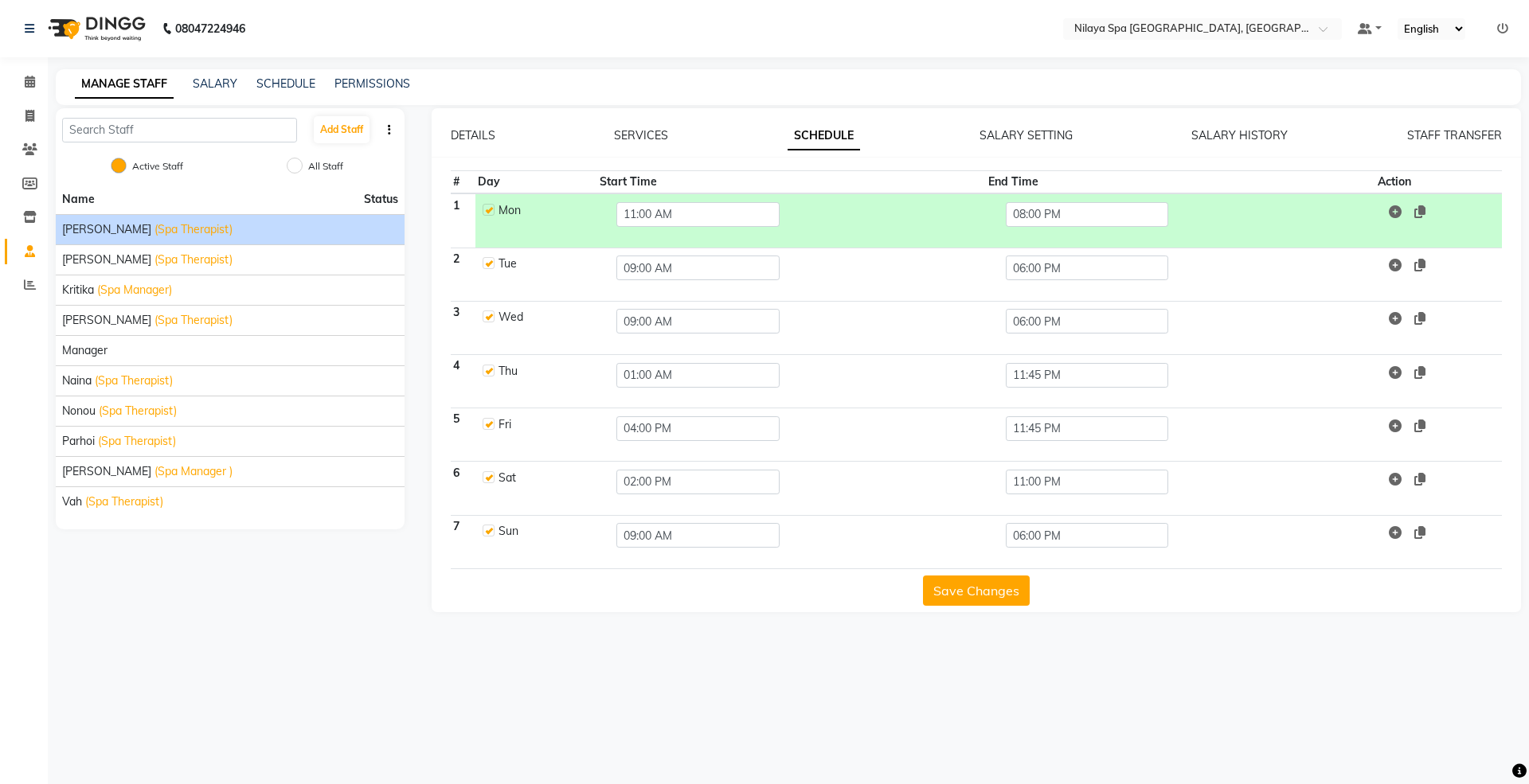
click at [986, 590] on button "Save Changes" at bounding box center [976, 590] width 107 height 30
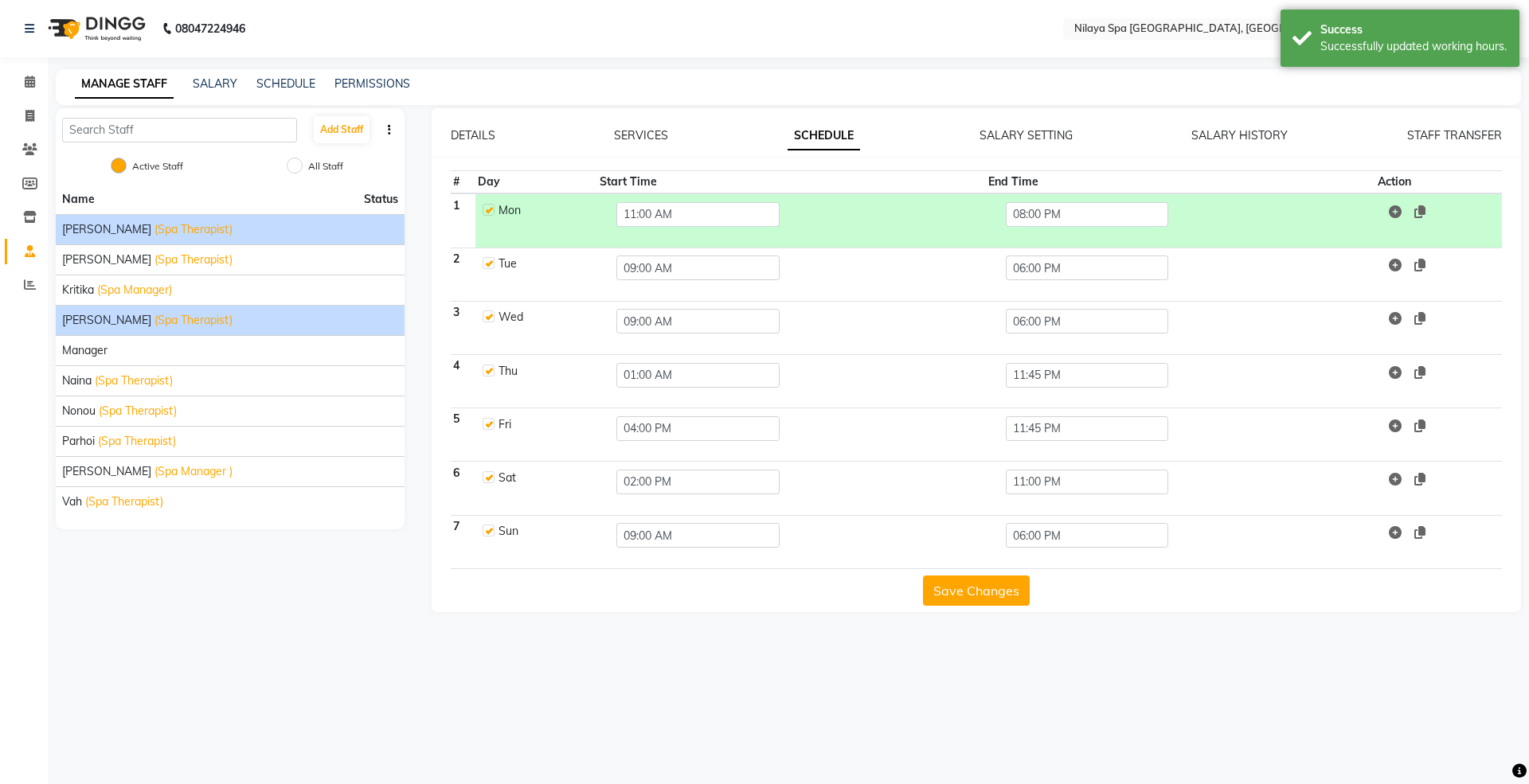
click at [155, 323] on span "(Spa Therapist)" at bounding box center [193, 320] width 78 height 16
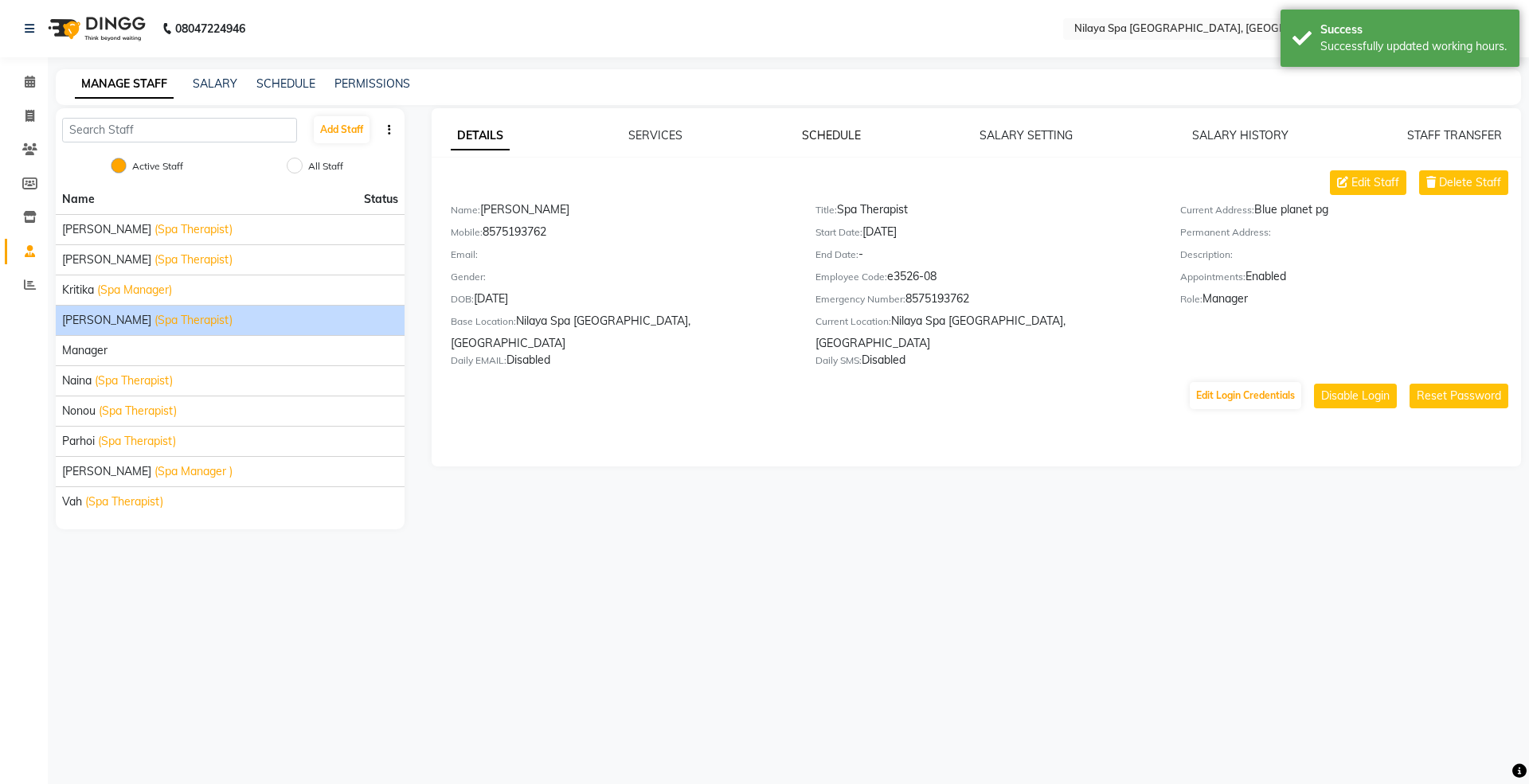
click at [802, 138] on link "SCHEDULE" at bounding box center [832, 135] width 59 height 15
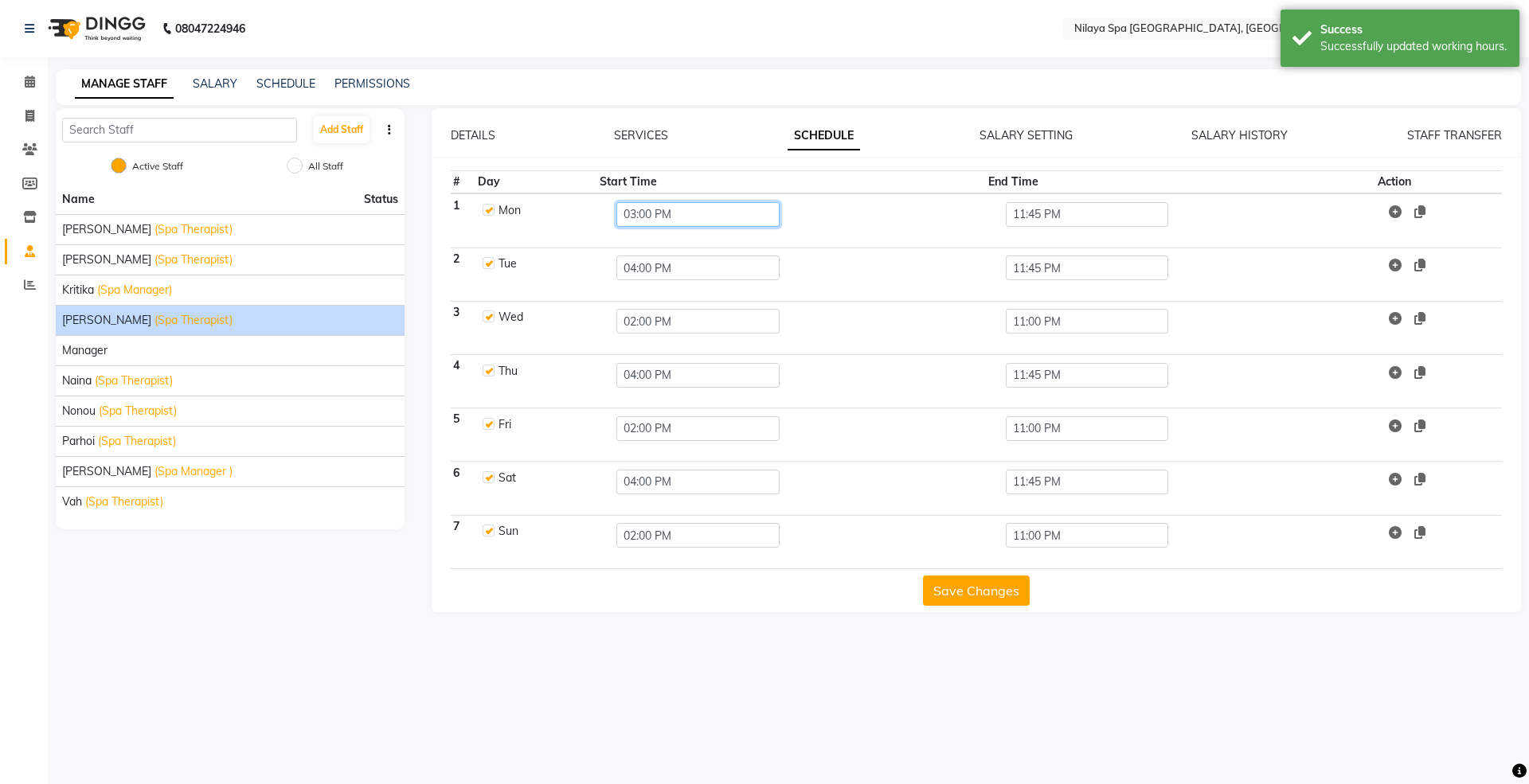
click at [641, 215] on input "03:00 PM" at bounding box center [698, 214] width 163 height 25
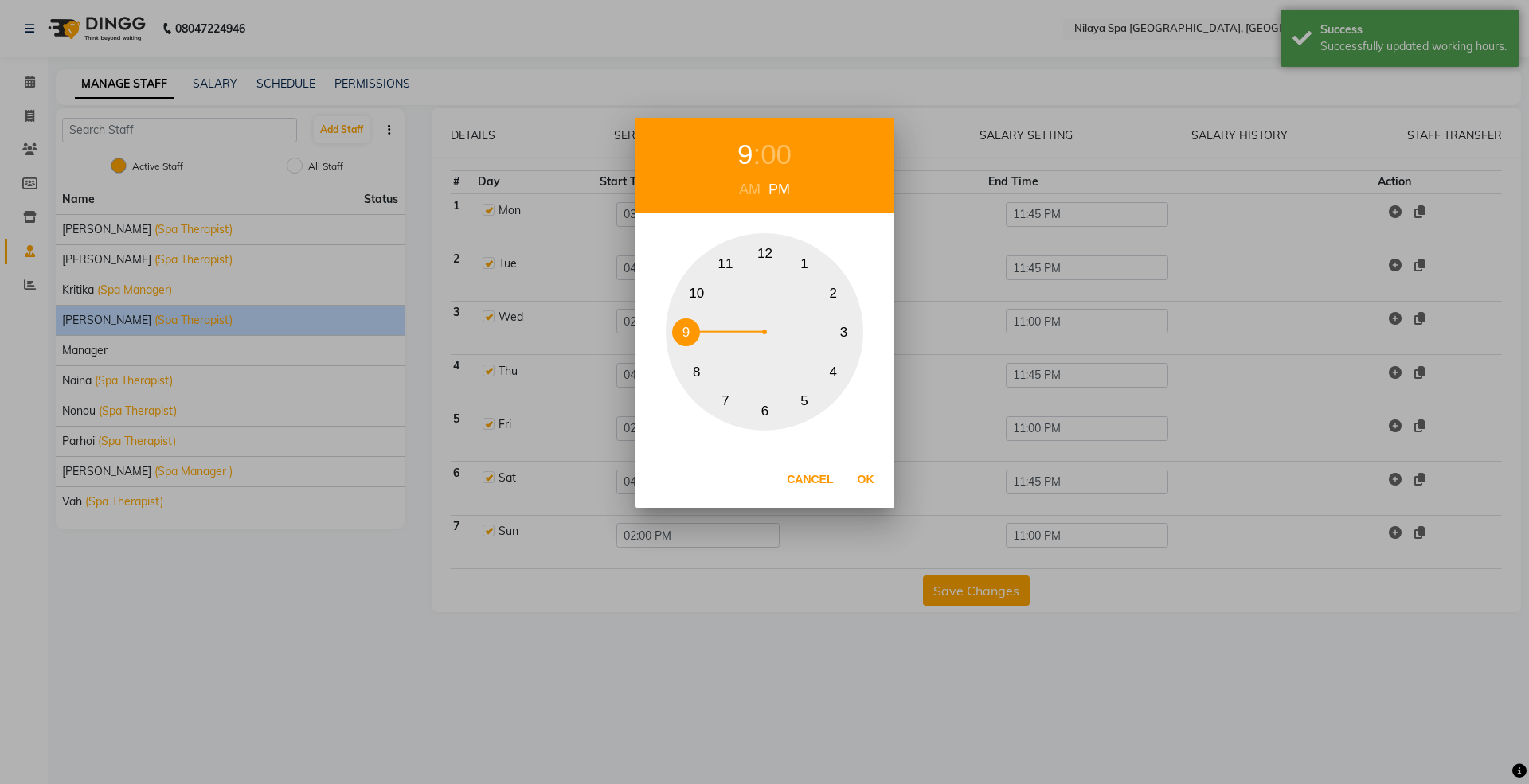
click at [685, 335] on button "9" at bounding box center [686, 332] width 27 height 27
click at [756, 193] on div "AM" at bounding box center [749, 190] width 29 height 22
click at [857, 482] on button "Ok" at bounding box center [867, 480] width 33 height 33
type input "09:00 AM"
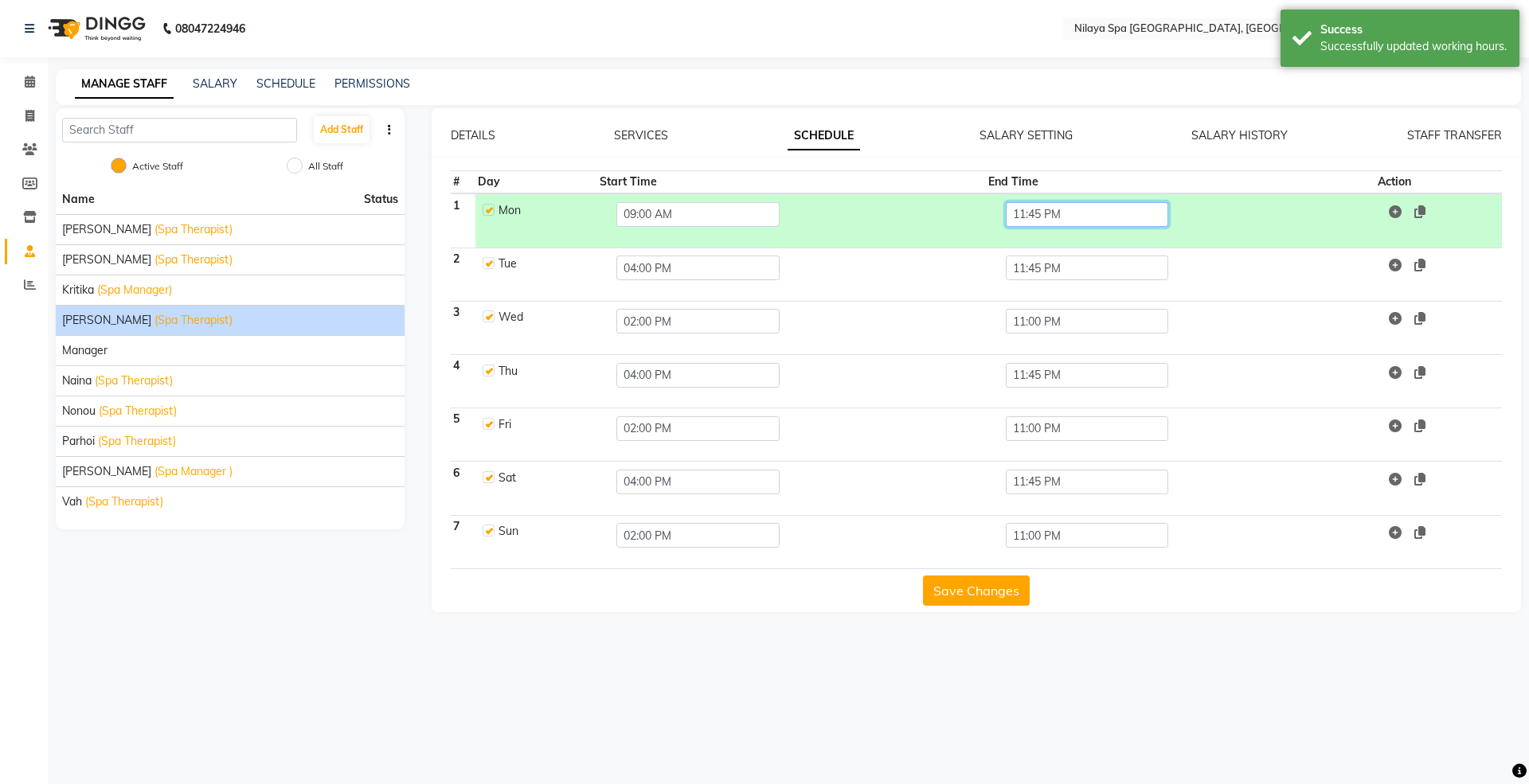
click at [1033, 208] on input "11:45 PM" at bounding box center [1087, 214] width 163 height 25
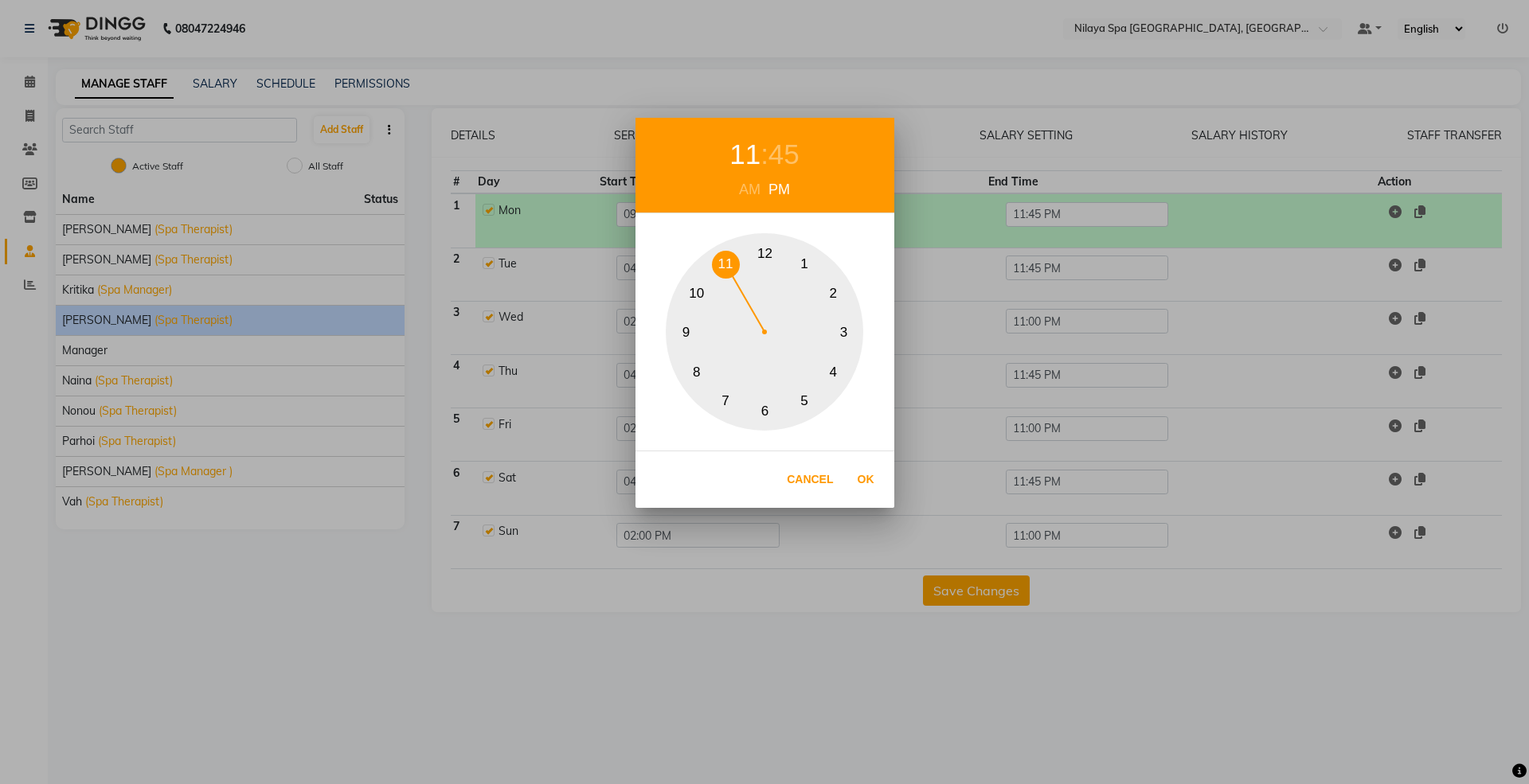
click at [766, 408] on button "6" at bounding box center [765, 411] width 27 height 27
click at [781, 148] on div "45" at bounding box center [776, 155] width 31 height 42
click at [762, 252] on button "0" at bounding box center [765, 253] width 27 height 27
click at [858, 486] on button "Ok" at bounding box center [867, 480] width 33 height 33
type input "06:00 PM"
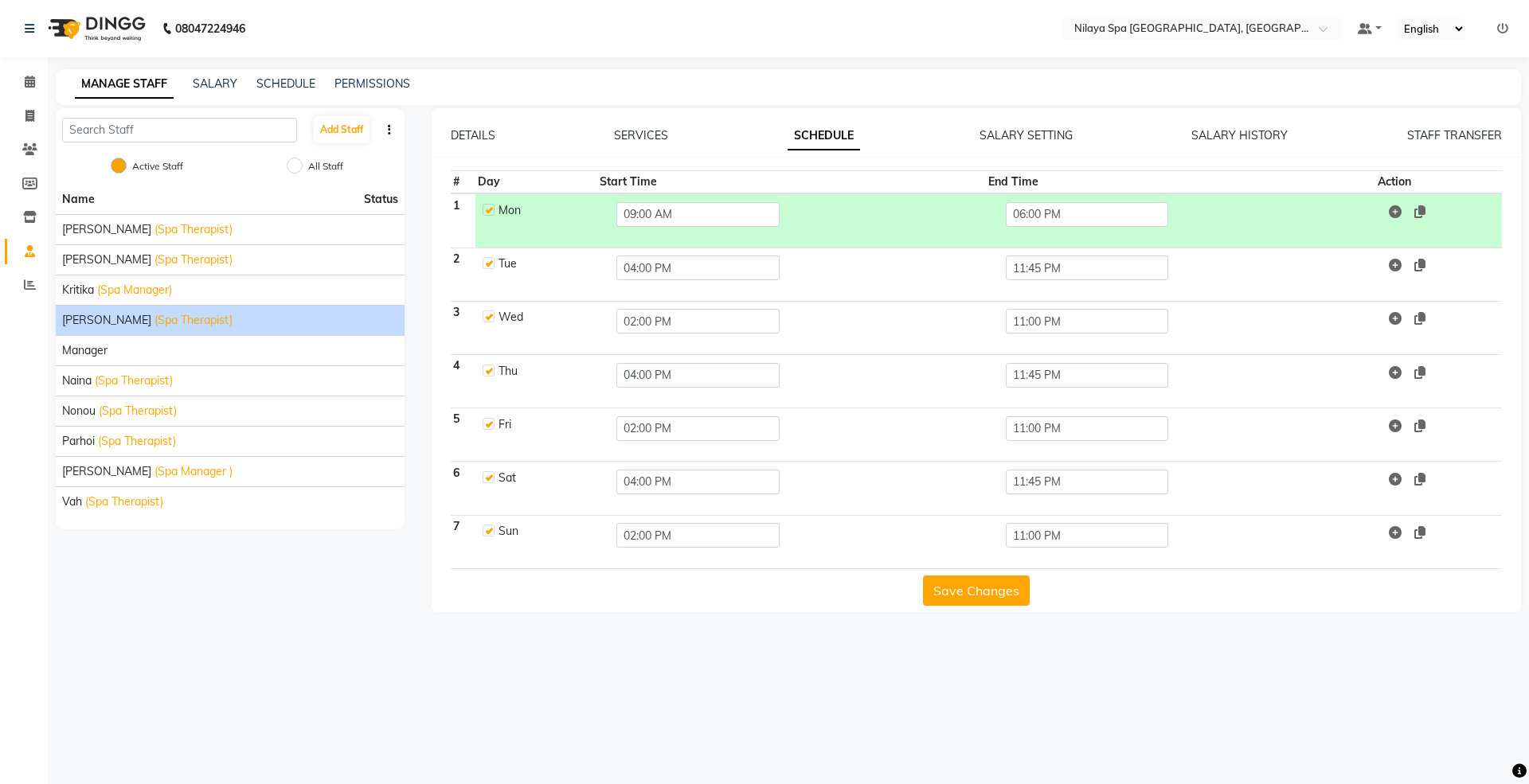
click at [993, 596] on button "Save Changes" at bounding box center [976, 590] width 107 height 30
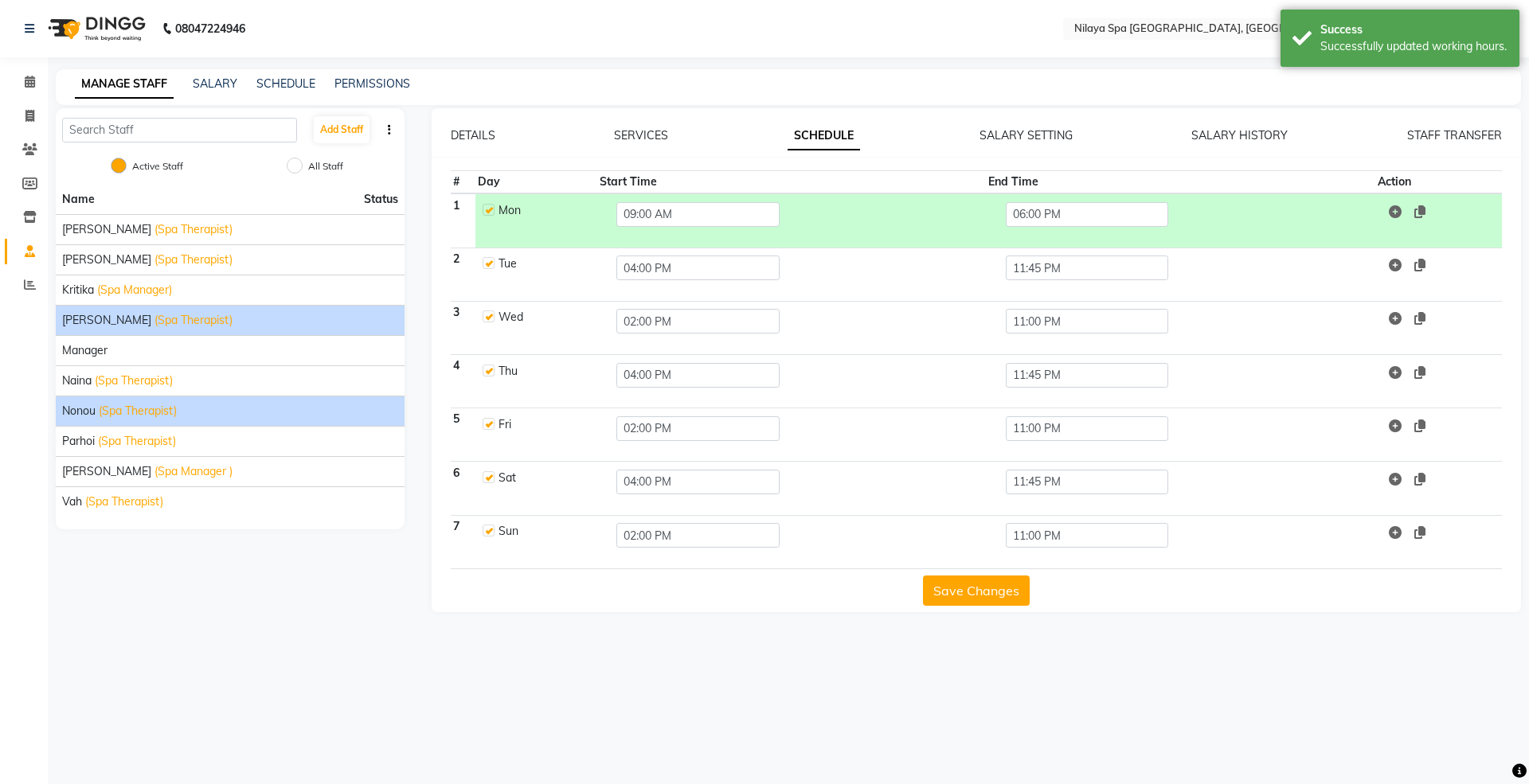
click at [102, 418] on span "(Spa Therapist)" at bounding box center [137, 411] width 78 height 16
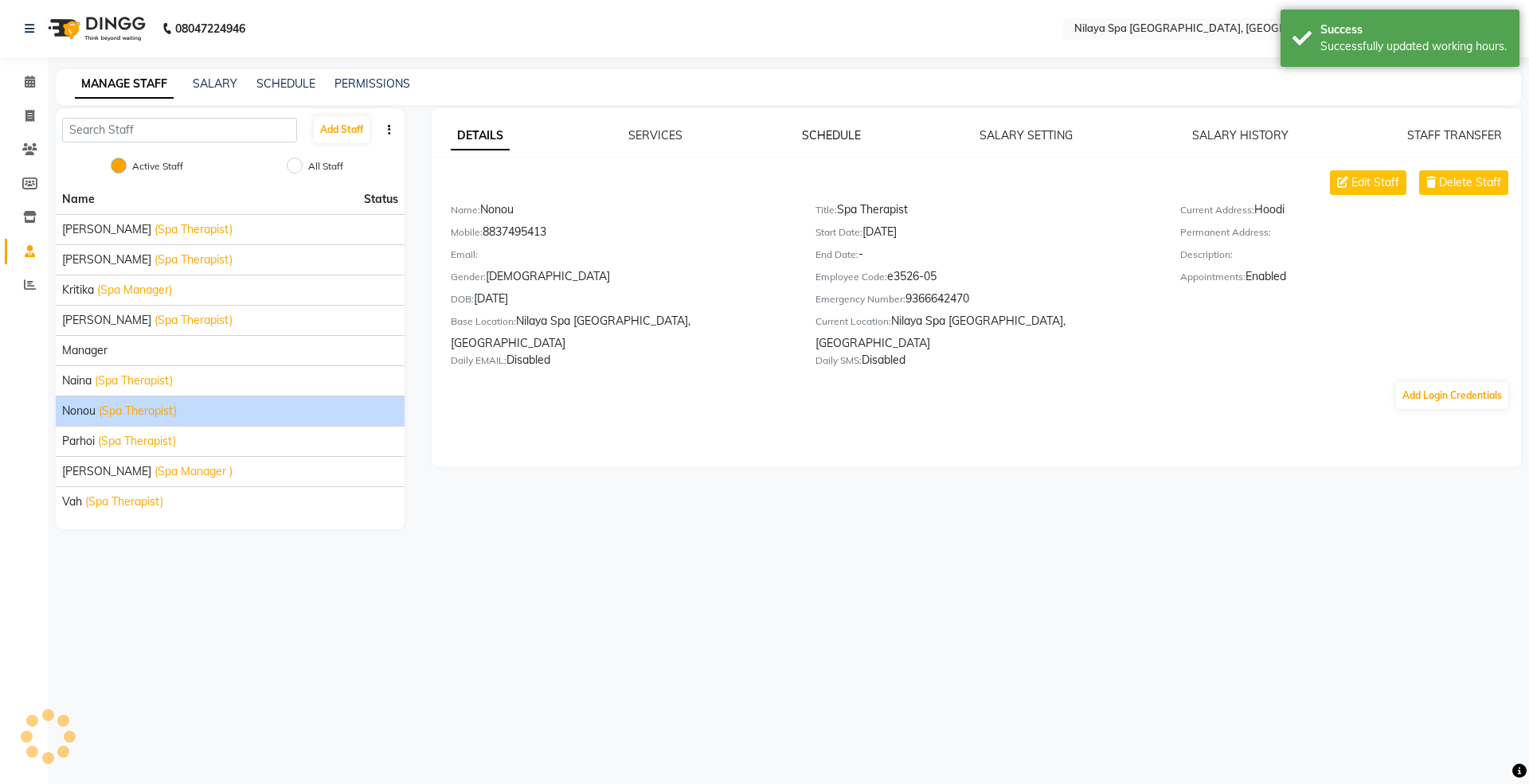
click at [836, 131] on link "SCHEDULE" at bounding box center [832, 135] width 59 height 15
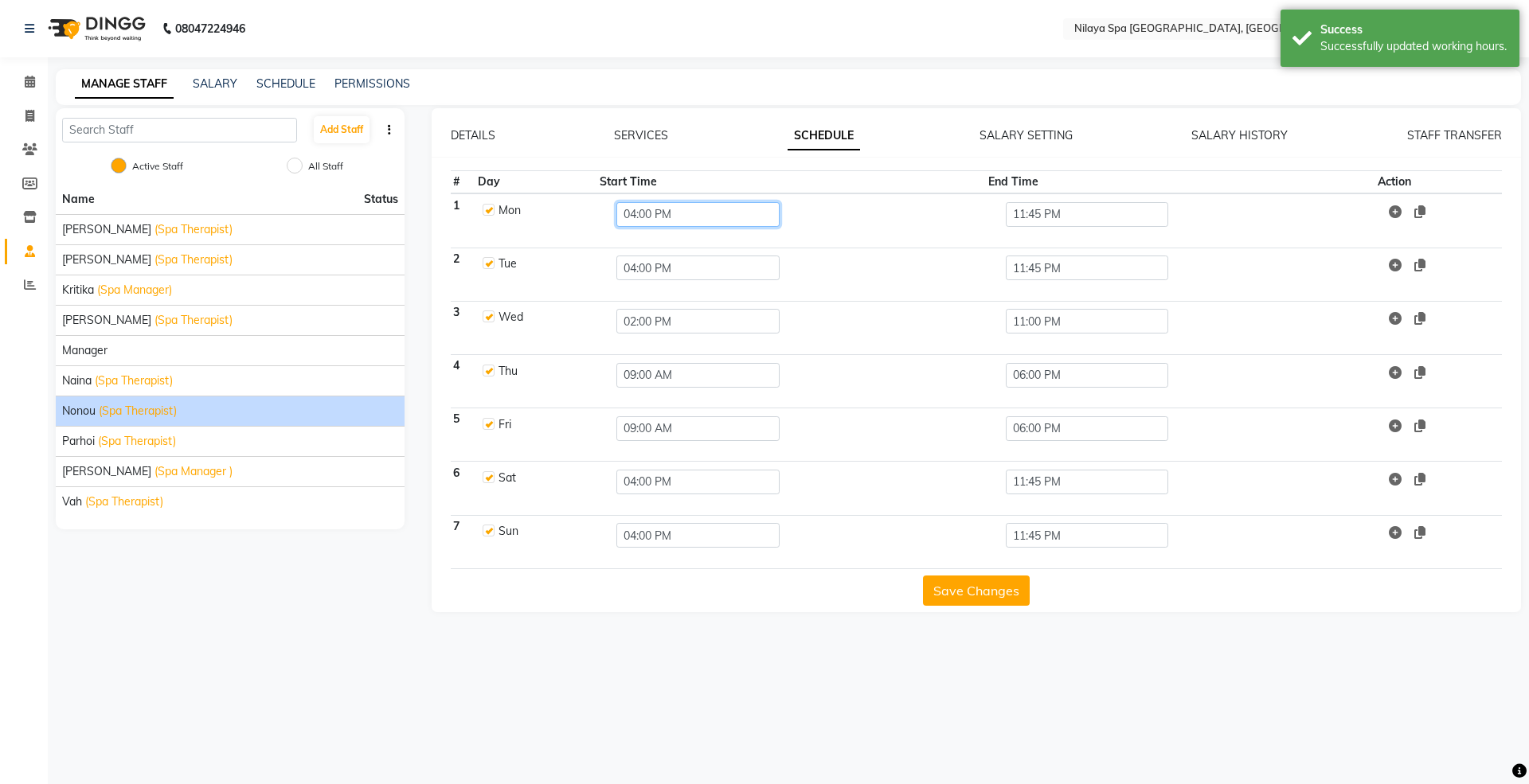
click at [645, 218] on input "04:00 PM" at bounding box center [698, 214] width 163 height 25
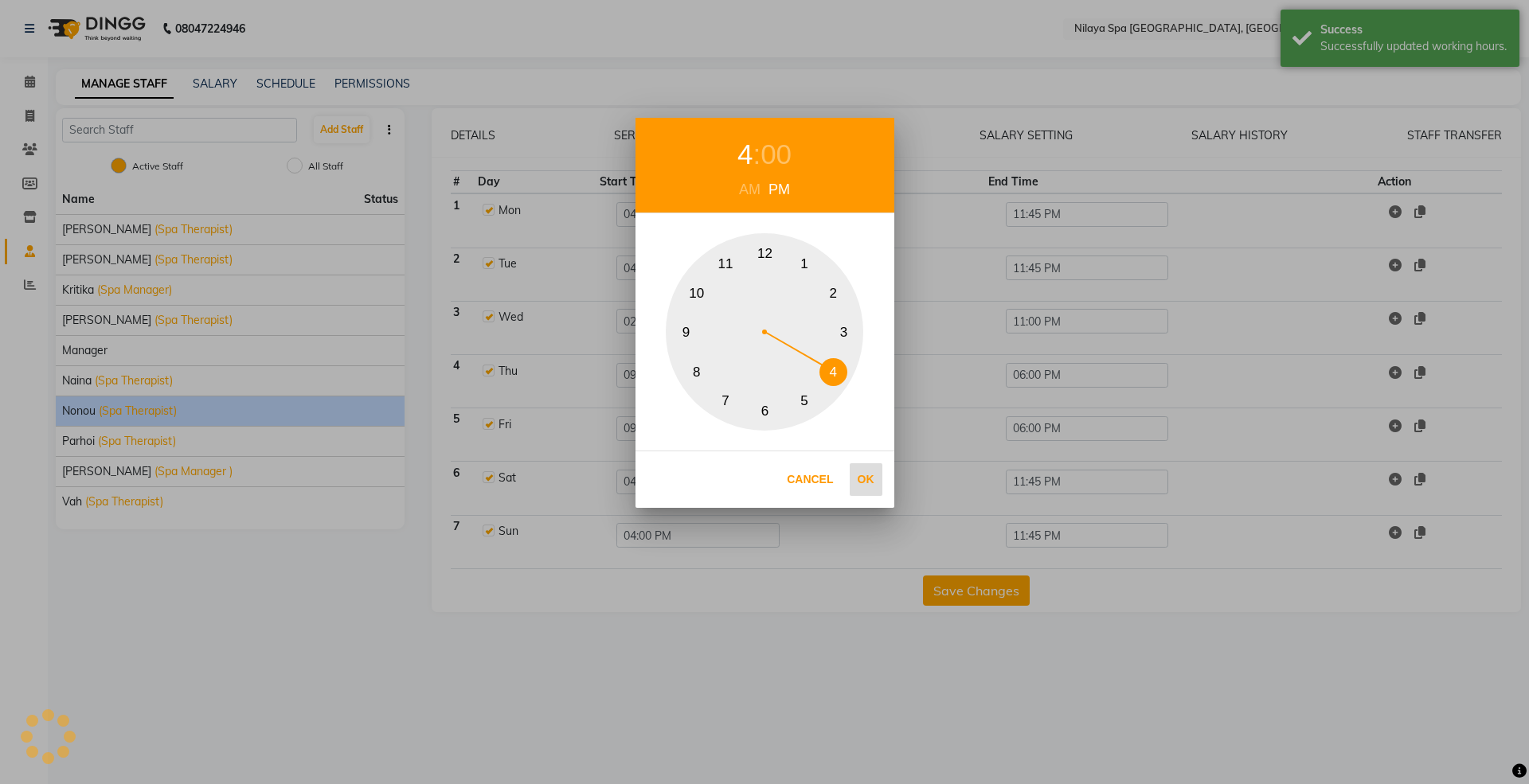
click at [864, 475] on button "Ok" at bounding box center [867, 480] width 33 height 33
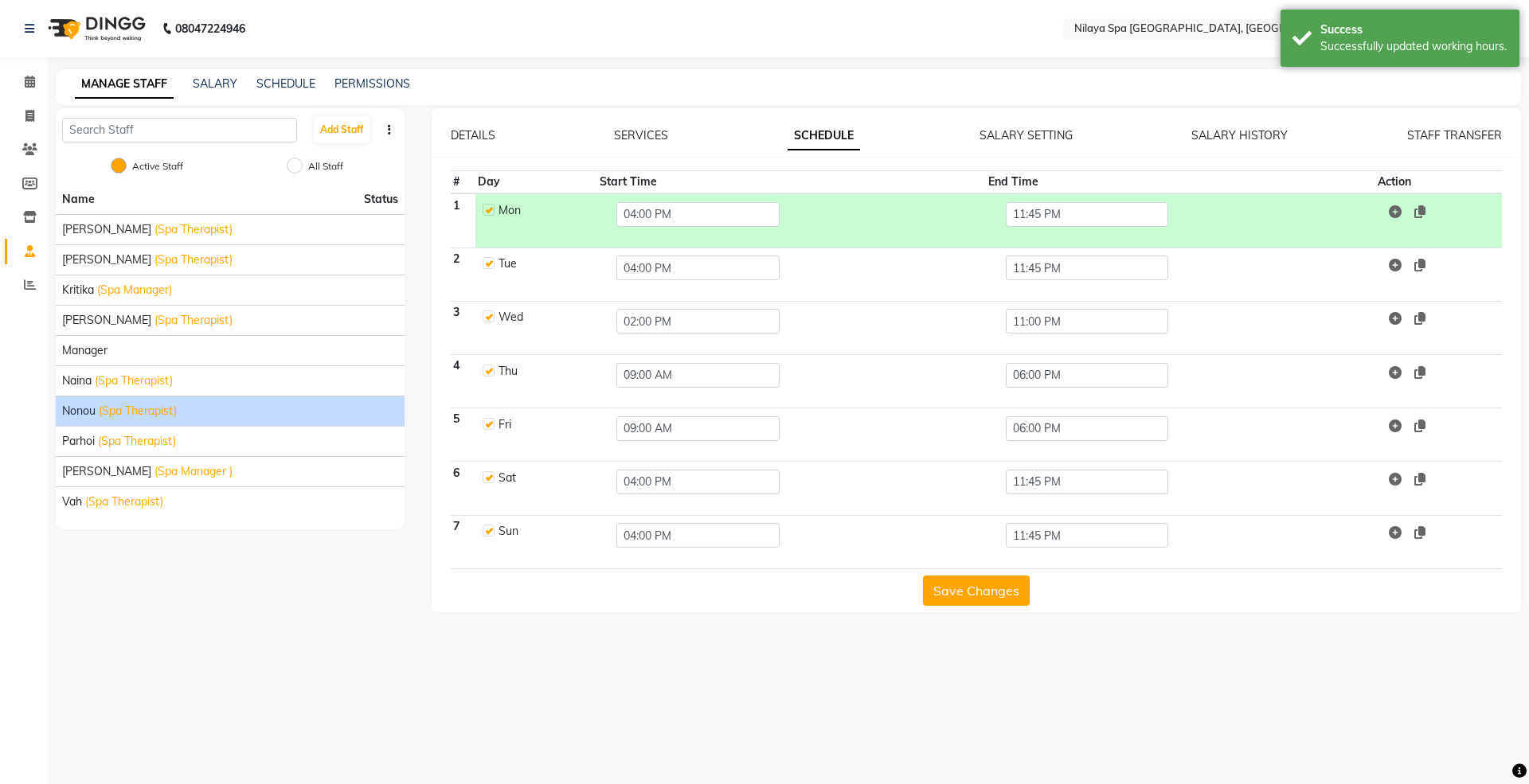
click at [950, 587] on button "Save Changes" at bounding box center [976, 590] width 107 height 30
click at [105, 440] on span "(Spa Therapist)" at bounding box center [136, 442] width 78 height 16
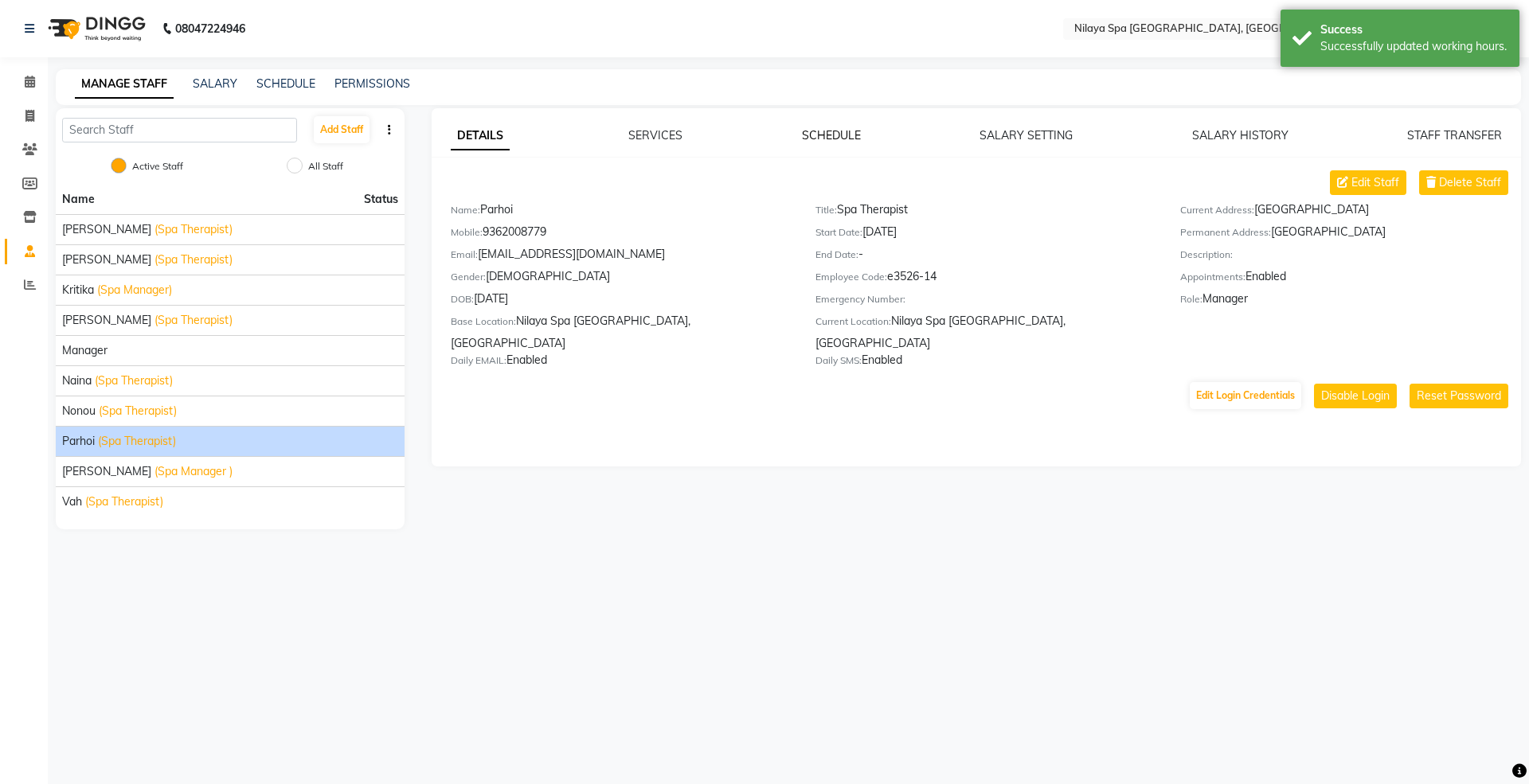
click at [839, 140] on link "SCHEDULE" at bounding box center [832, 135] width 59 height 15
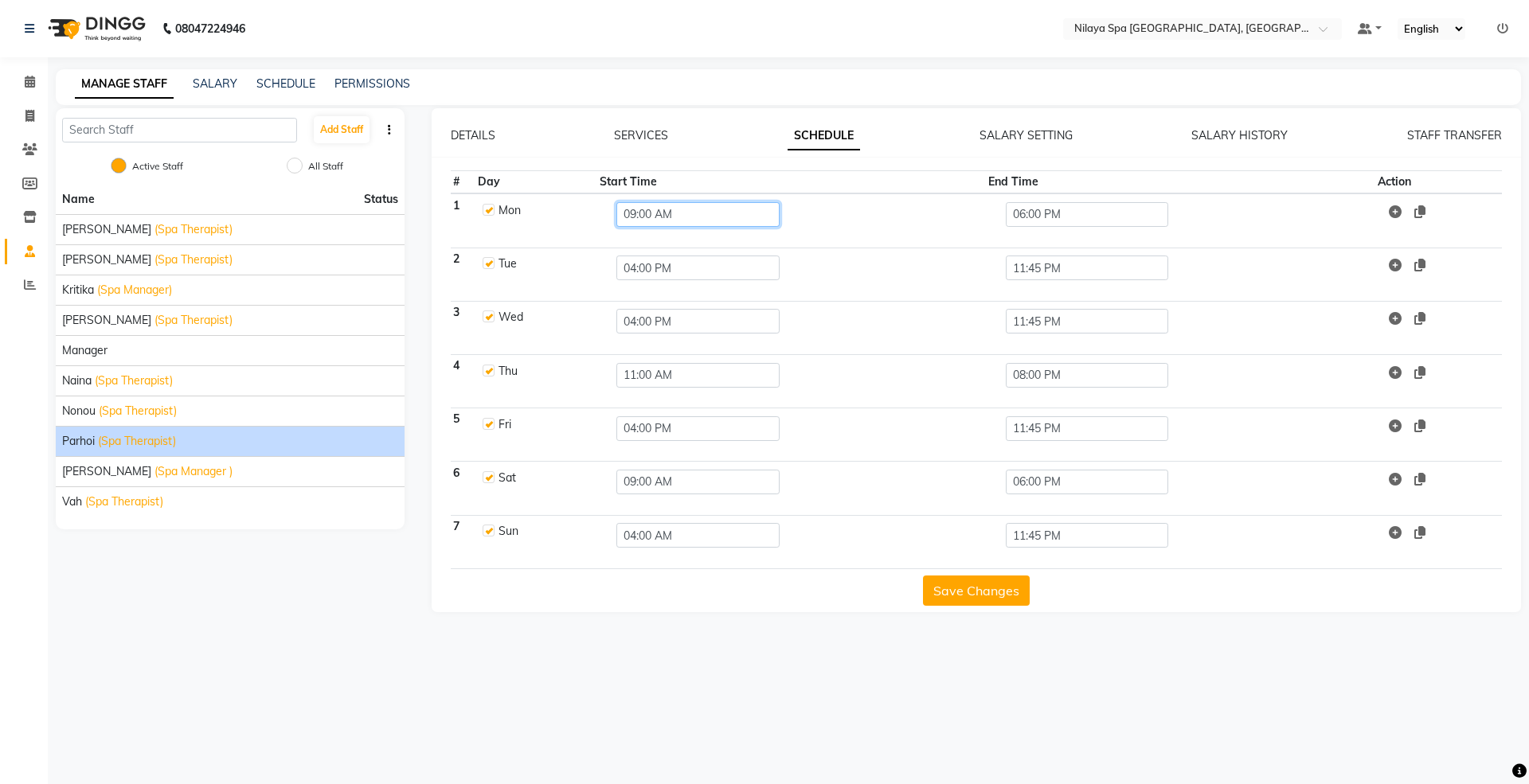
click at [673, 218] on input "09:00 AM" at bounding box center [698, 214] width 163 height 25
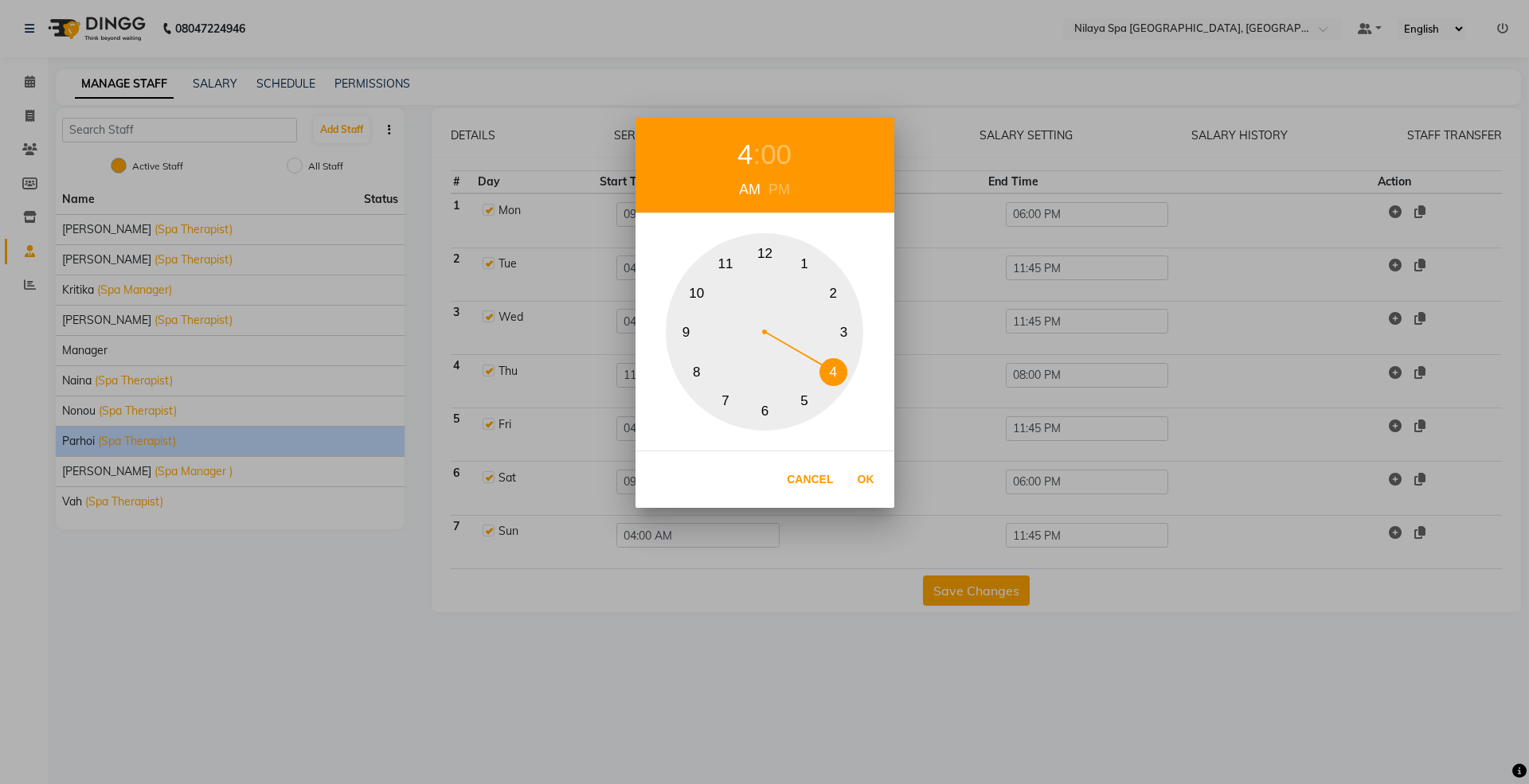
click at [825, 371] on button "4" at bounding box center [834, 372] width 27 height 27
click at [864, 479] on button "Ok" at bounding box center [867, 480] width 33 height 33
type input "04:00 AM"
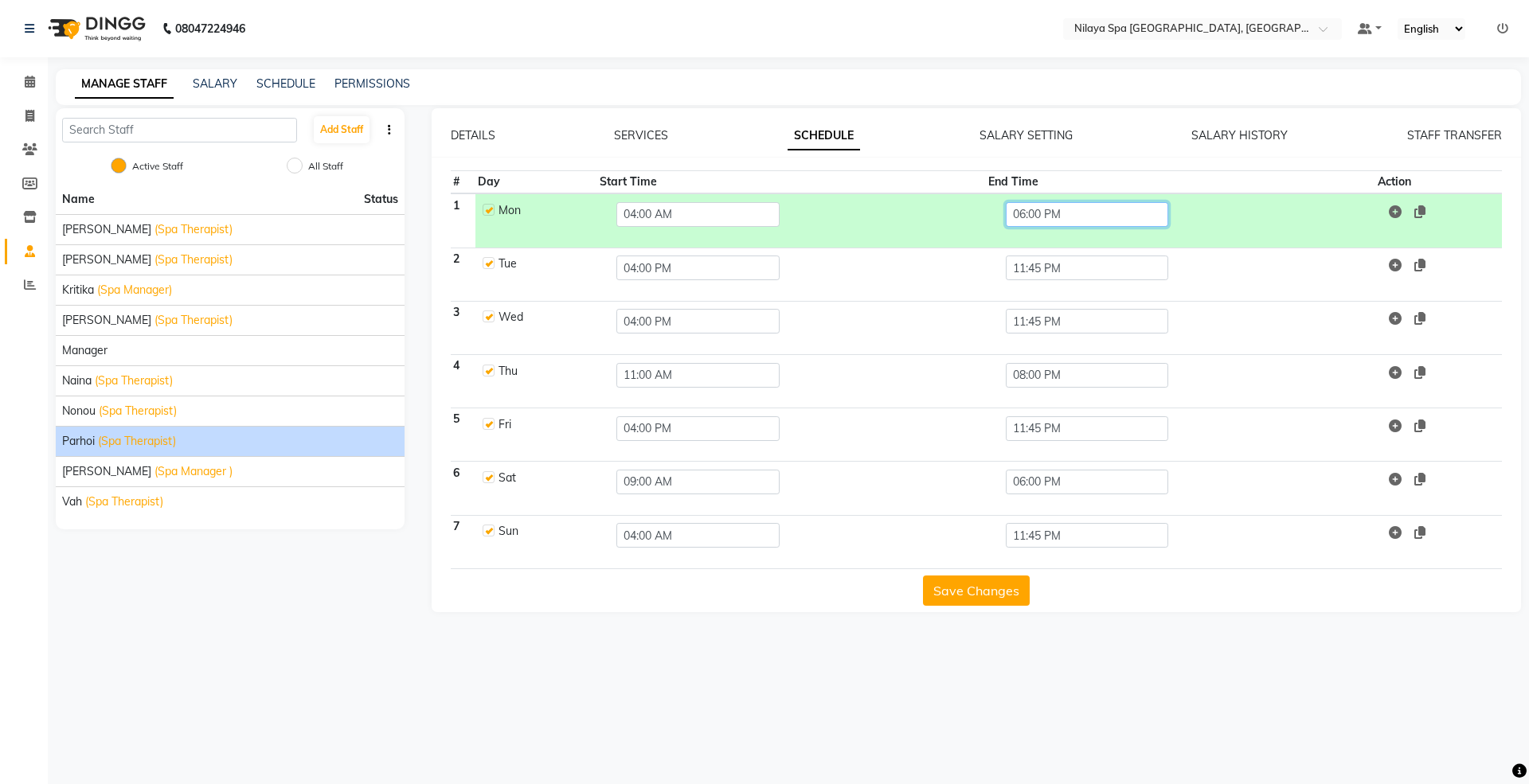
click at [1039, 213] on input "06:00 PM" at bounding box center [1087, 214] width 163 height 25
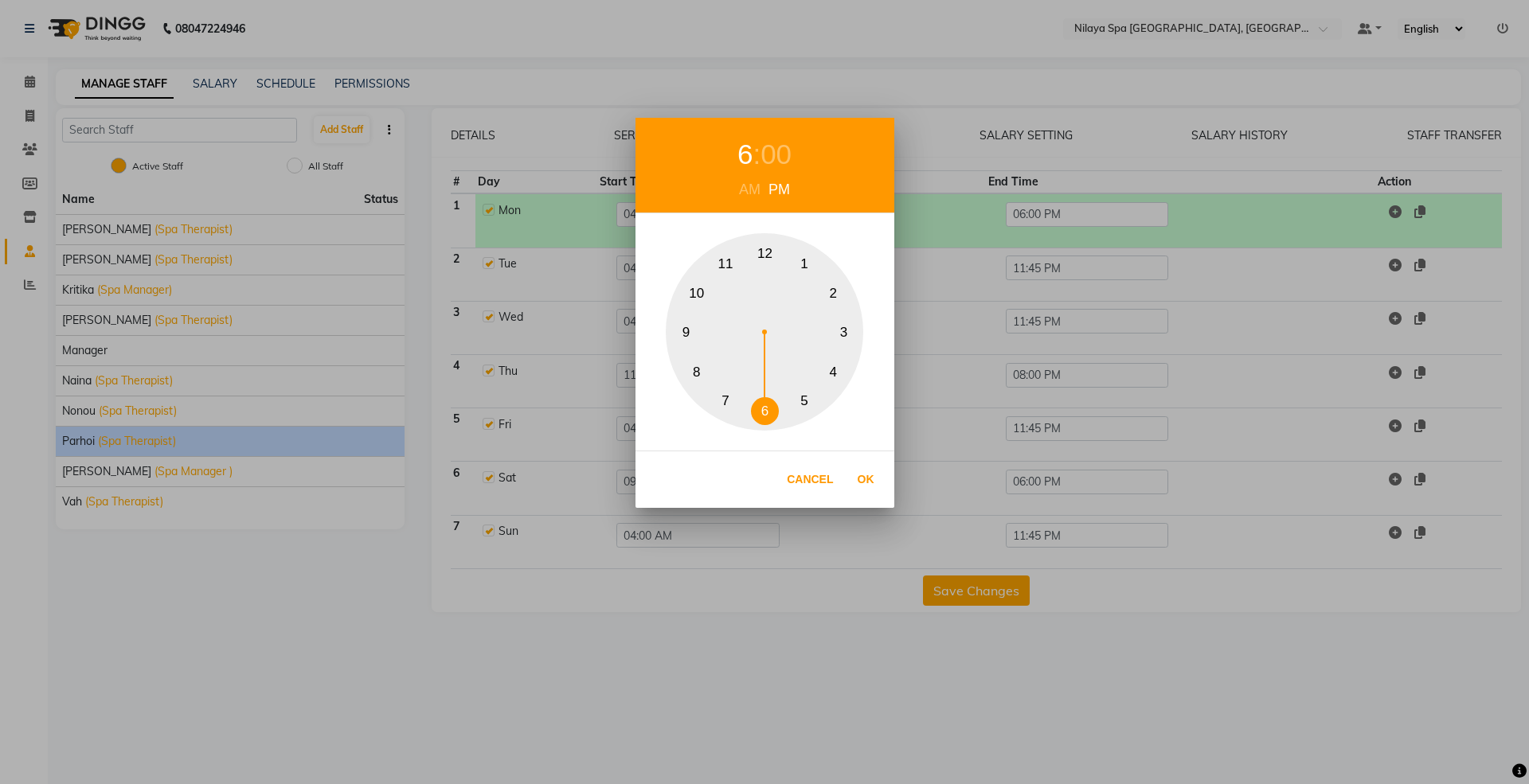
click at [723, 258] on button "11" at bounding box center [726, 264] width 27 height 27
click at [787, 155] on div "00" at bounding box center [784, 155] width 31 height 42
click at [679, 329] on button "45" at bounding box center [686, 332] width 27 height 27
click at [867, 482] on button "Ok" at bounding box center [867, 480] width 33 height 33
type input "11:45 PM"
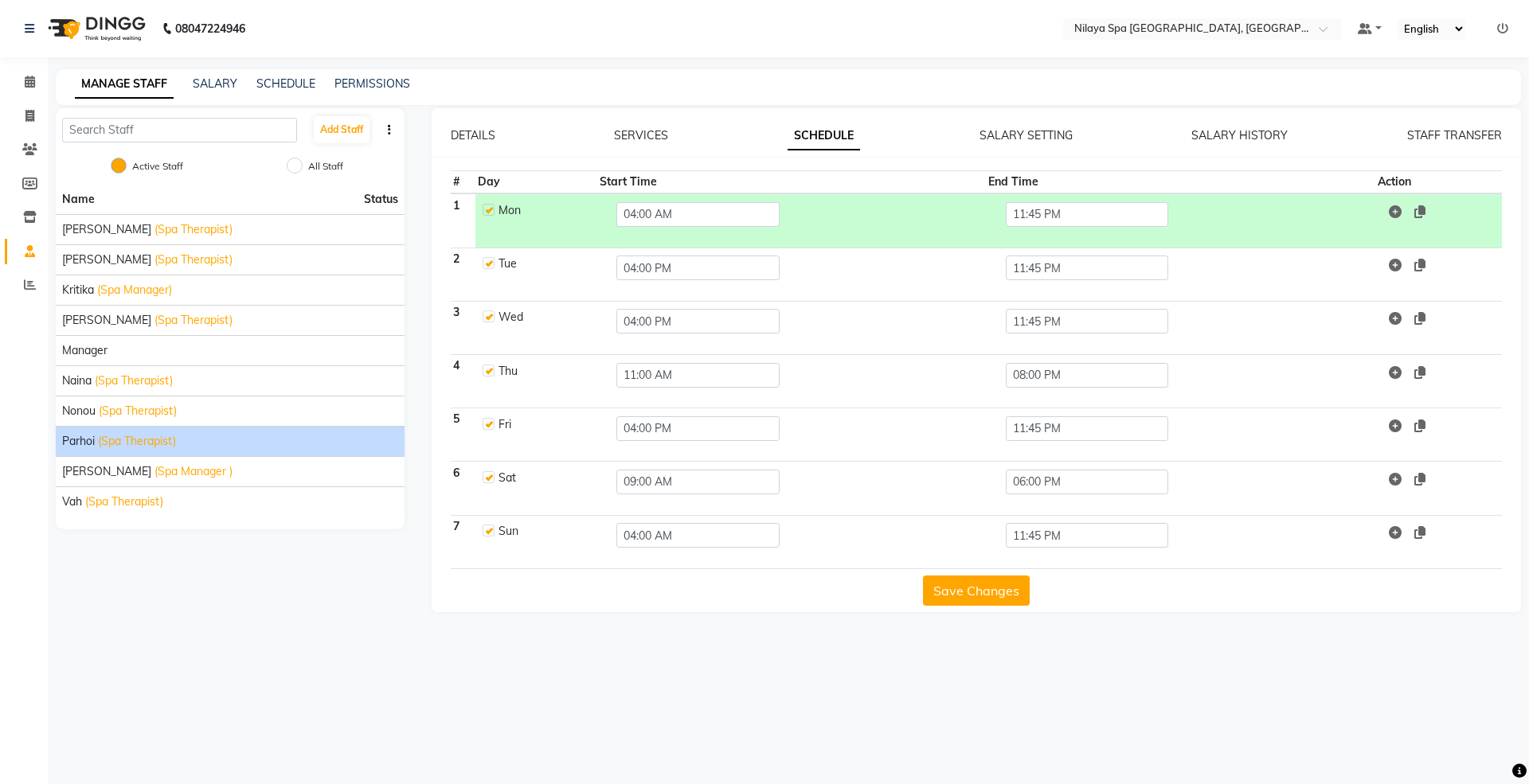
click at [996, 610] on div "DETAILS SERVICES SCHEDULE SALARY SETTING SALARY HISTORY STAFF TRANSFER # Day St…" at bounding box center [977, 360] width 1091 height 504
click at [994, 594] on button "Save Changes" at bounding box center [976, 590] width 107 height 30
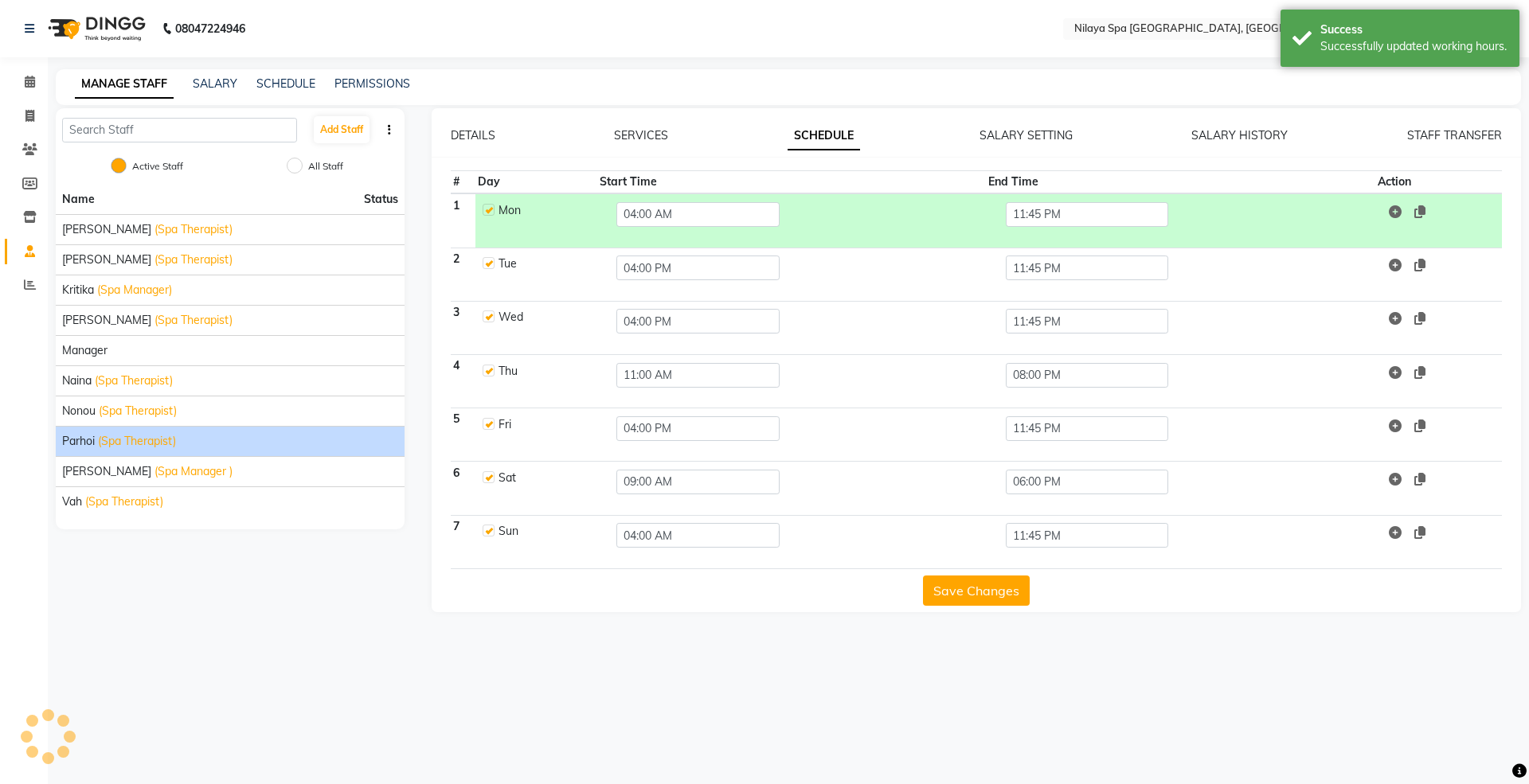
click at [994, 594] on button "Save Changes" at bounding box center [976, 590] width 107 height 30
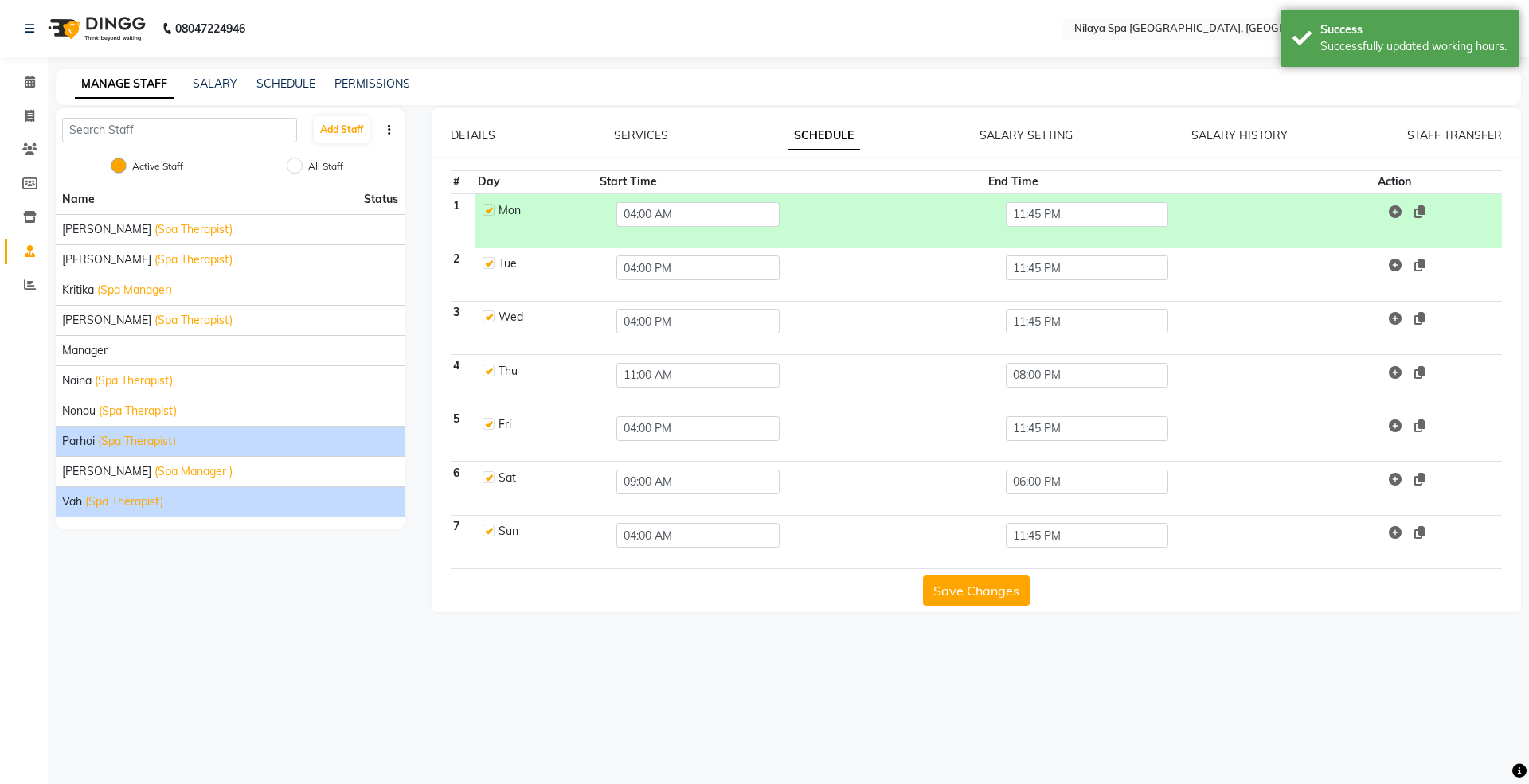
click at [86, 500] on span "(Spa Therapist)" at bounding box center [124, 502] width 78 height 16
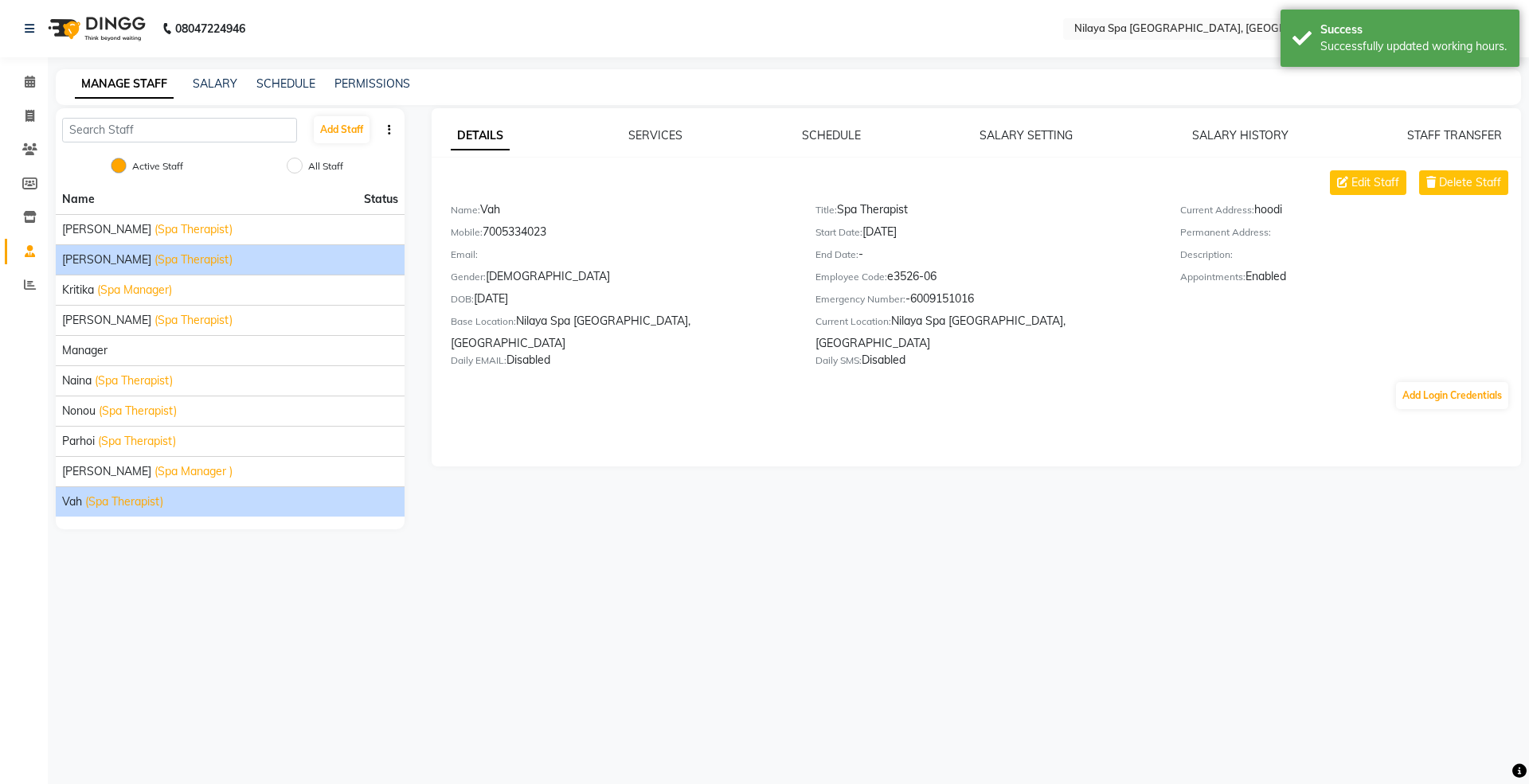
click at [155, 259] on span "(Spa Therapist)" at bounding box center [193, 260] width 78 height 16
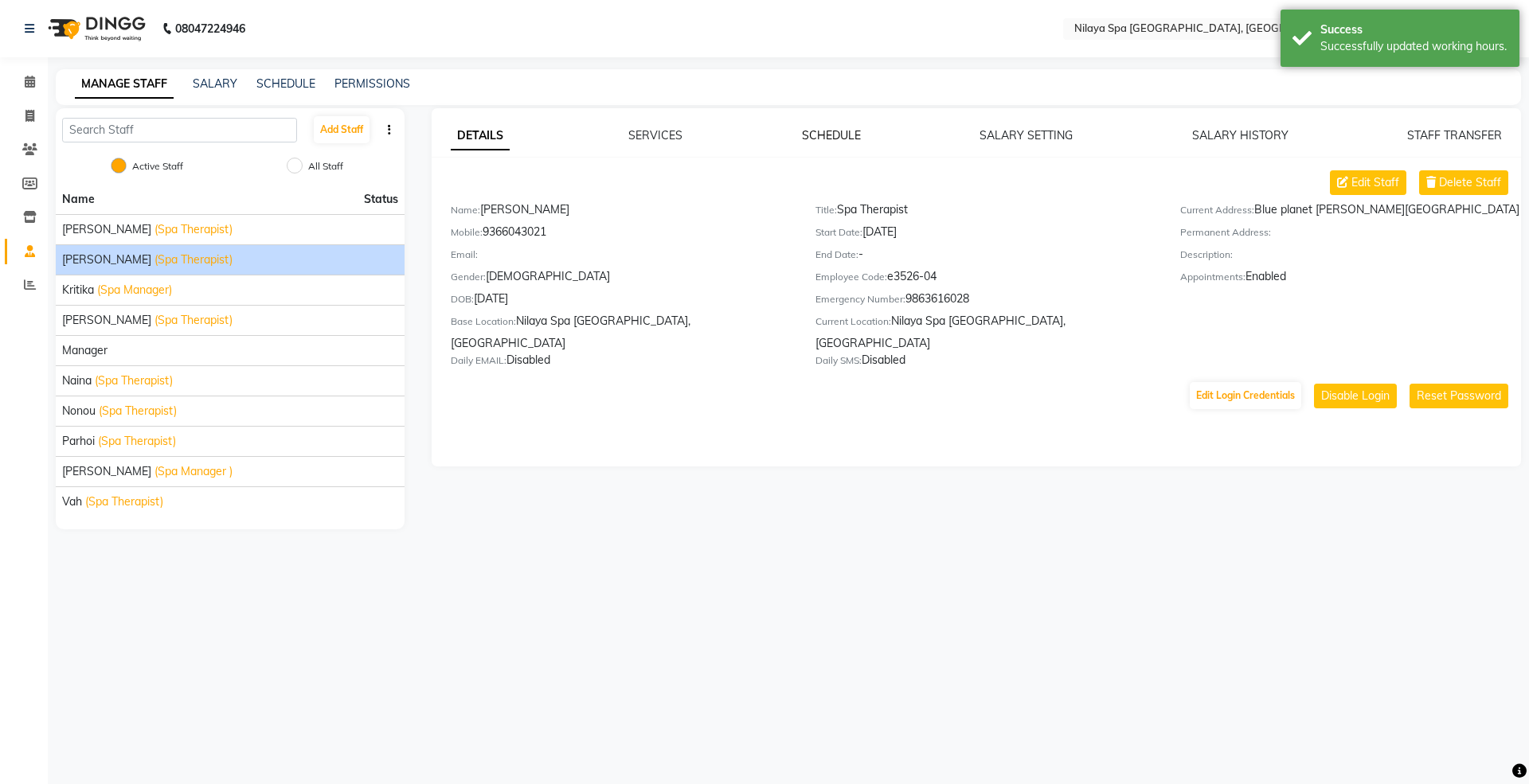
click at [813, 138] on link "SCHEDULE" at bounding box center [832, 135] width 59 height 15
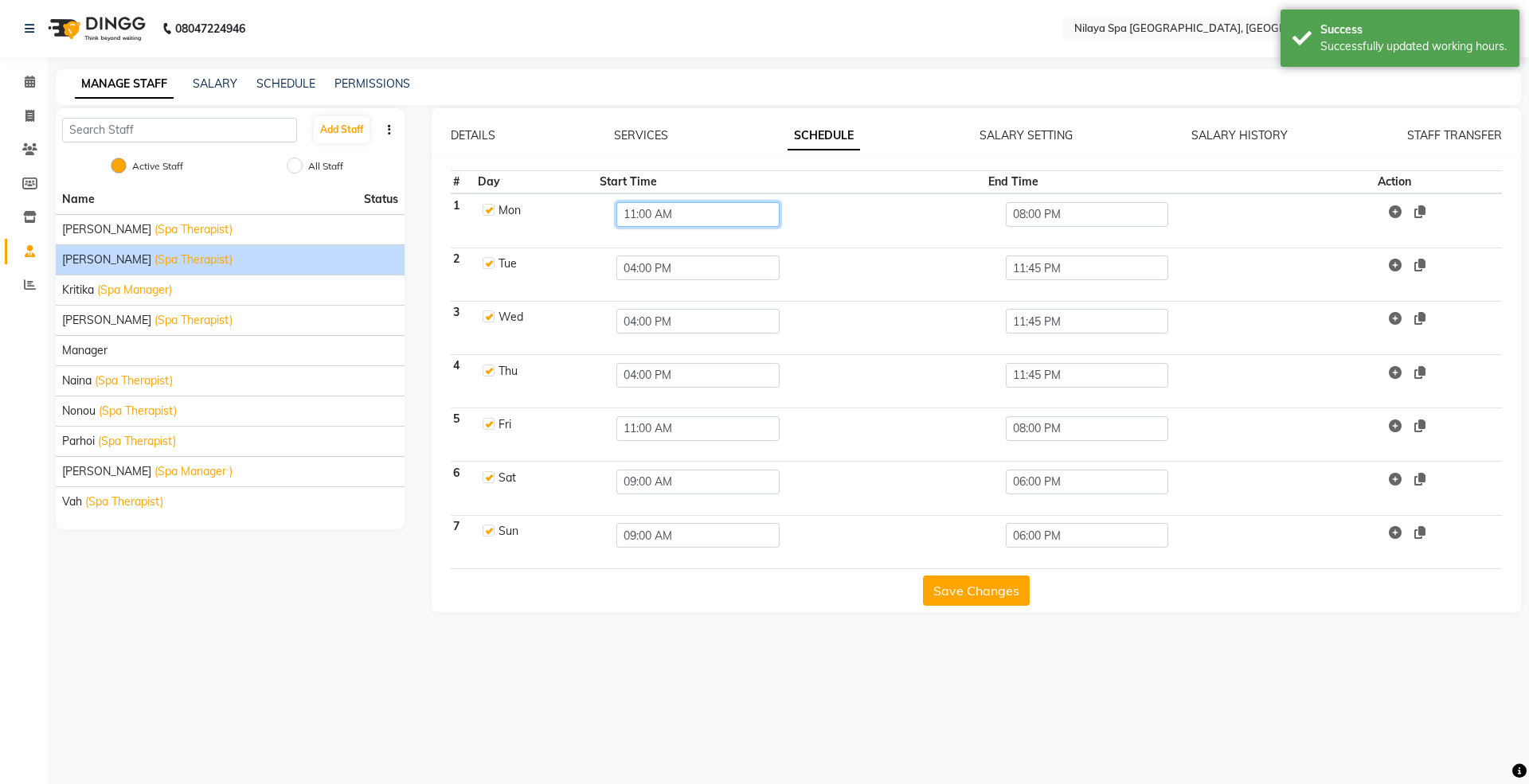
click at [673, 214] on input "11:00 AM" at bounding box center [698, 214] width 163 height 25
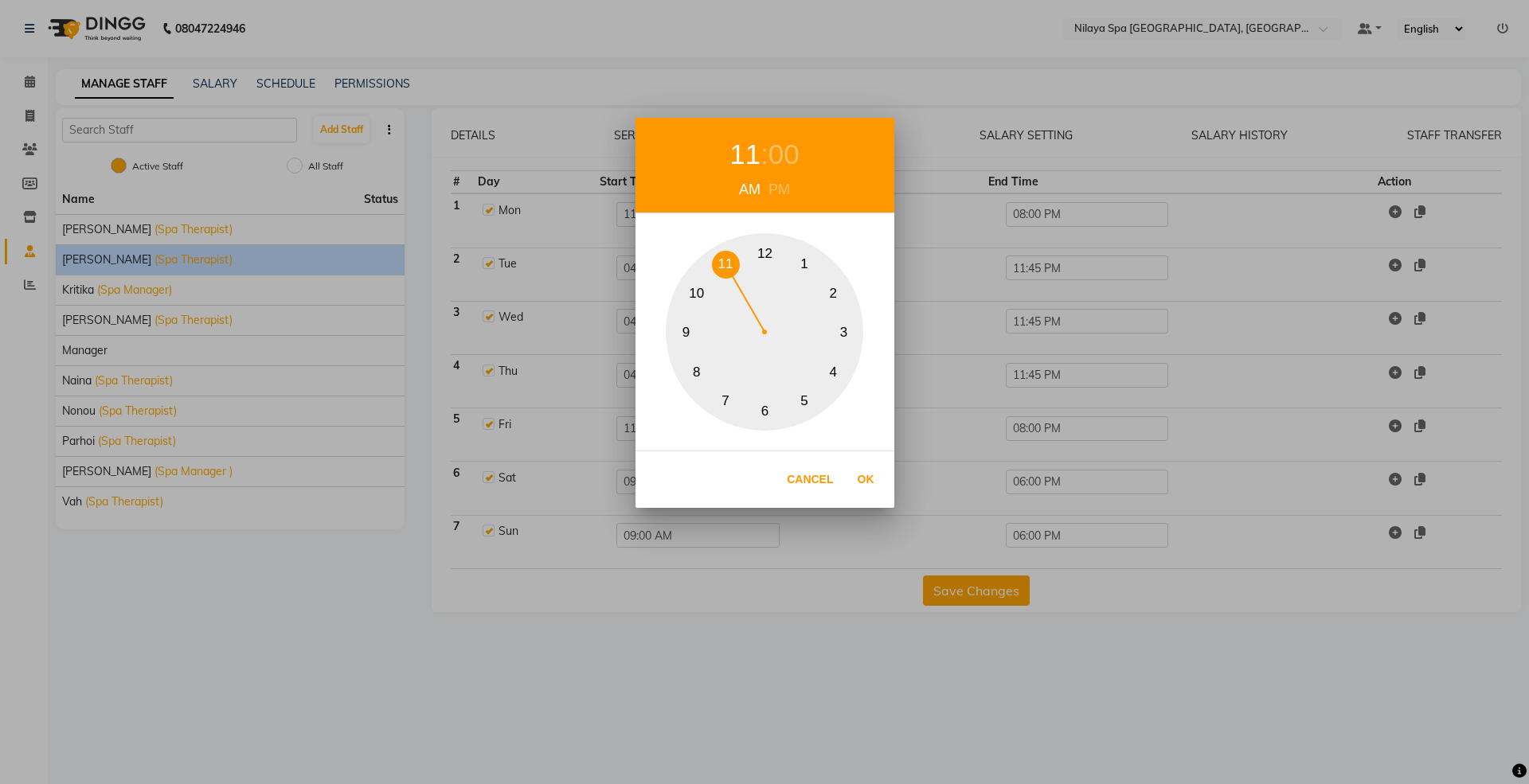
click at [834, 374] on button "4" at bounding box center [834, 372] width 27 height 27
click at [782, 181] on div "PM" at bounding box center [780, 190] width 29 height 22
click at [867, 482] on button "Ok" at bounding box center [867, 480] width 33 height 33
type input "04:00 PM"
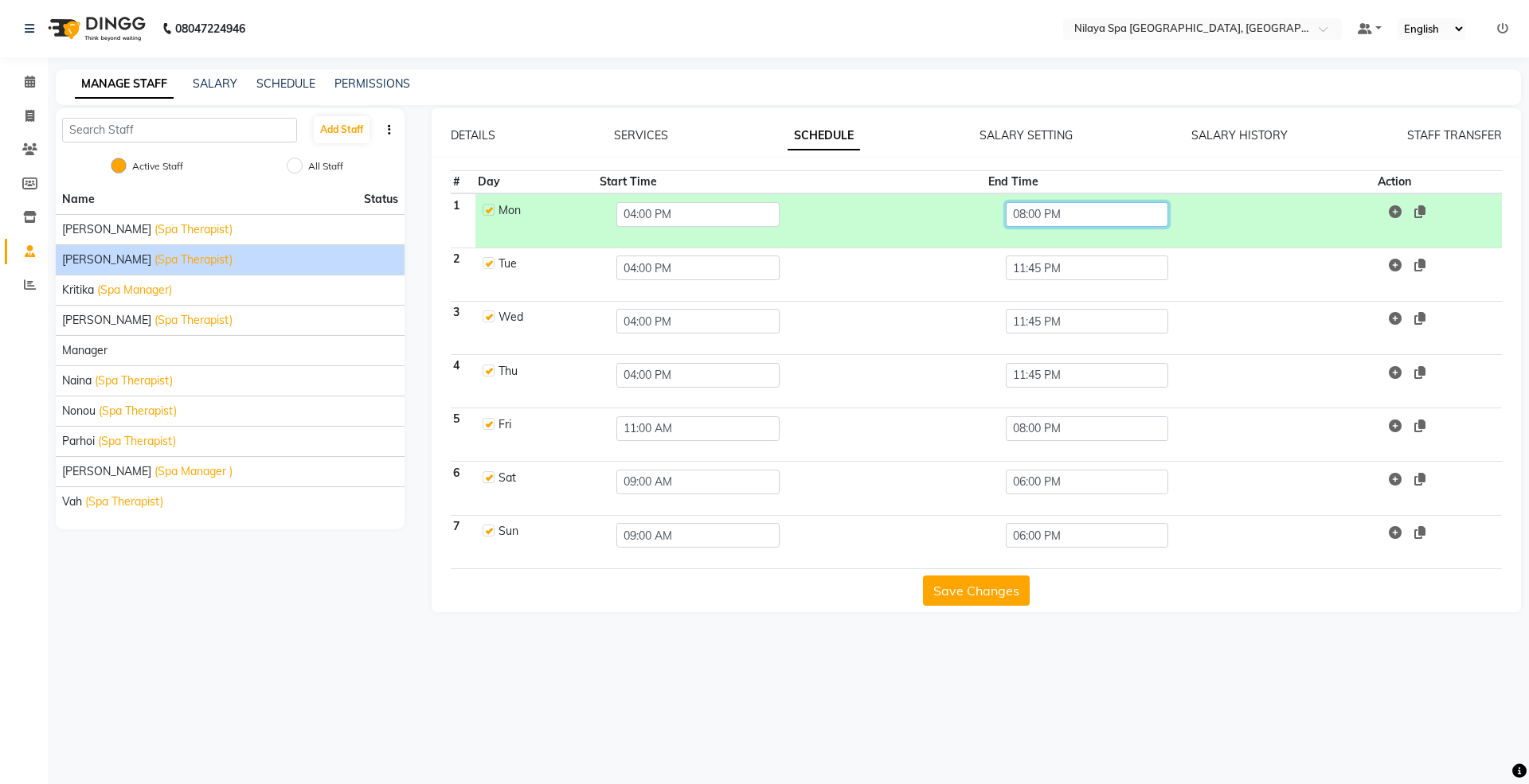
click at [1042, 223] on input "08:00 PM" at bounding box center [1087, 214] width 163 height 25
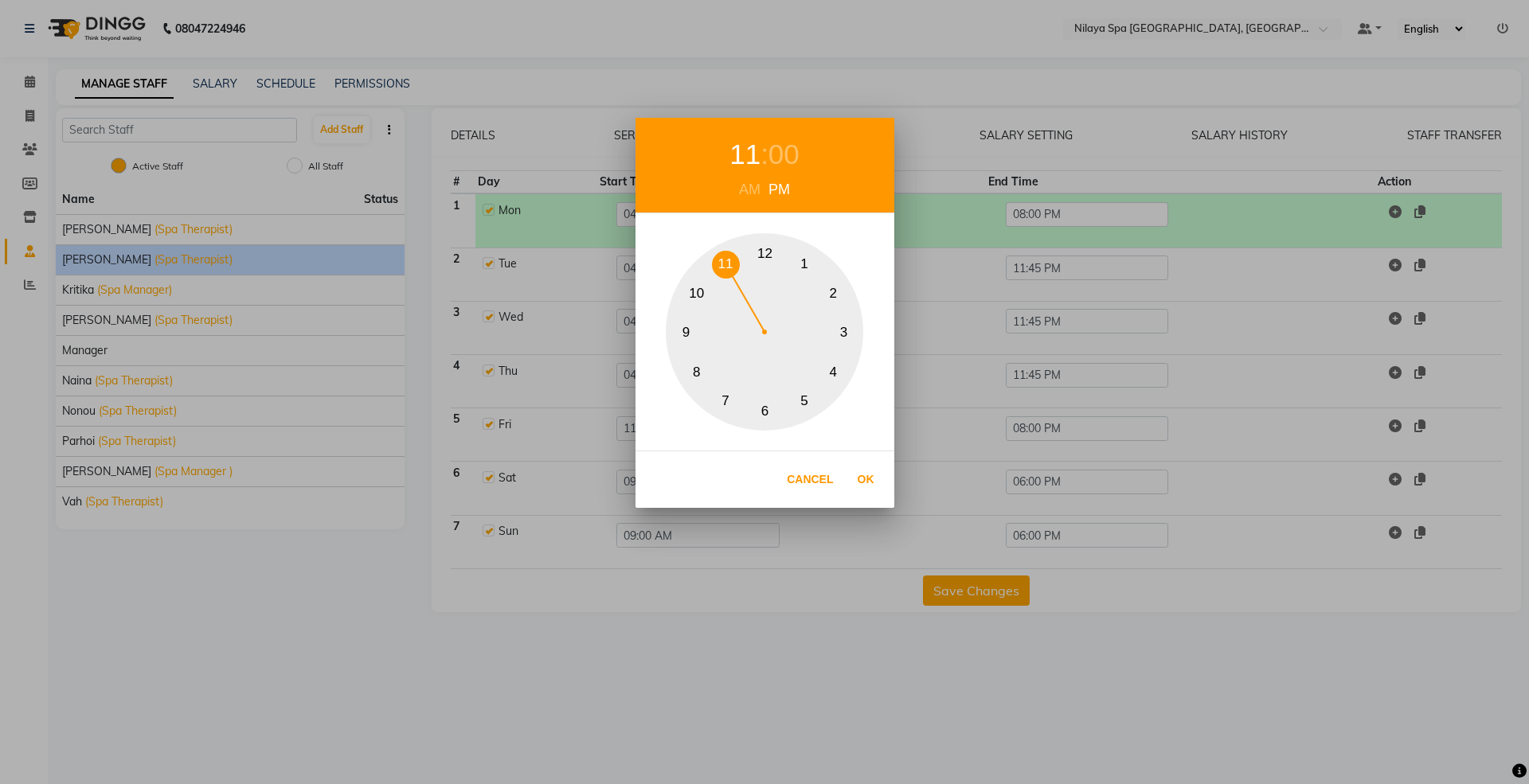
click at [728, 256] on button "11" at bounding box center [726, 264] width 27 height 27
click at [781, 153] on div "00" at bounding box center [784, 155] width 31 height 42
click at [686, 338] on button "45" at bounding box center [686, 332] width 27 height 27
click at [686, 328] on button "45" at bounding box center [686, 332] width 27 height 27
click at [683, 335] on button "45" at bounding box center [686, 332] width 27 height 27
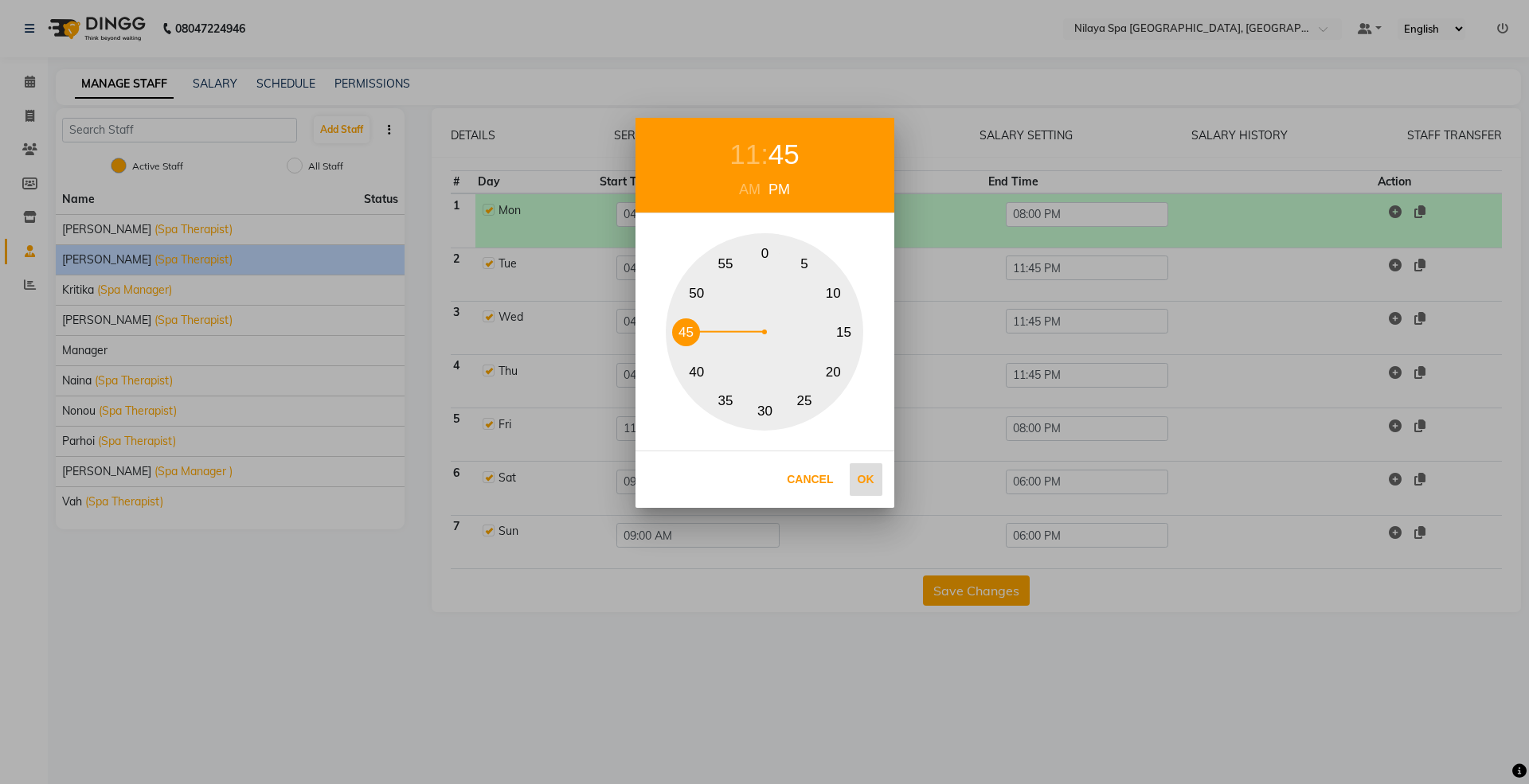
click at [860, 481] on button "Ok" at bounding box center [867, 480] width 33 height 33
type input "11:45 PM"
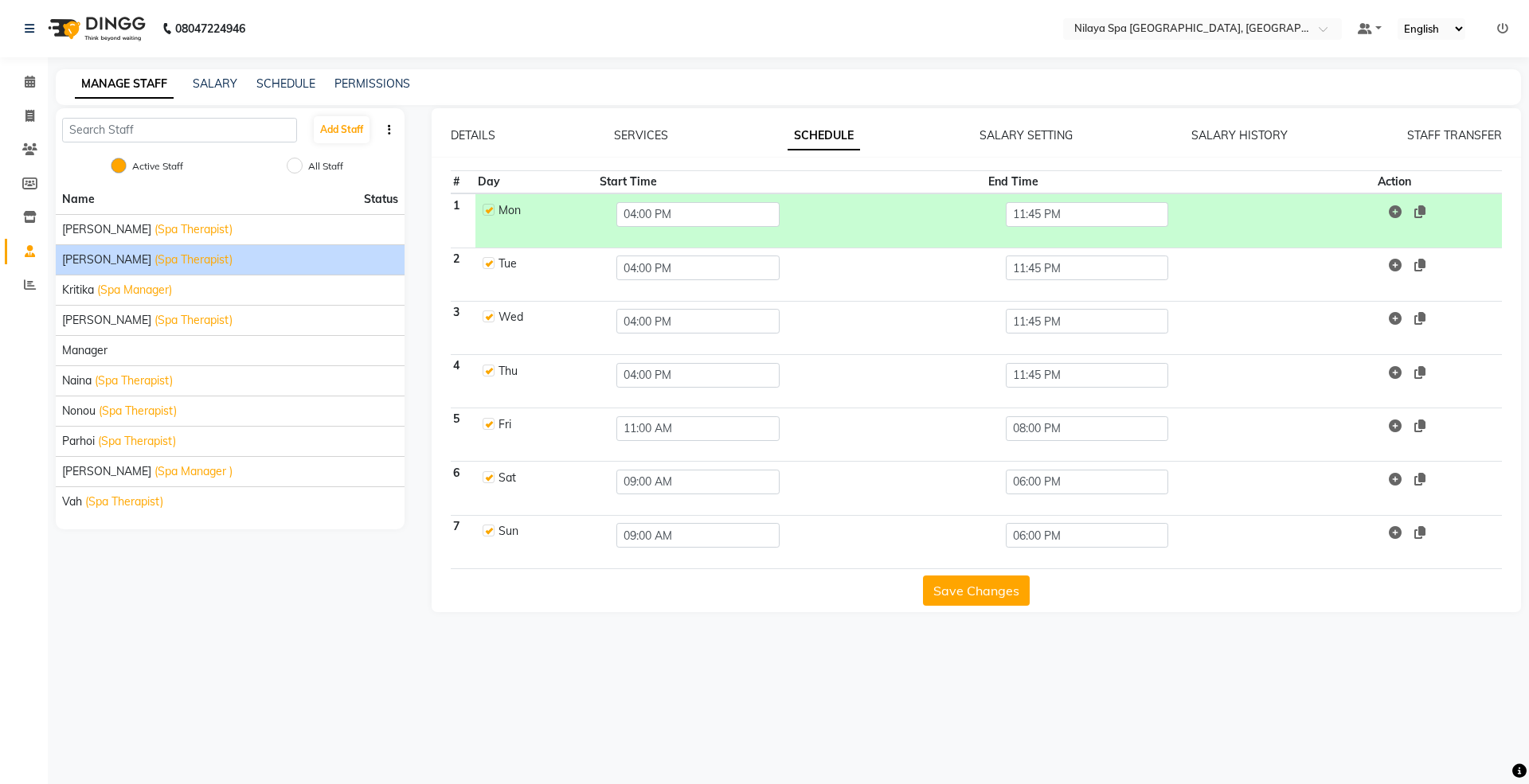
click at [974, 594] on button "Save Changes" at bounding box center [976, 590] width 107 height 30
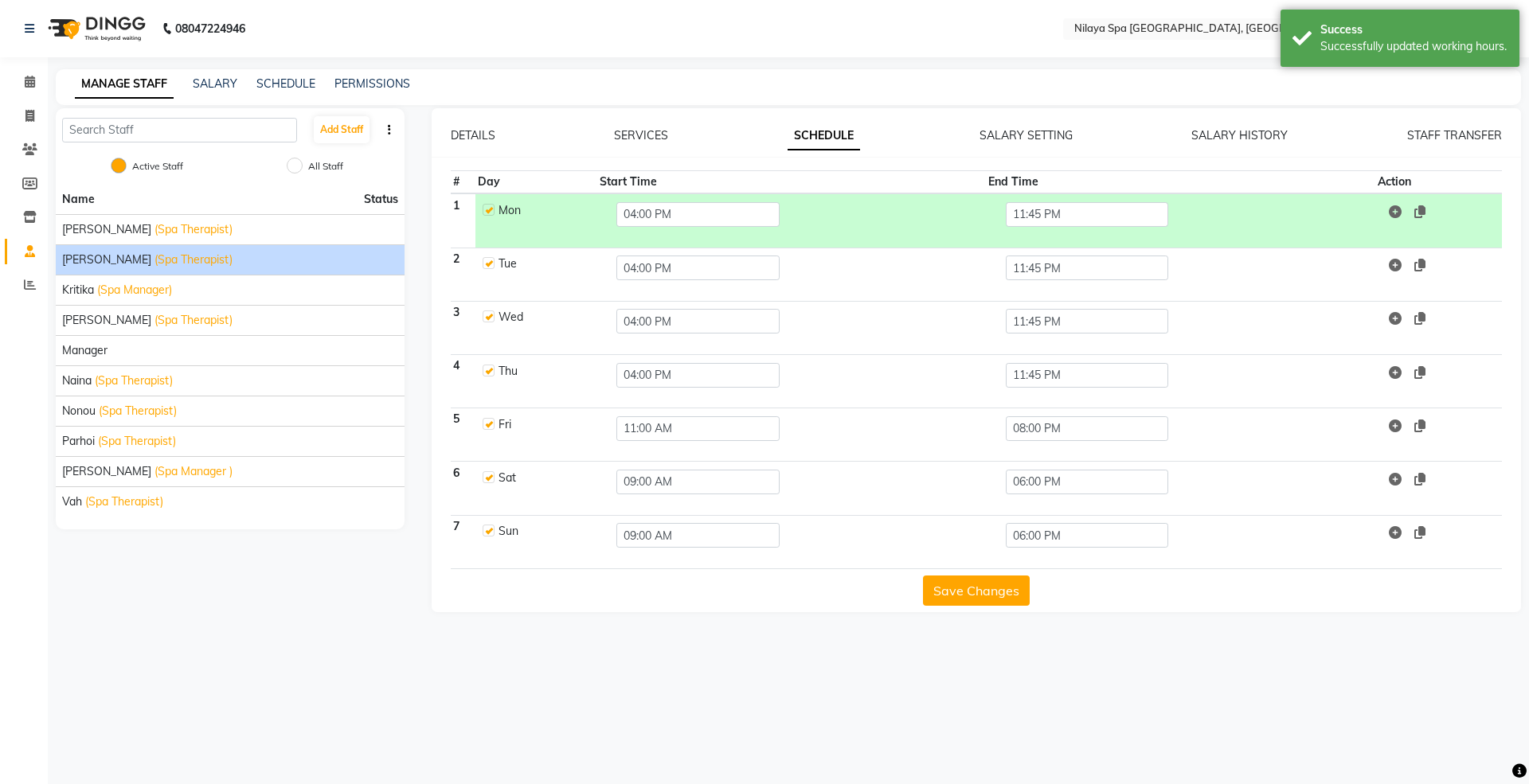
click at [974, 594] on button "Save Changes" at bounding box center [976, 590] width 107 height 30
click at [28, 84] on icon at bounding box center [29, 81] width 10 height 12
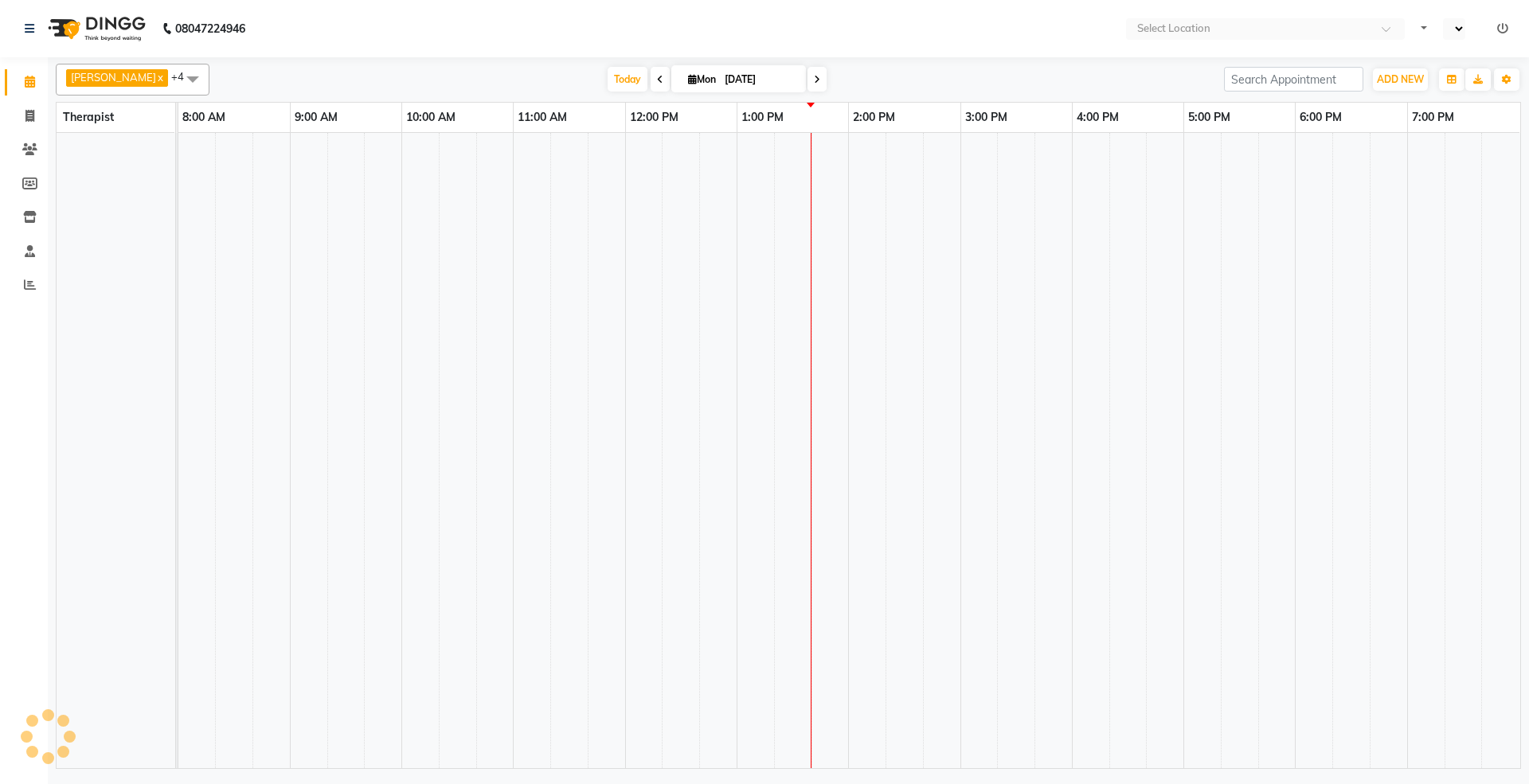
select select "en"
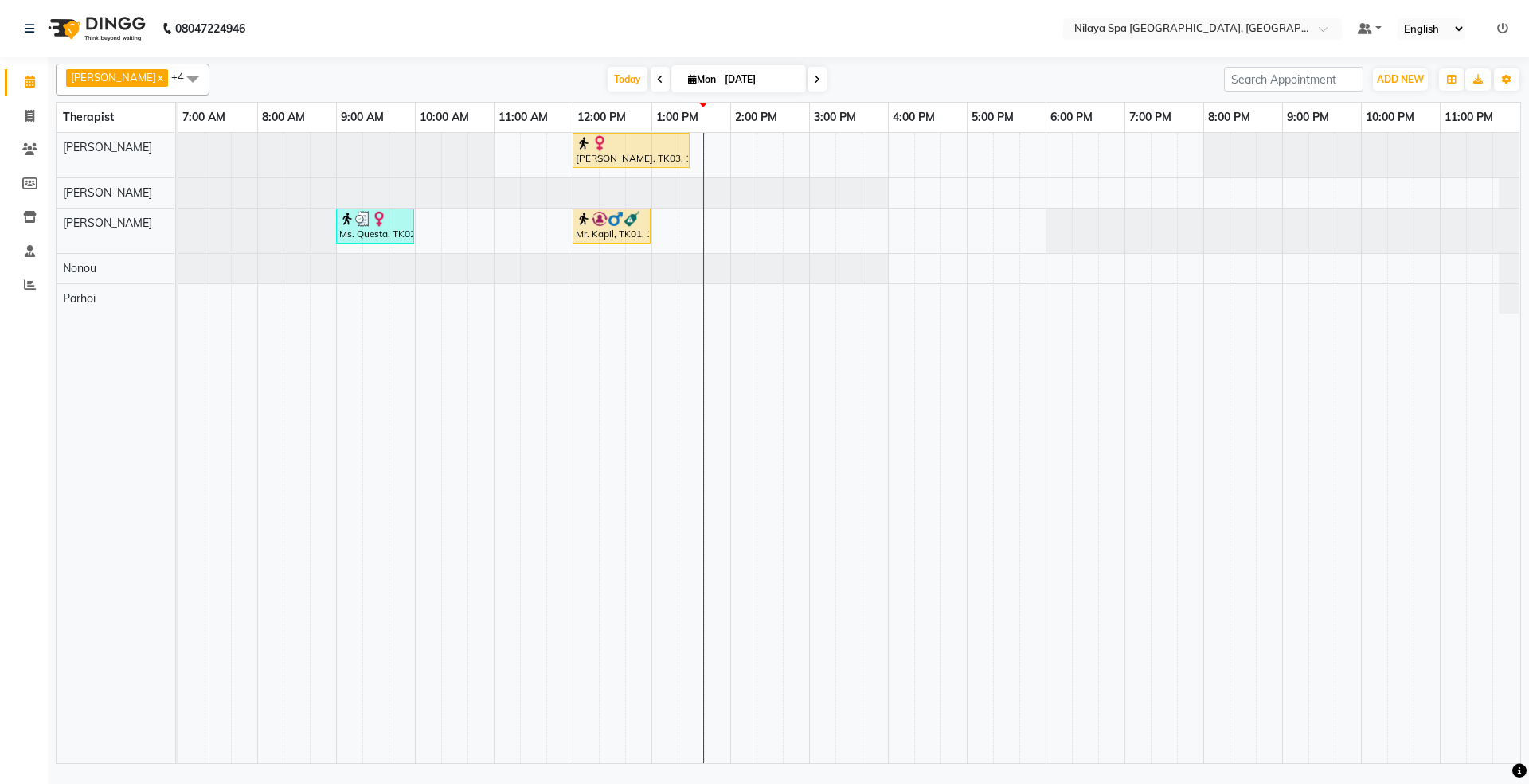
click at [653, 424] on td at bounding box center [664, 447] width 27 height 630
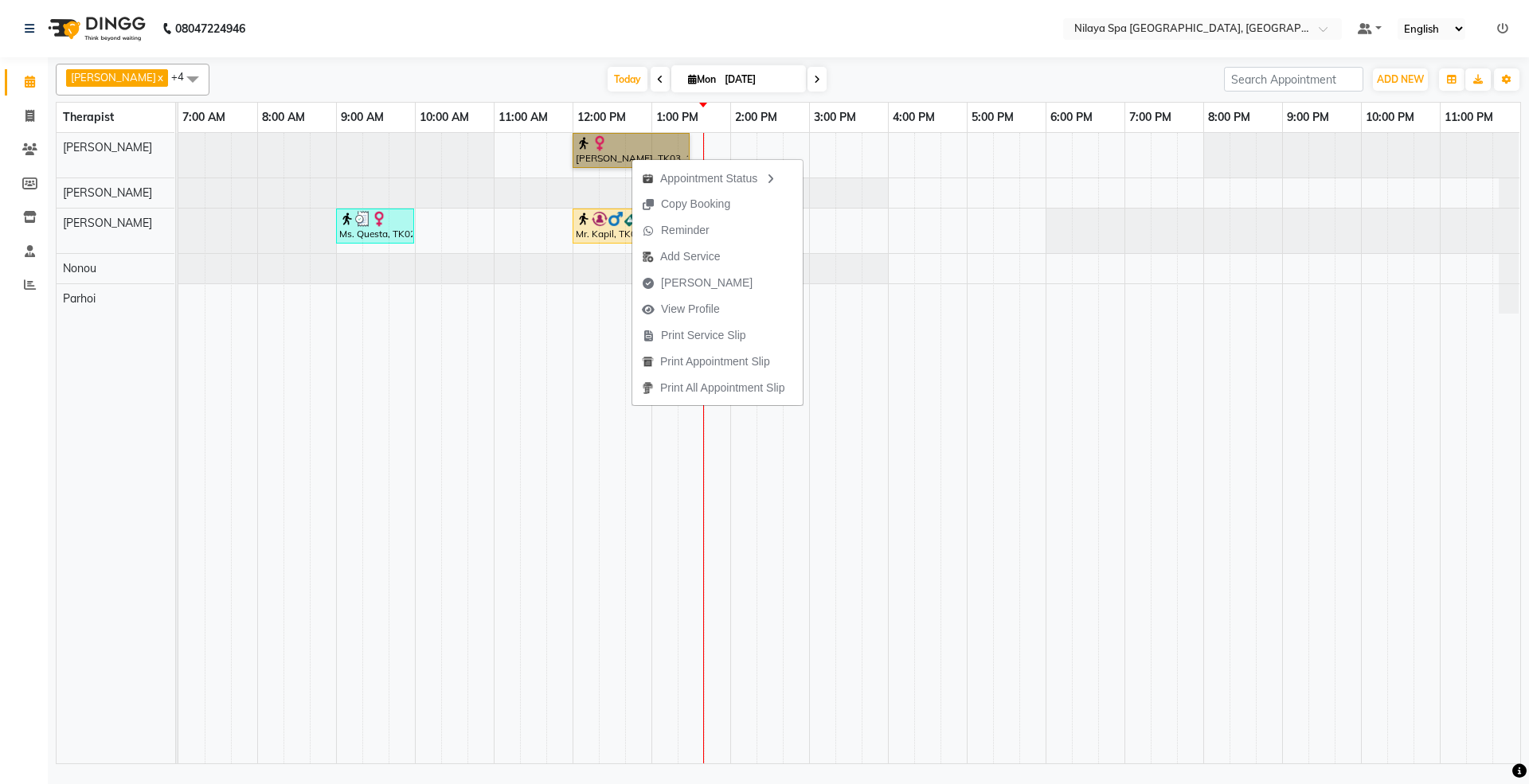
click at [890, 564] on td at bounding box center [901, 447] width 27 height 630
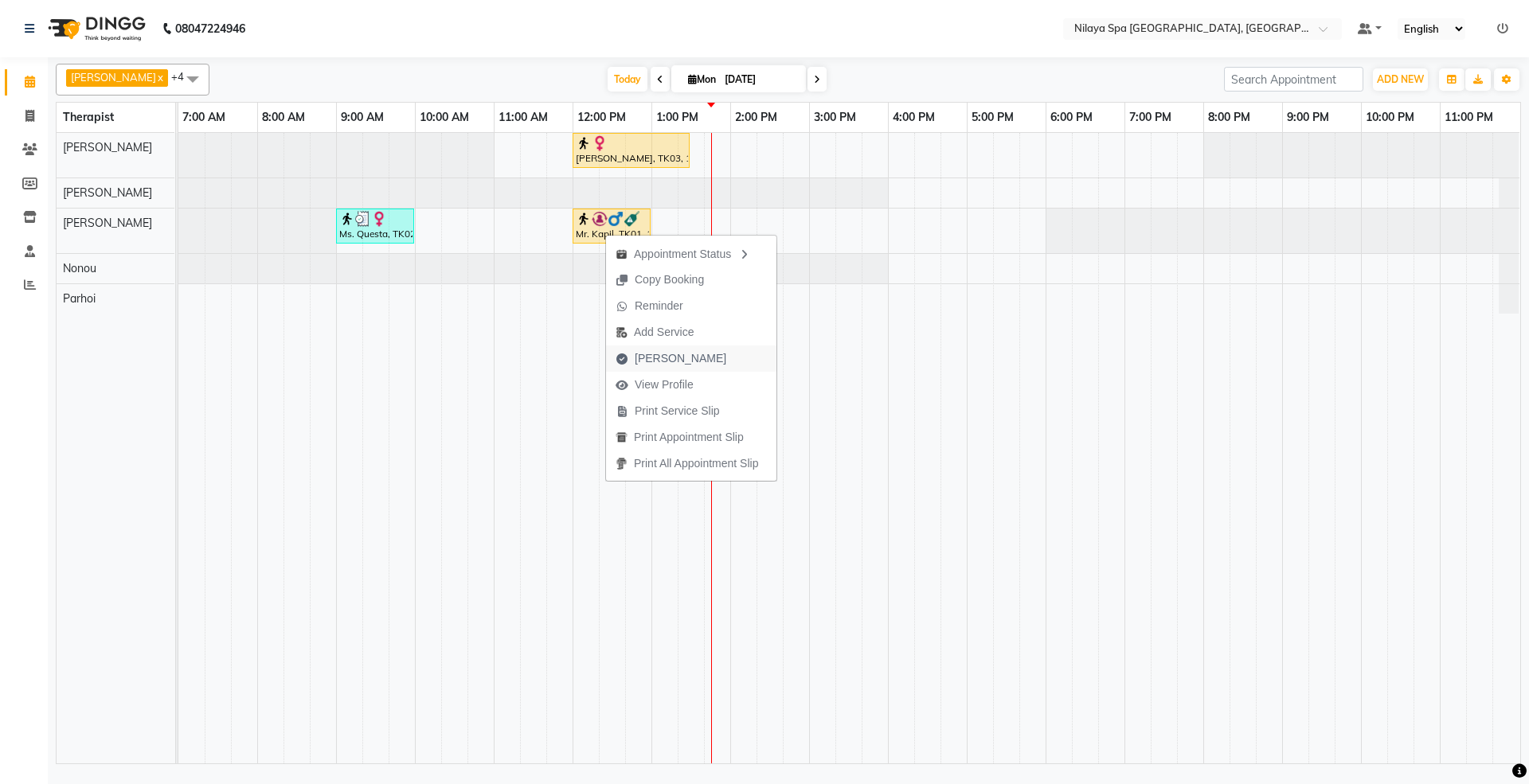
click at [643, 357] on span "[PERSON_NAME]" at bounding box center [681, 359] width 92 height 16
select select "7950"
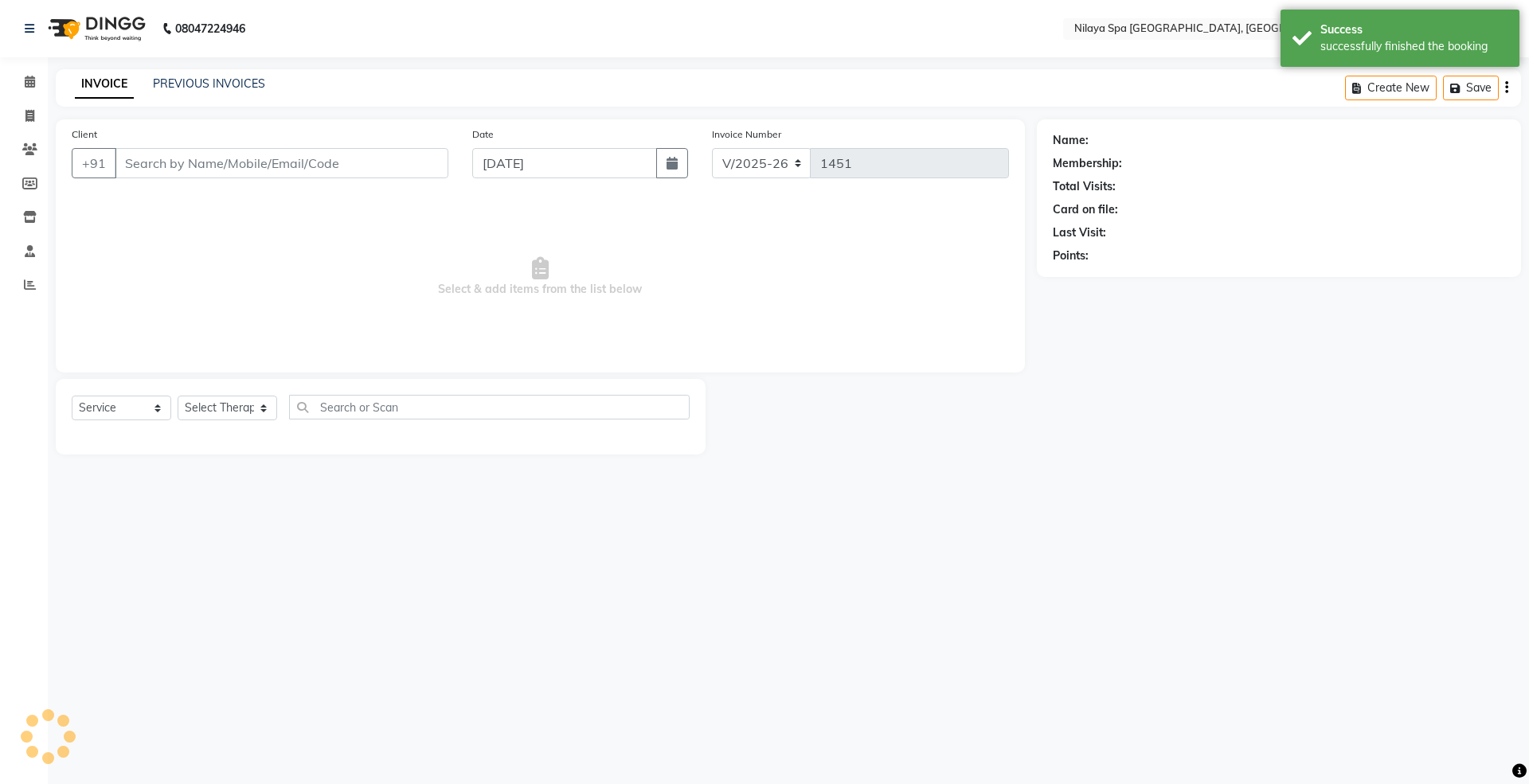
select select "package"
type input "98******26"
select select "71650"
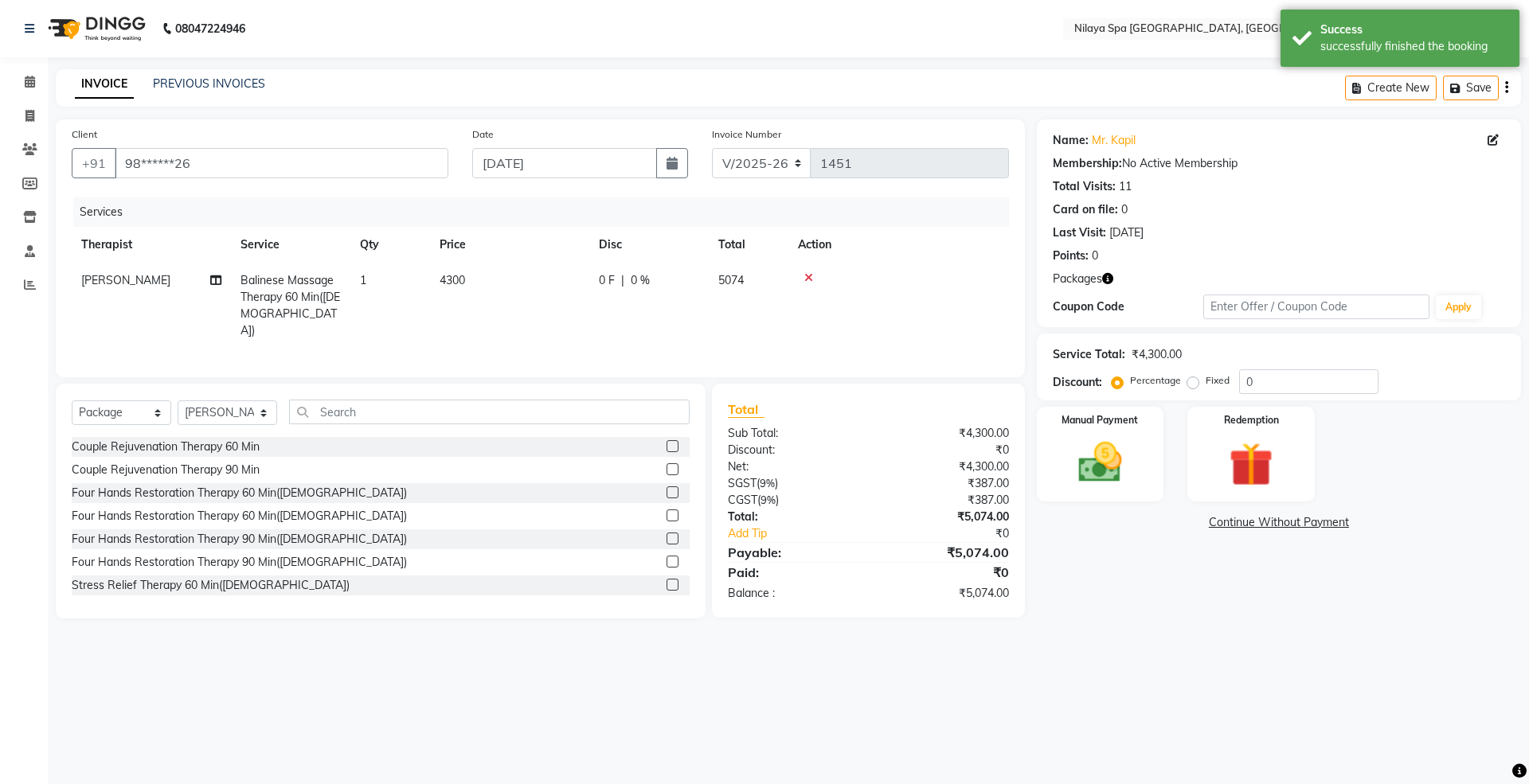
click at [813, 275] on div at bounding box center [899, 278] width 201 height 11
click at [804, 274] on icon at bounding box center [809, 278] width 9 height 11
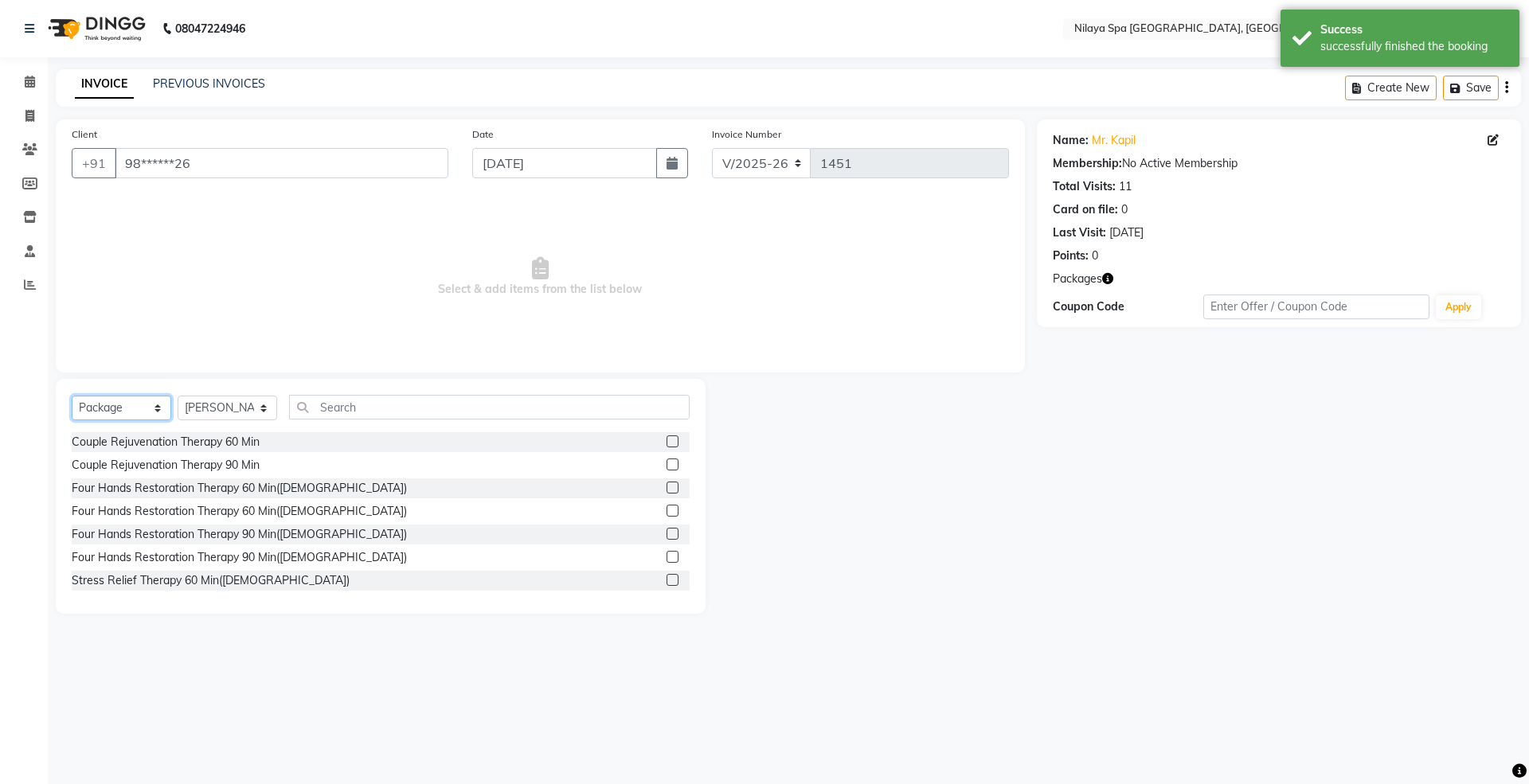
click at [138, 406] on select "Select Service Product Membership Package Voucher Prepaid Gift Card" at bounding box center [121, 408] width 100 height 25
select select "service"
click at [71, 396] on select "Select Service Product Membership Package Voucher Prepaid Gift Card" at bounding box center [121, 408] width 100 height 25
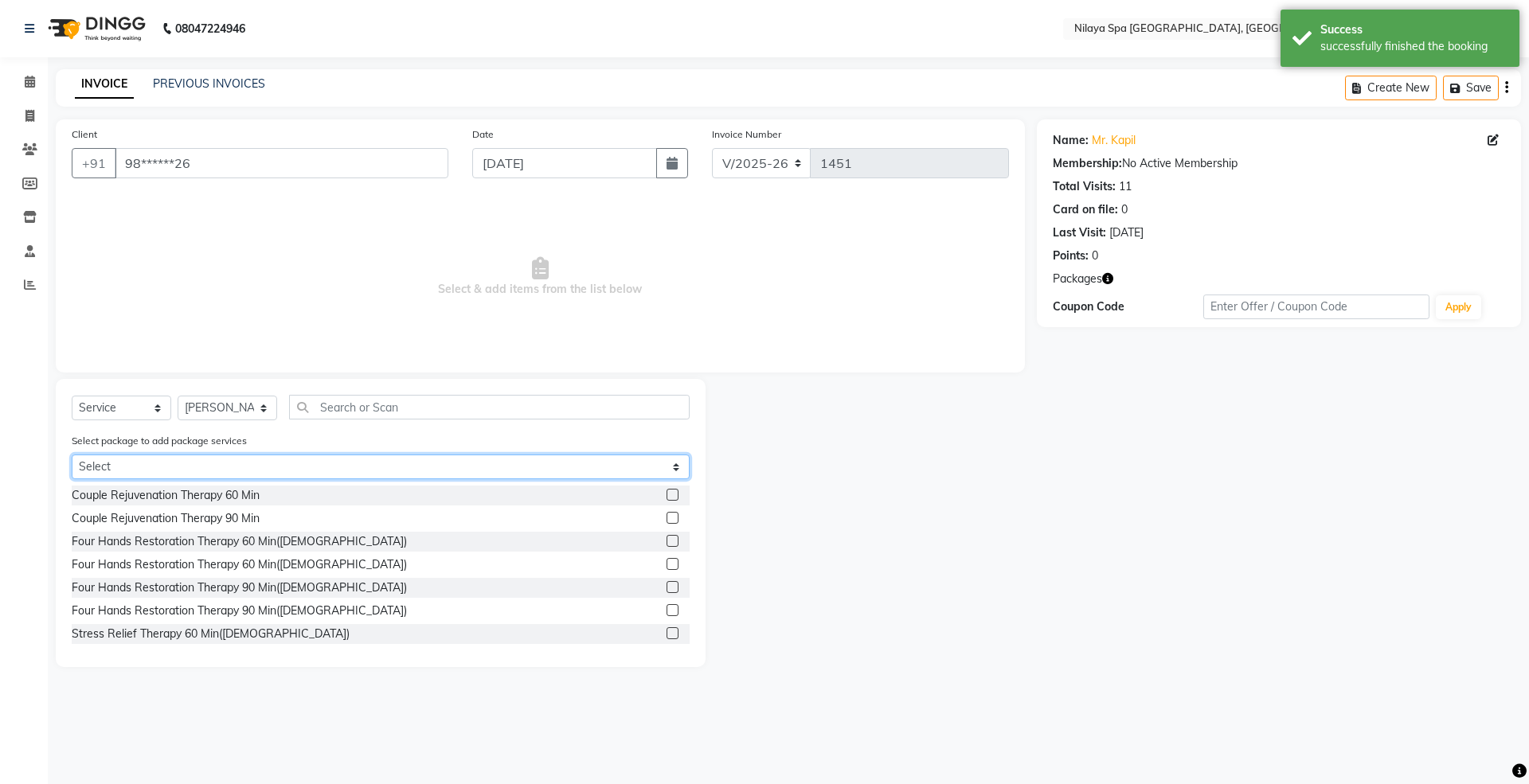
click at [128, 471] on select "Select Gold With Upgrades & Complimentary" at bounding box center [380, 467] width 618 height 25
select select "1: Object"
click at [71, 455] on select "Select Gold With Upgrades & Complimentary" at bounding box center [380, 467] width 618 height 25
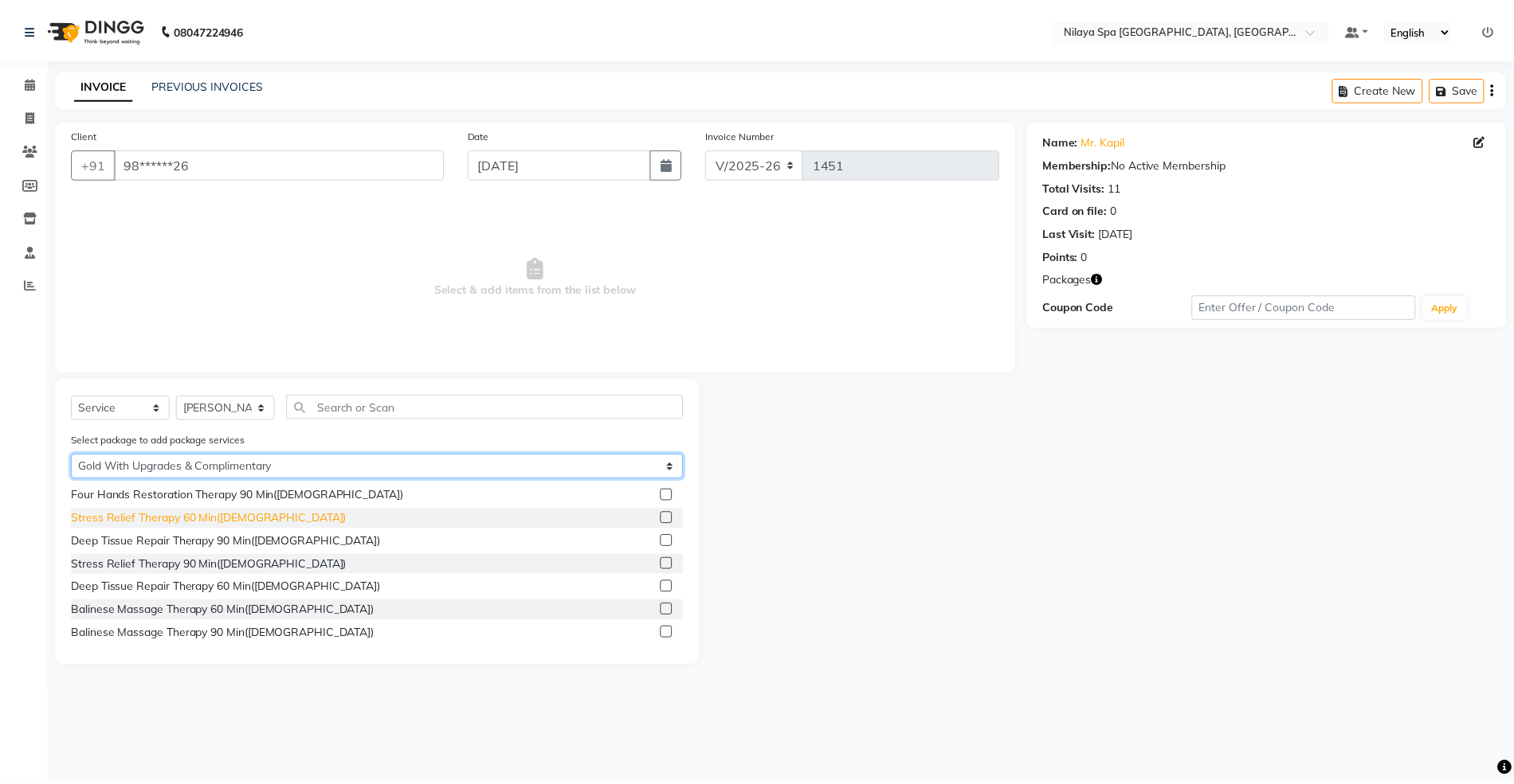
scroll to position [106, 0]
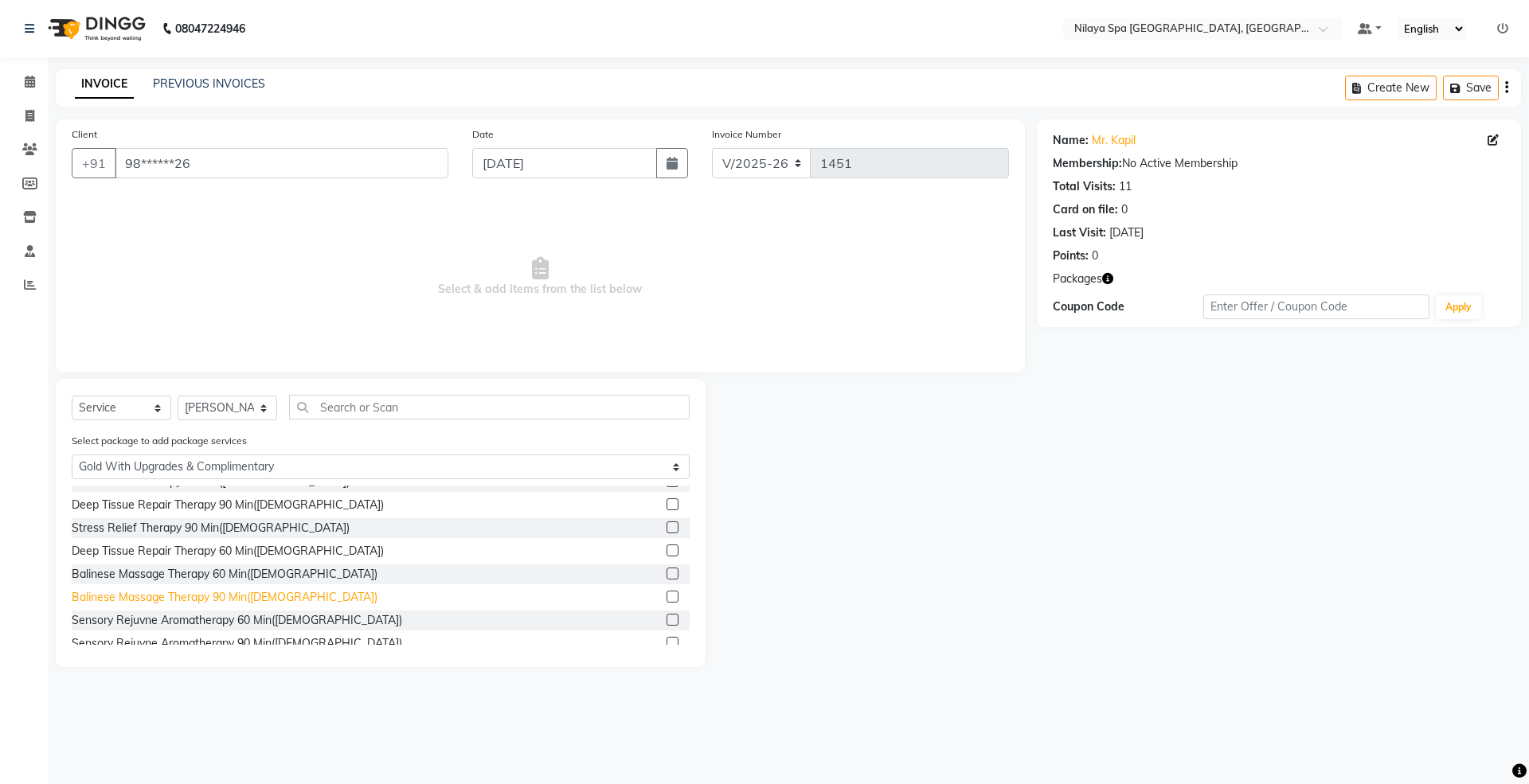
click at [186, 594] on div "Balinese Massage Therapy 90 Min([DEMOGRAPHIC_DATA])" at bounding box center [224, 597] width 306 height 16
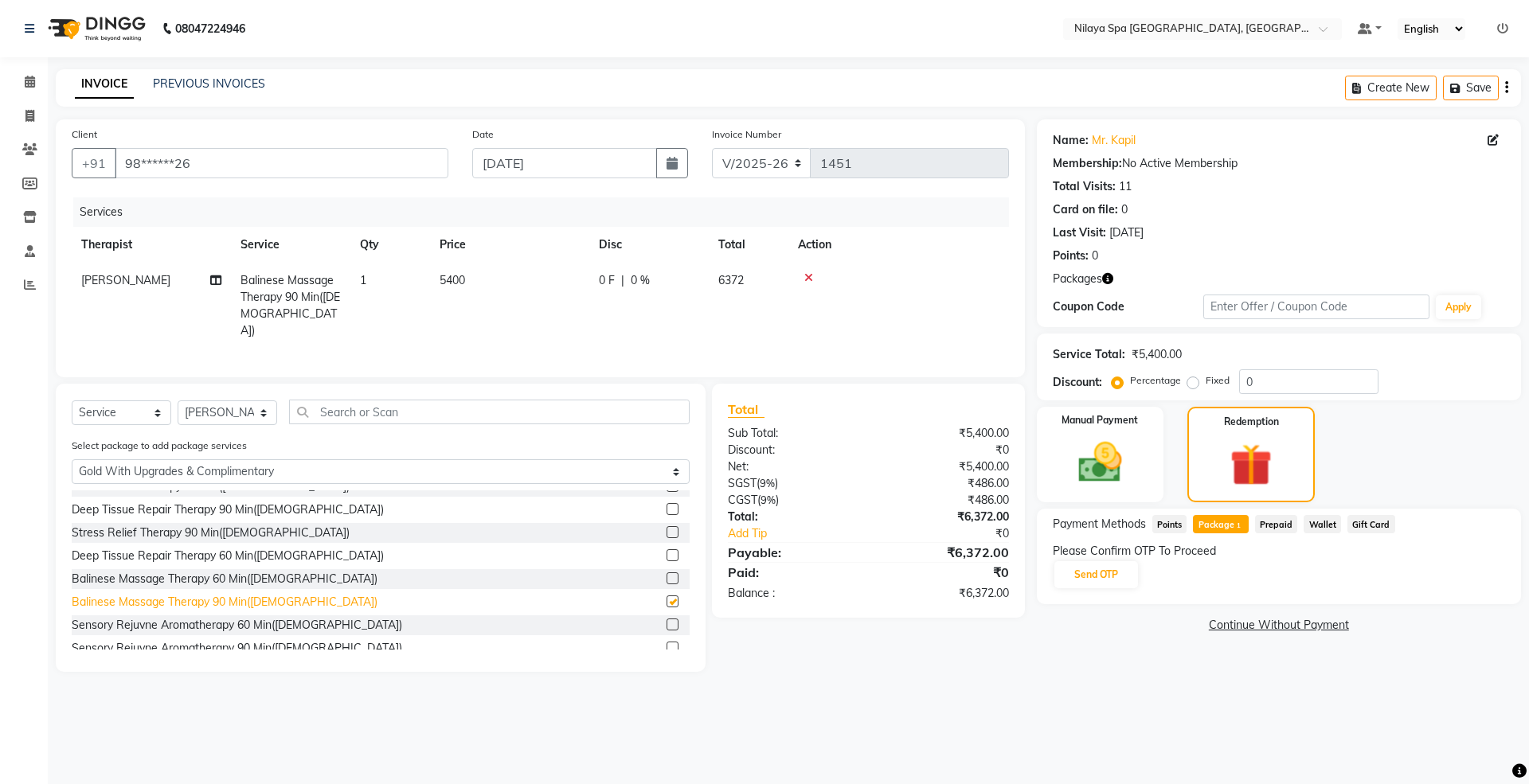
checkbox input "false"
click at [806, 278] on icon at bounding box center [809, 278] width 9 height 11
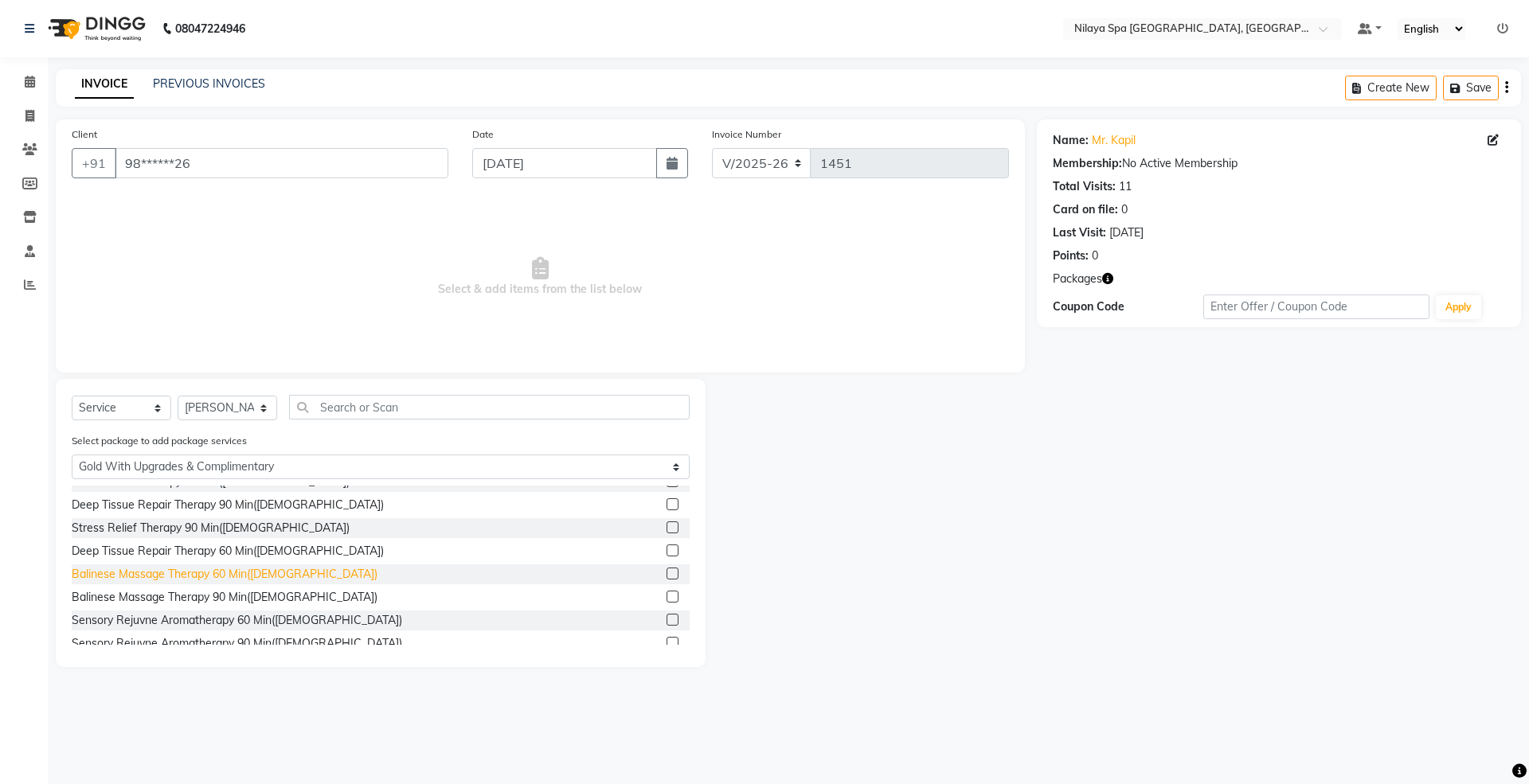
click at [206, 574] on div "Balinese Massage Therapy 60 Min([DEMOGRAPHIC_DATA])" at bounding box center [224, 575] width 306 height 16
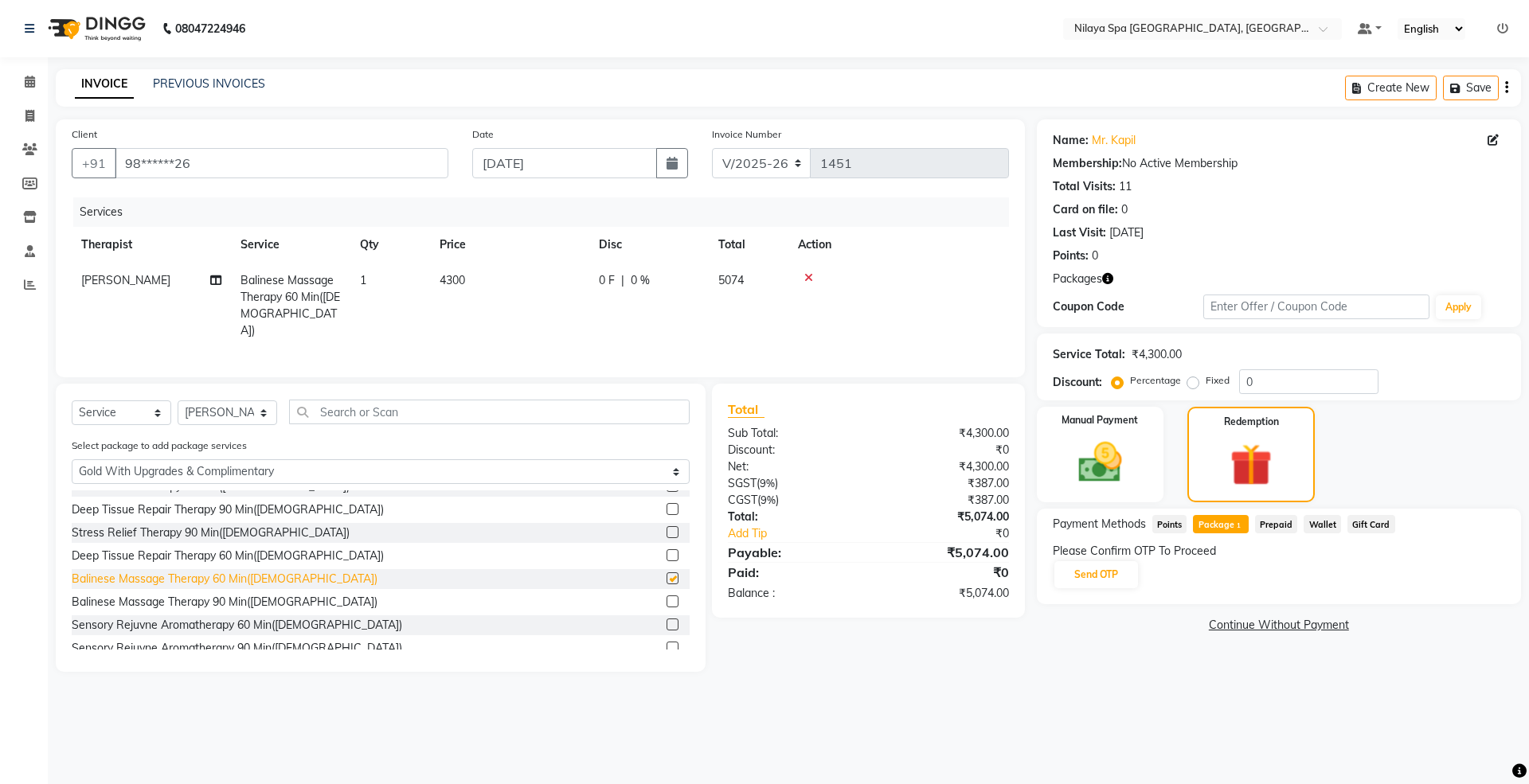
checkbox input "false"
click at [1072, 576] on button "Send OTP" at bounding box center [1095, 575] width 83 height 27
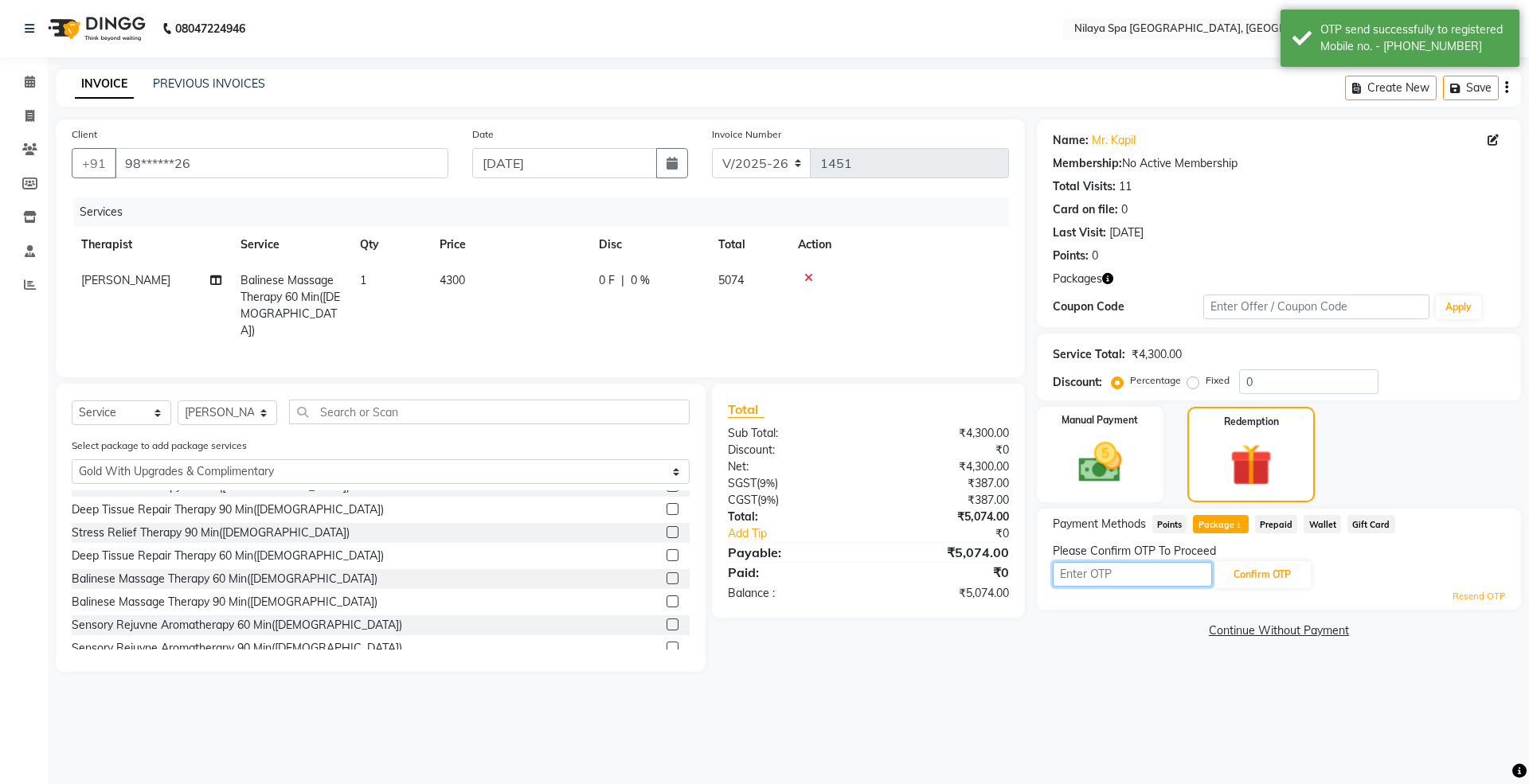
click at [1085, 581] on input "text" at bounding box center [1133, 575] width 159 height 25
type input "6881"
click at [1263, 571] on button "Confirm OTP" at bounding box center [1263, 575] width 97 height 27
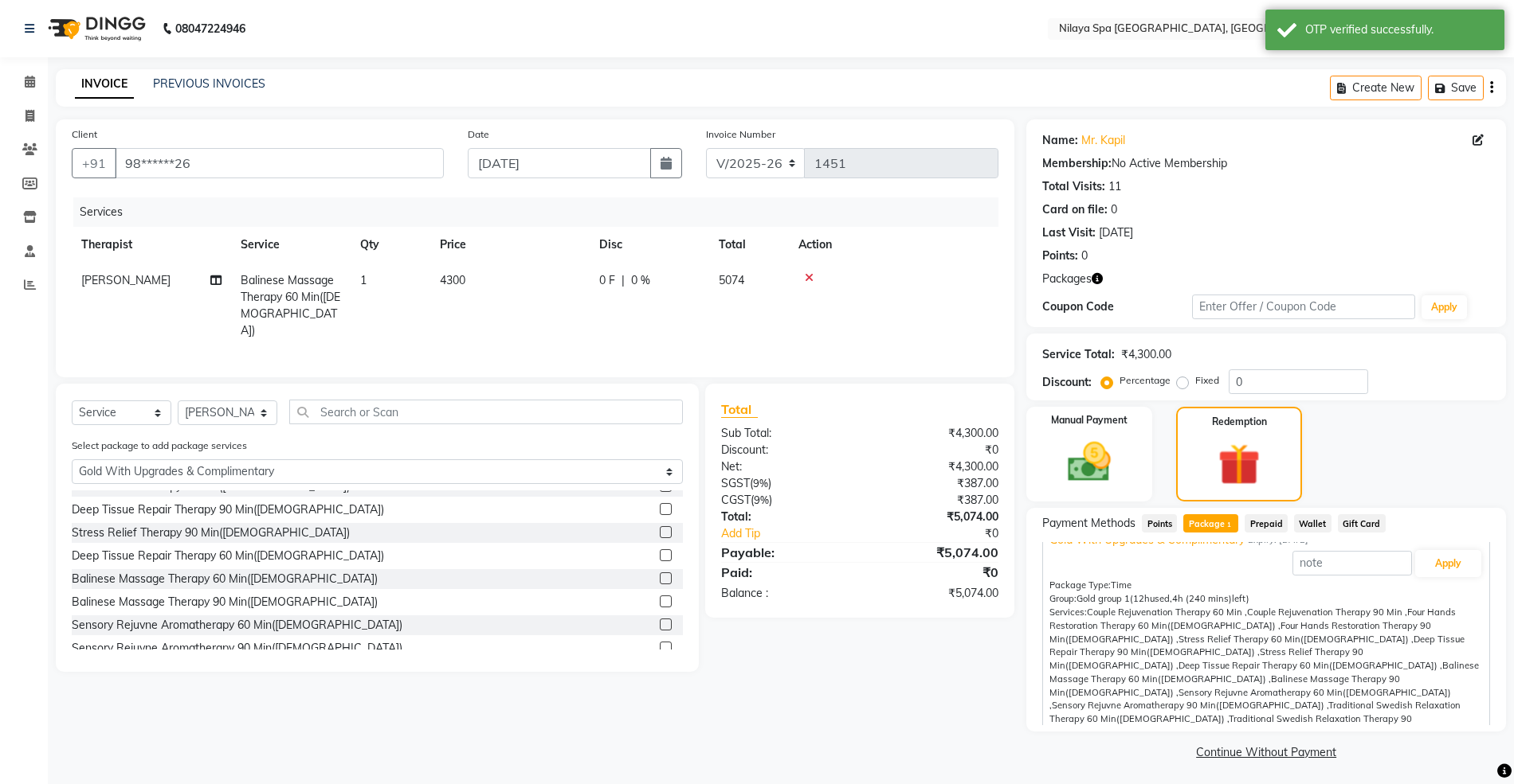
scroll to position [32, 0]
click at [1448, 559] on button "Apply" at bounding box center [1448, 556] width 66 height 27
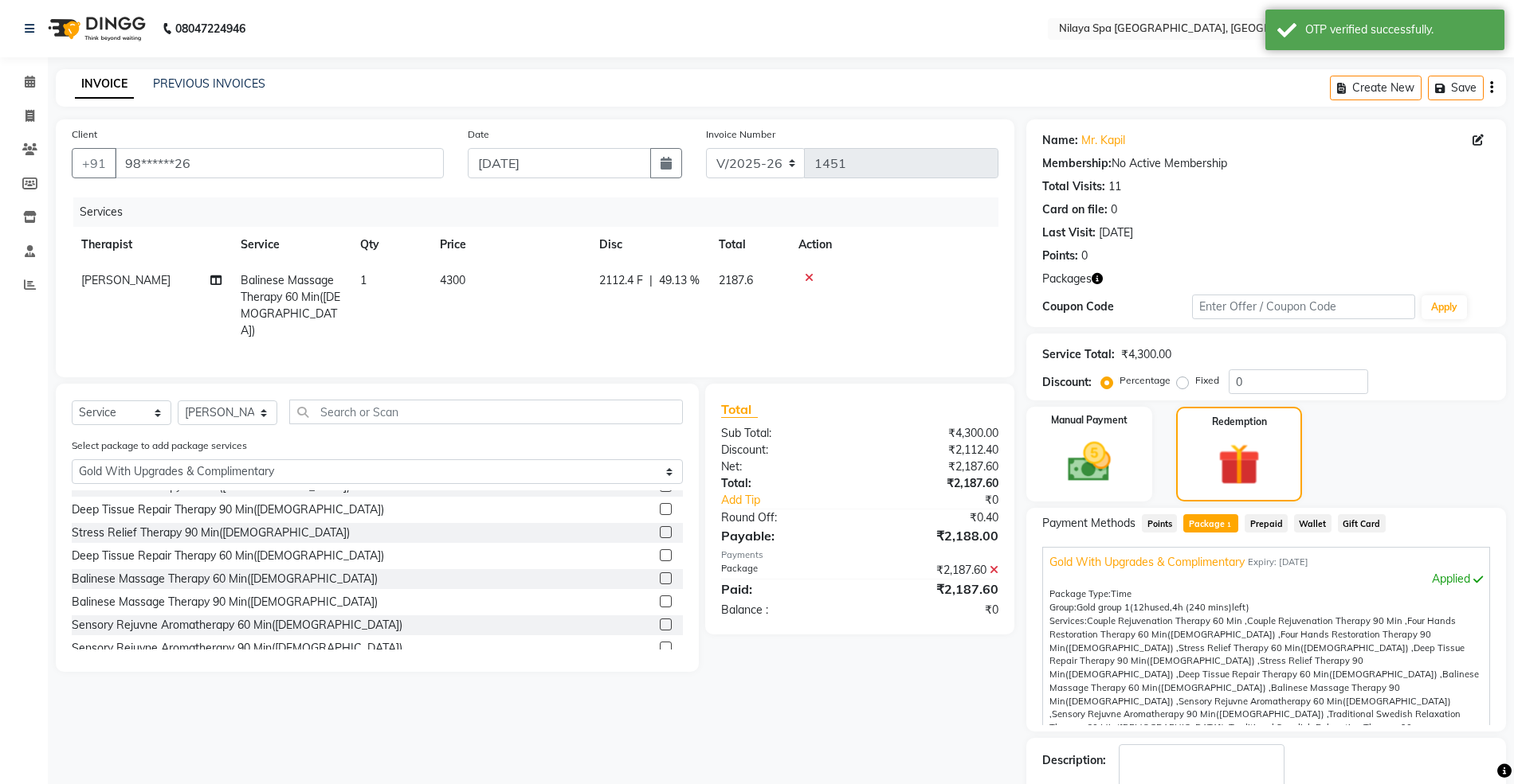
click at [1276, 631] on span "Four Hands Restoration Therapy 90 Min(Male) ," at bounding box center [1239, 641] width 382 height 25
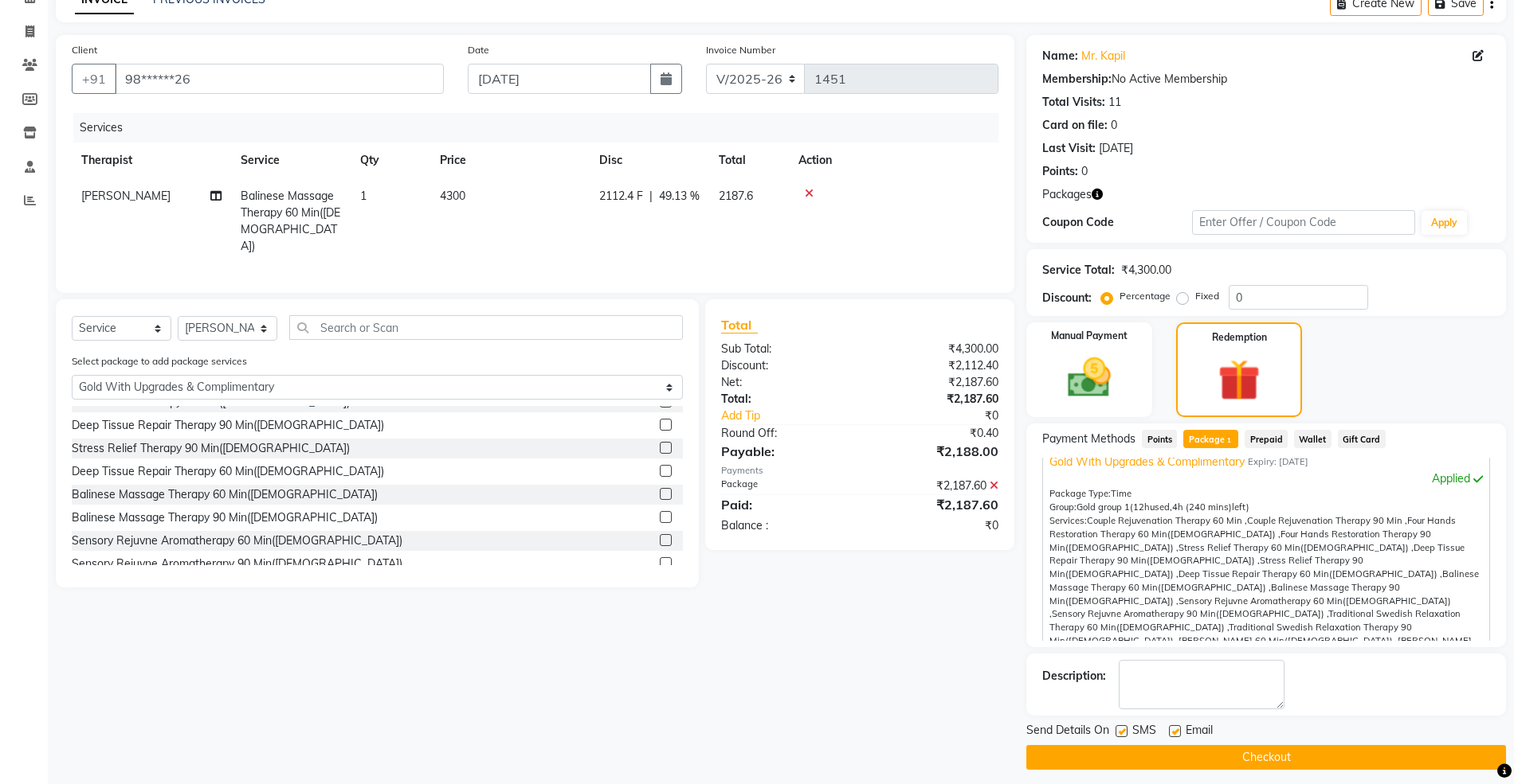
scroll to position [95, 0]
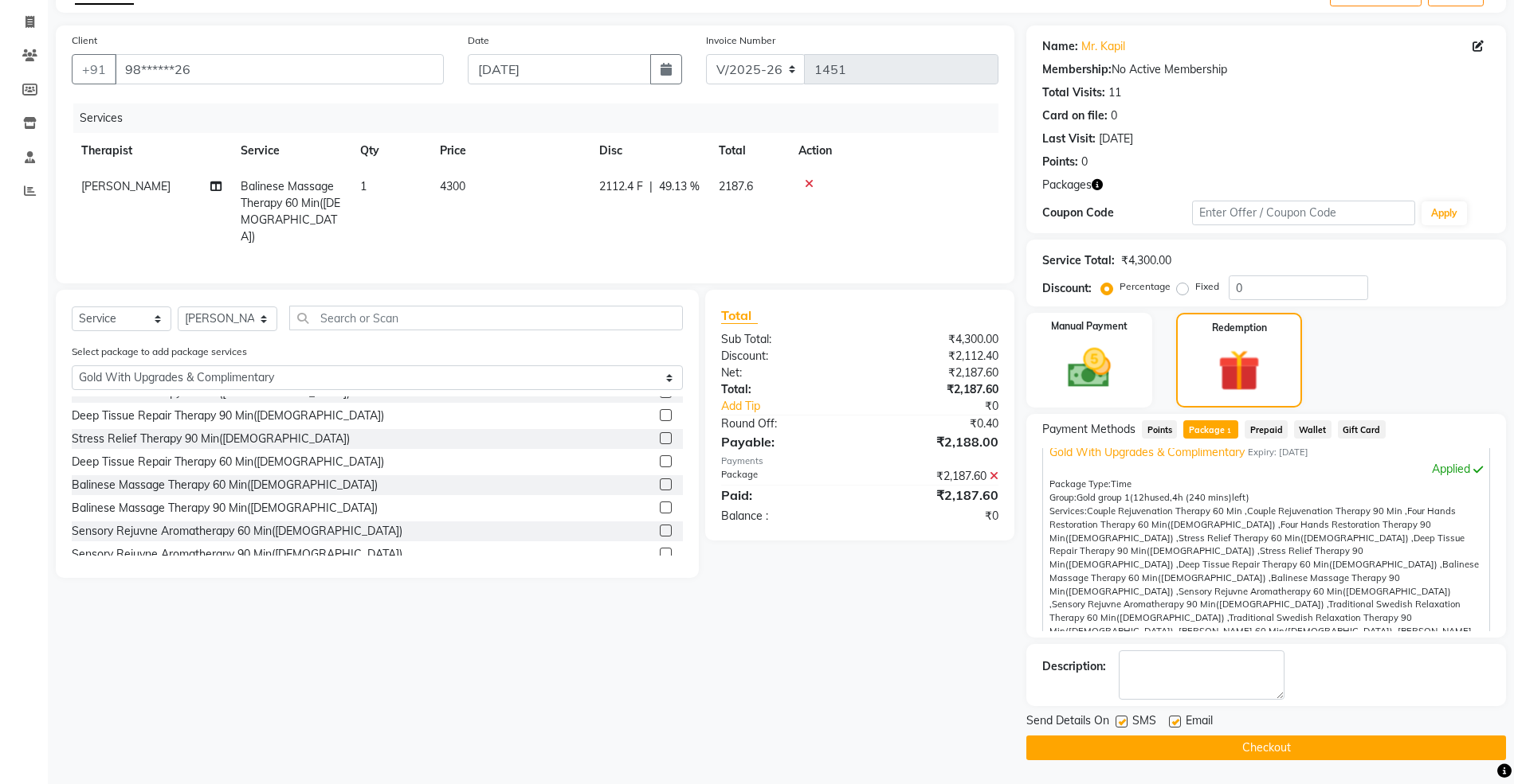
click at [1219, 748] on button "Checkout" at bounding box center [1266, 747] width 480 height 25
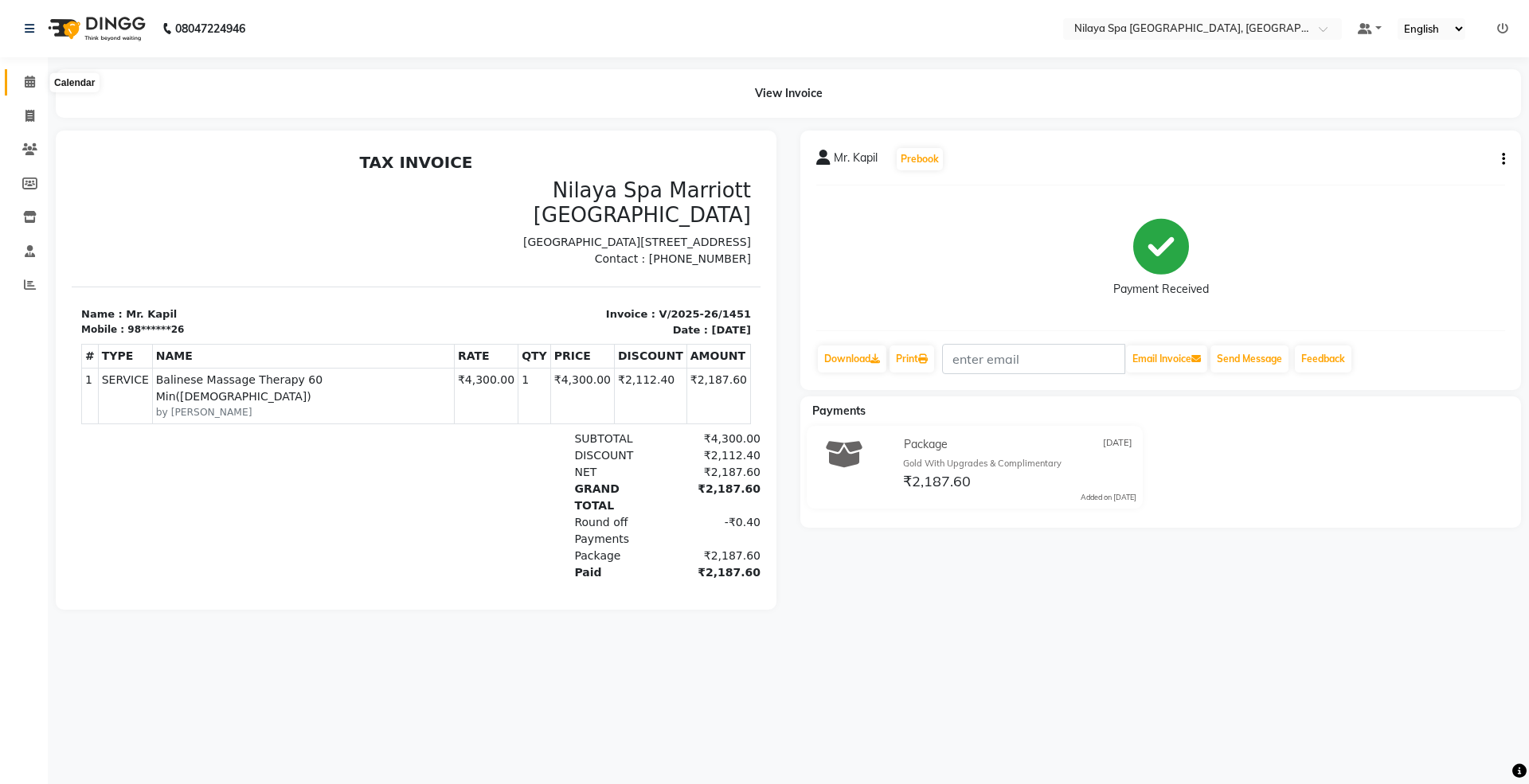
click at [35, 87] on span at bounding box center [29, 82] width 27 height 18
